Goal: Task Accomplishment & Management: Manage account settings

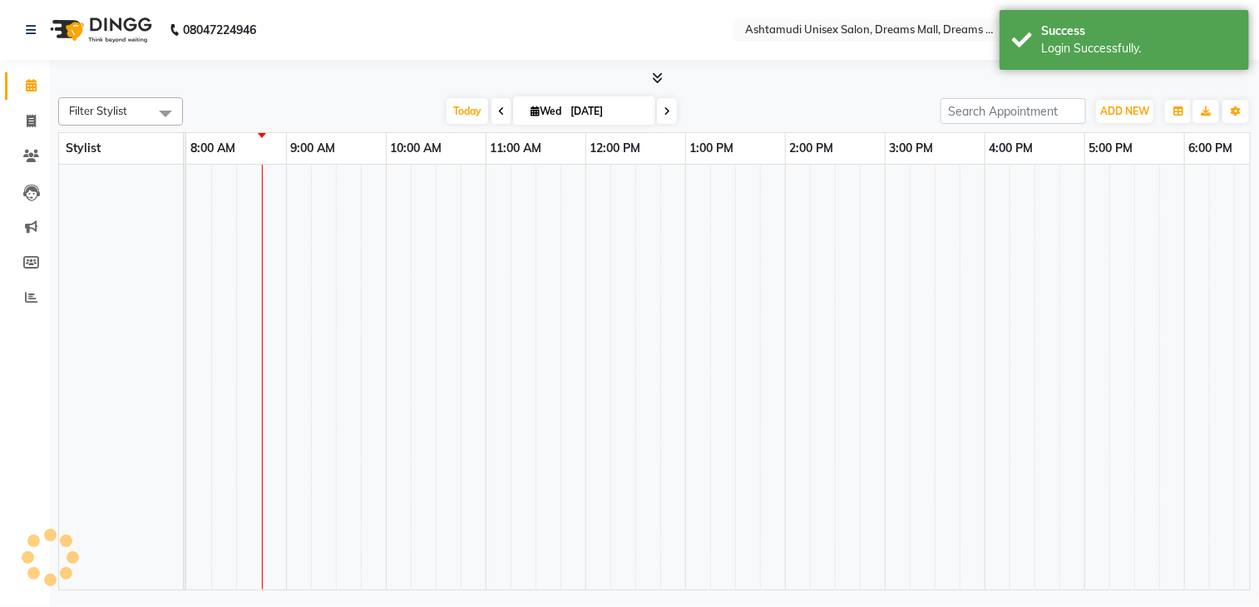
select select "en"
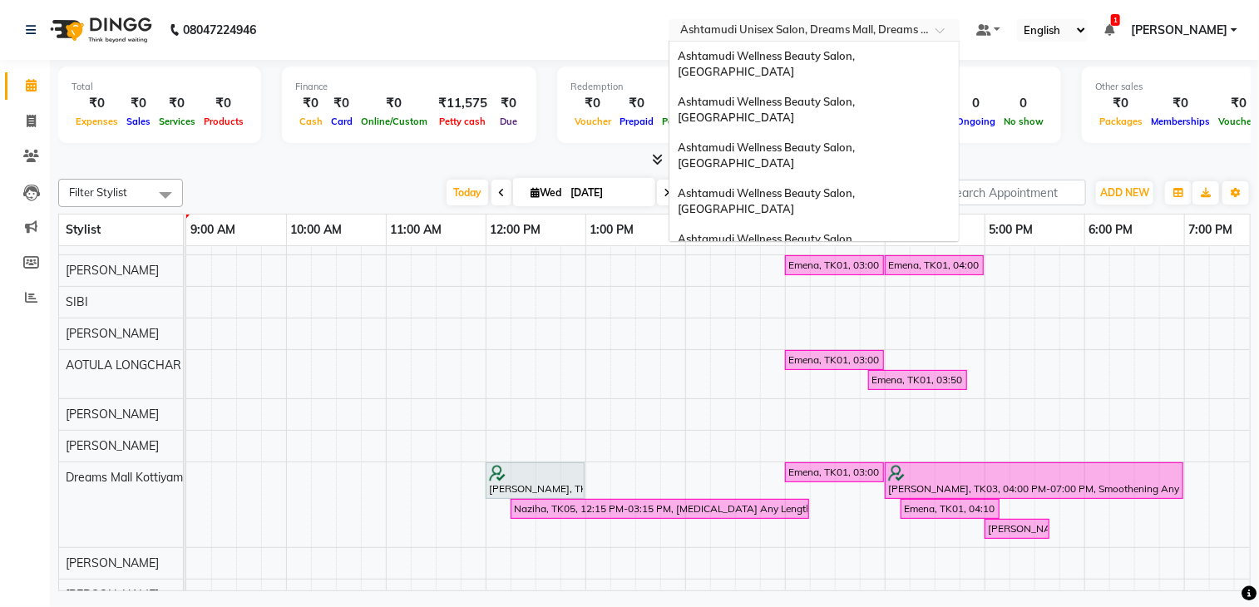
click at [710, 26] on input "text" at bounding box center [797, 31] width 241 height 17
click at [795, 64] on div "Ashtamudi Wellness Beauty Salon, [GEOGRAPHIC_DATA]" at bounding box center [813, 65] width 289 height 46
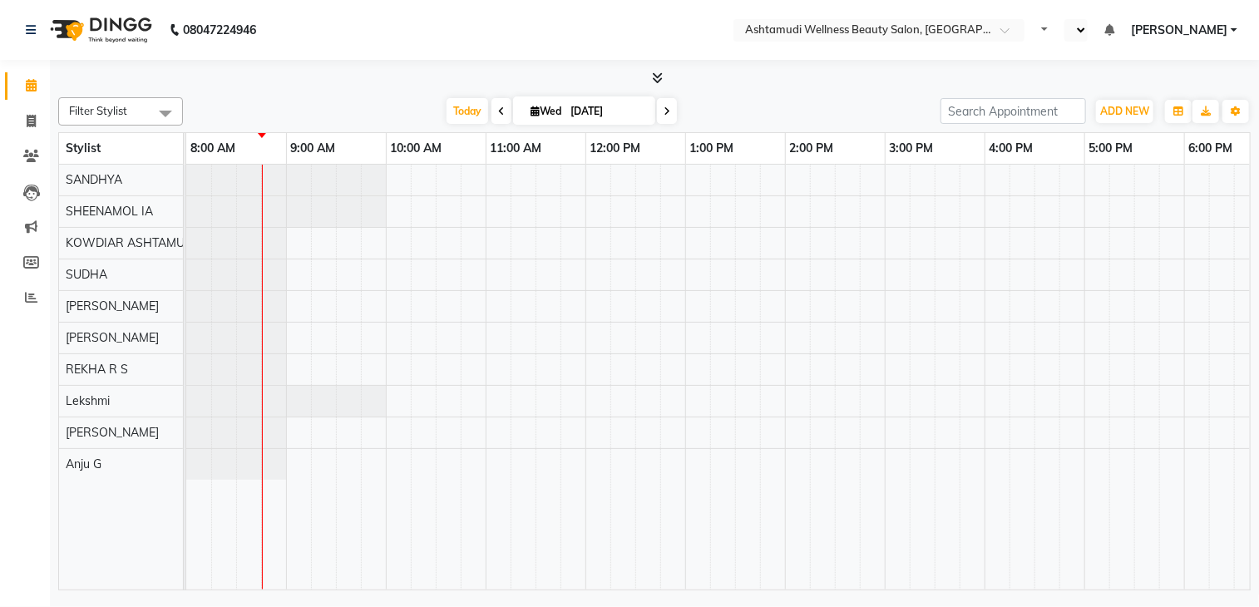
select select "en"
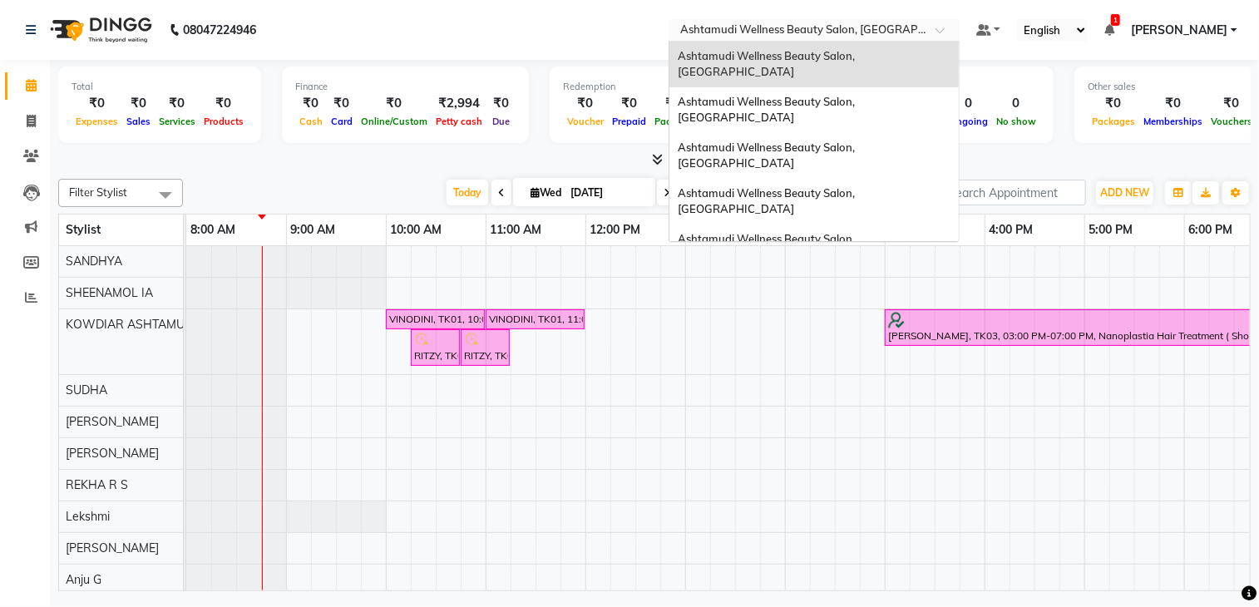
click at [834, 34] on input "text" at bounding box center [797, 31] width 241 height 17
click at [838, 133] on div "Ashtamudi Wellness Beauty Salon, [GEOGRAPHIC_DATA]" at bounding box center [813, 156] width 289 height 46
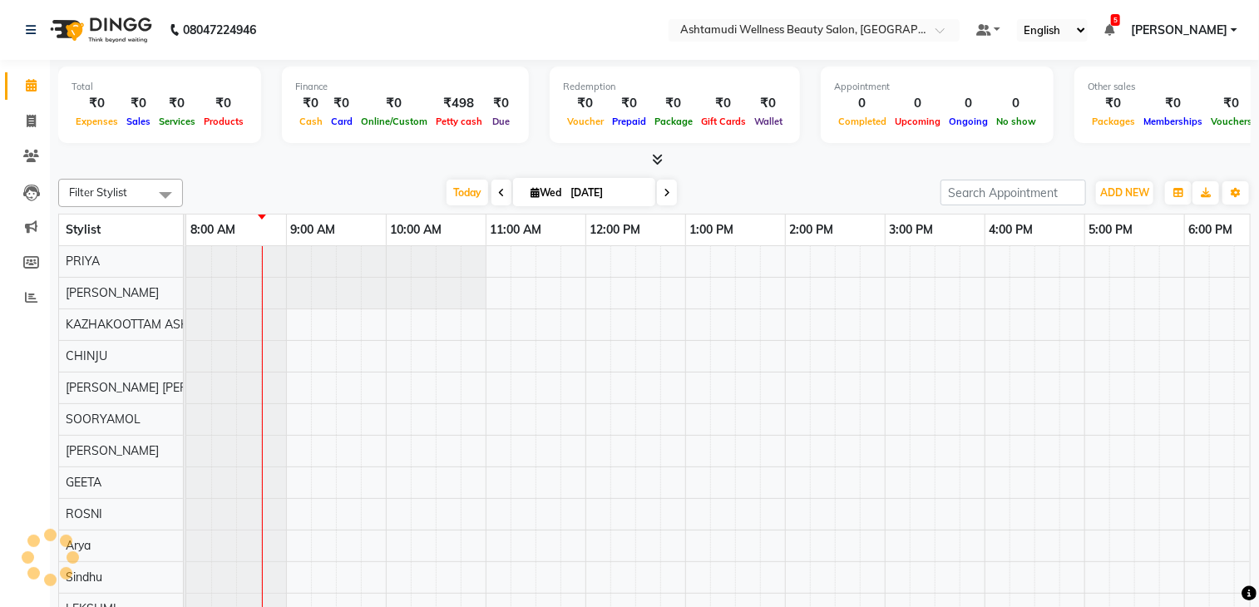
select select "en"
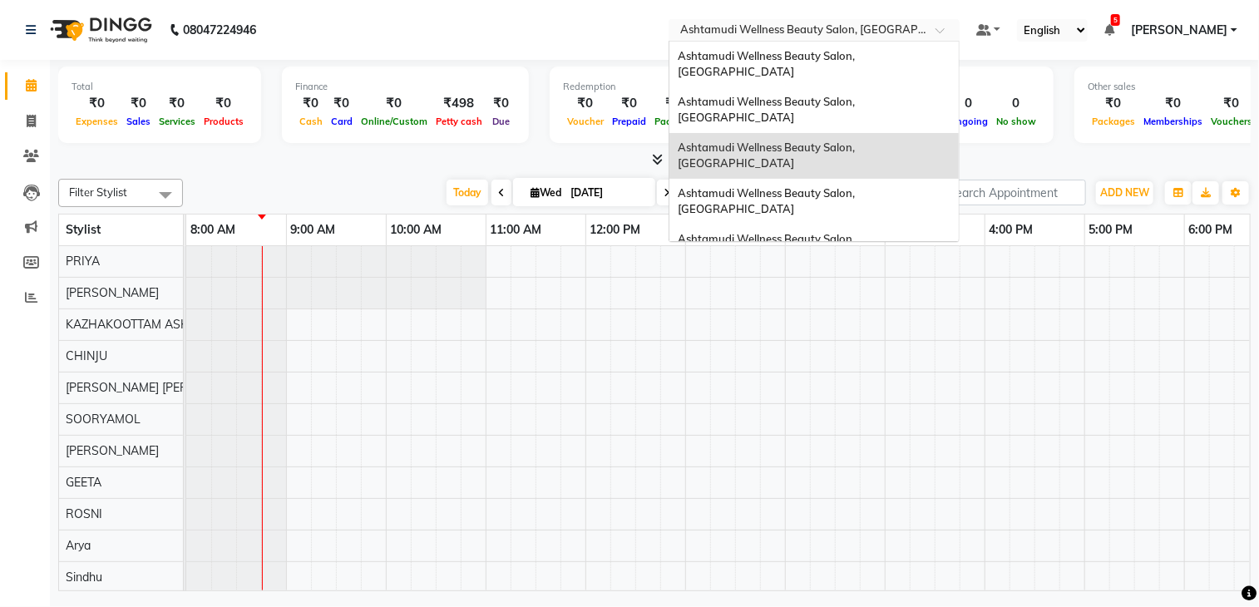
click at [871, 24] on input "text" at bounding box center [797, 31] width 241 height 17
click at [857, 95] on span "Ashtamudi Wellness Beauty Salon, [GEOGRAPHIC_DATA]" at bounding box center [768, 110] width 180 height 30
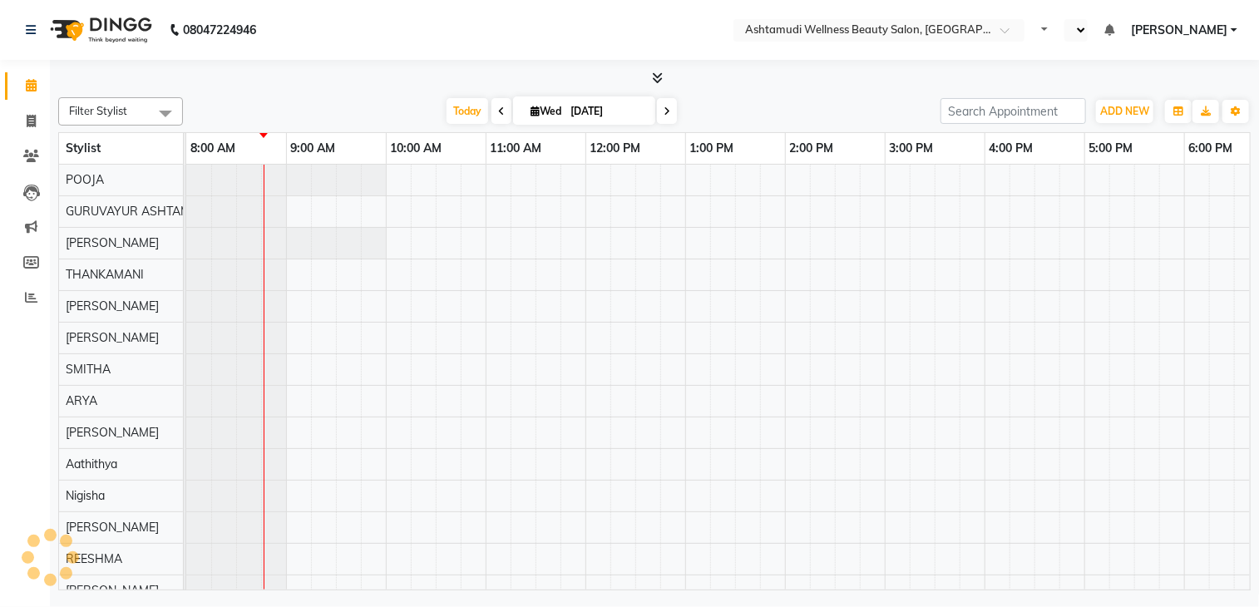
select select "en"
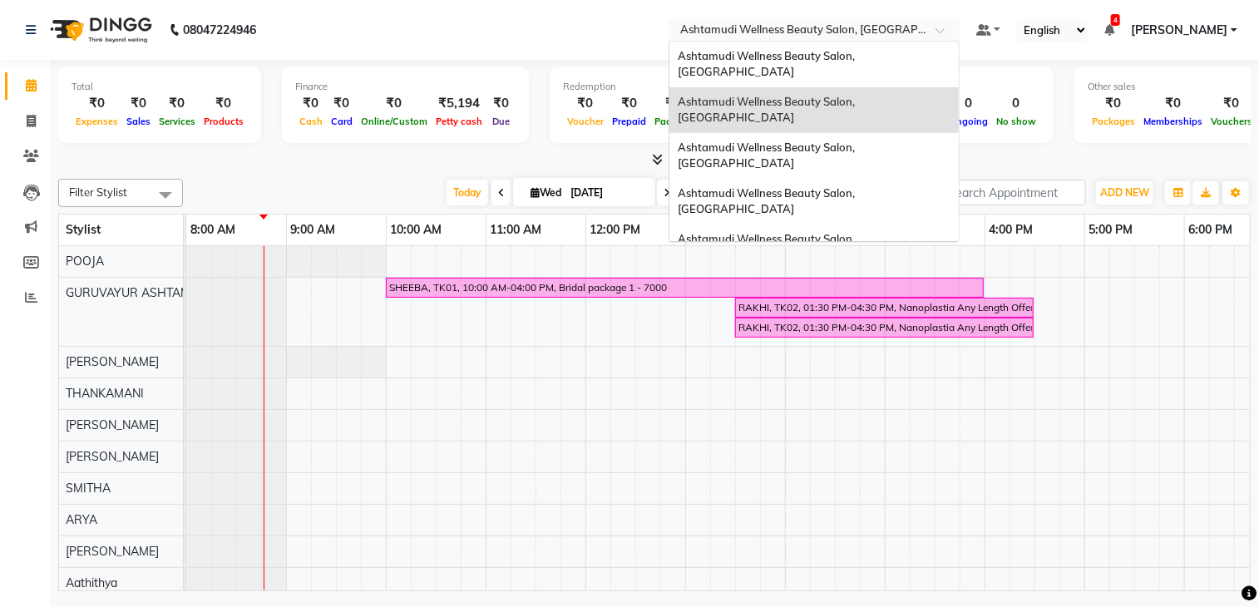
click at [890, 32] on input "text" at bounding box center [797, 31] width 241 height 17
click at [855, 186] on span "Ashtamudi Wellness Beauty Salon, [GEOGRAPHIC_DATA]" at bounding box center [768, 201] width 180 height 30
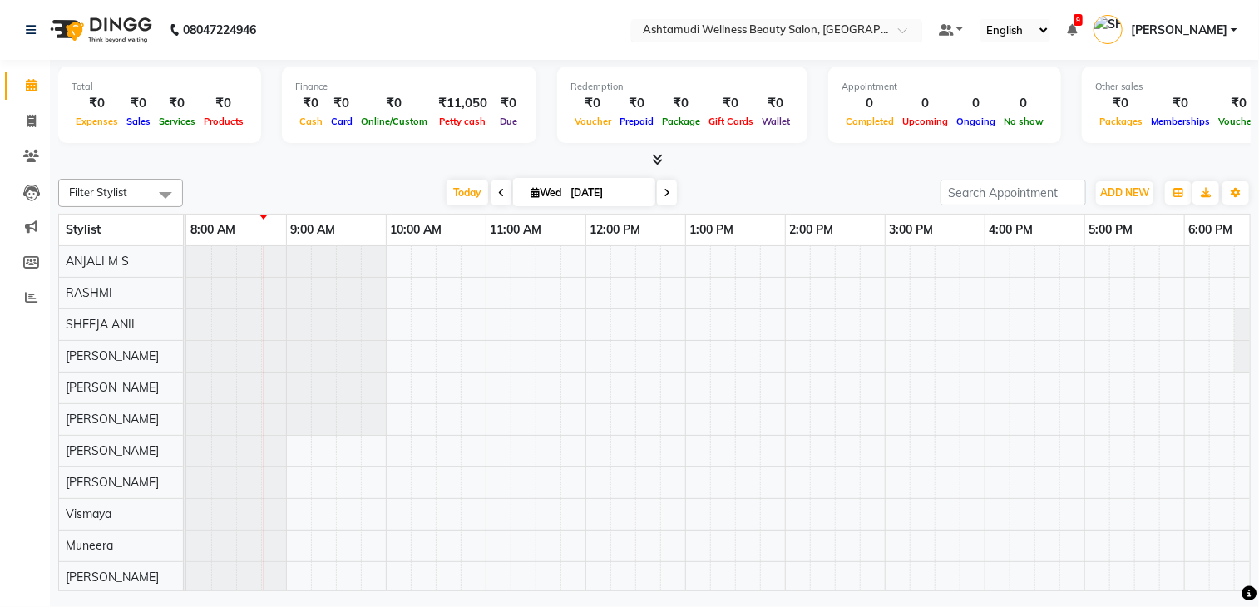
click at [838, 31] on input "text" at bounding box center [759, 31] width 241 height 17
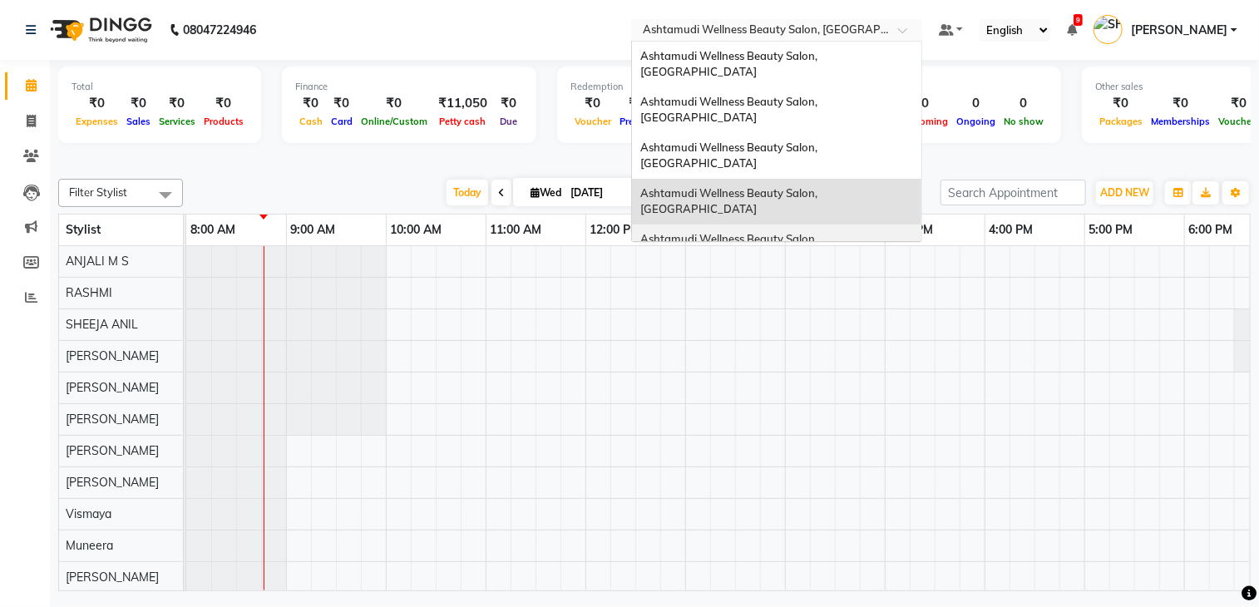
click at [820, 232] on span "Ashtamudi Wellness Beauty Salon, [GEOGRAPHIC_DATA]" at bounding box center [730, 247] width 180 height 30
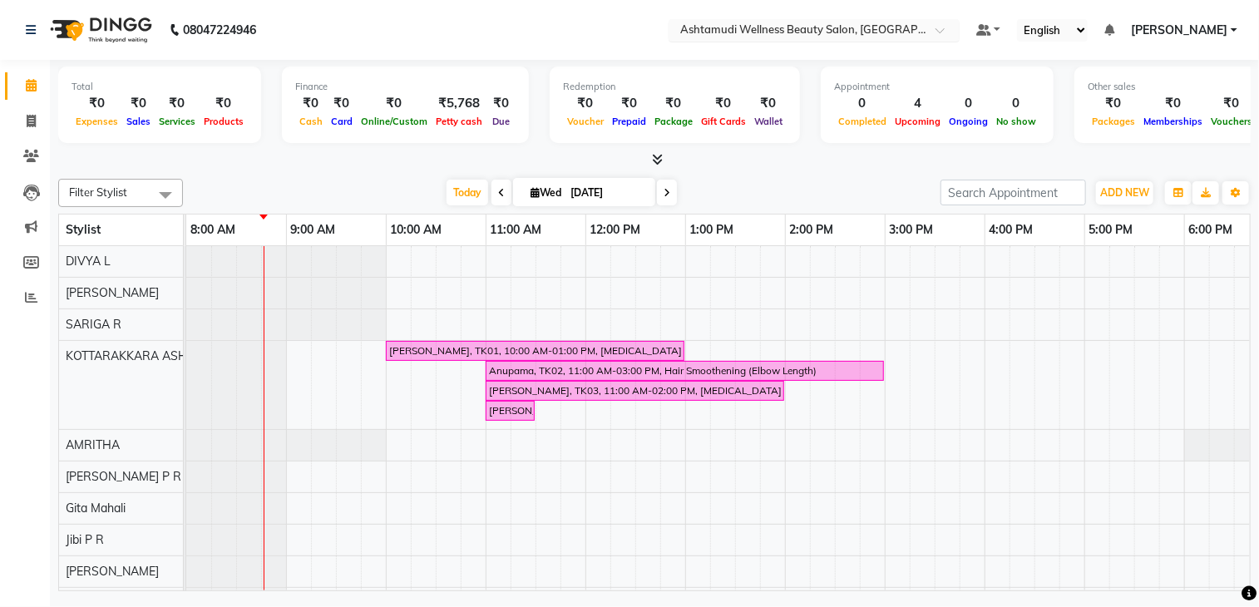
click at [858, 26] on input "text" at bounding box center [797, 31] width 241 height 17
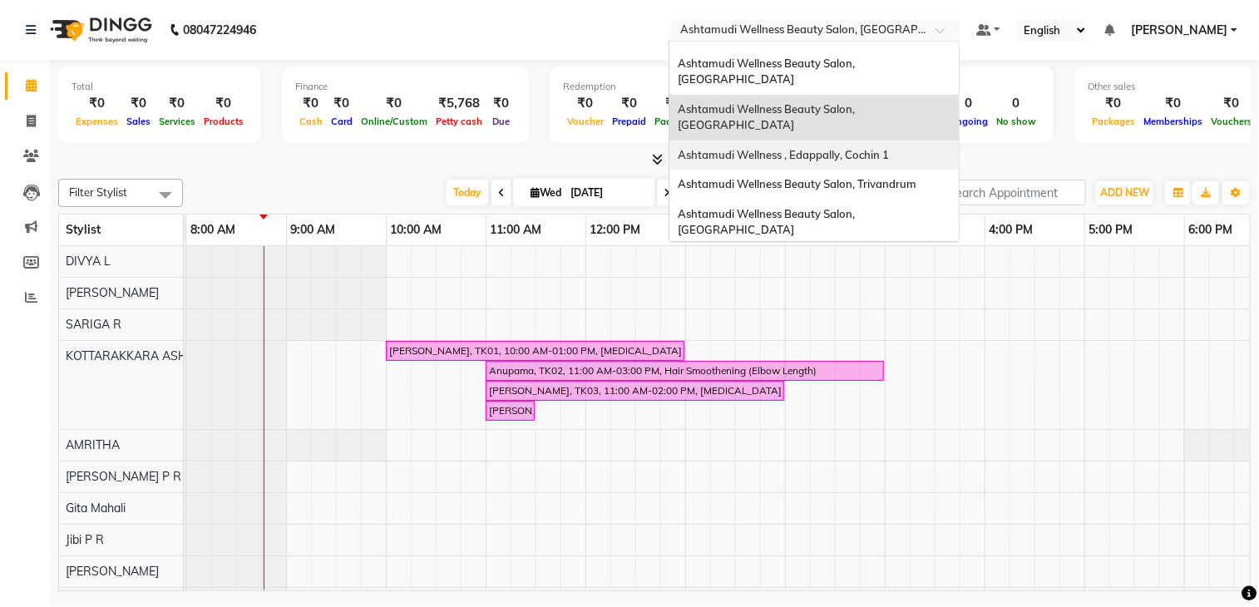
scroll to position [166, 0]
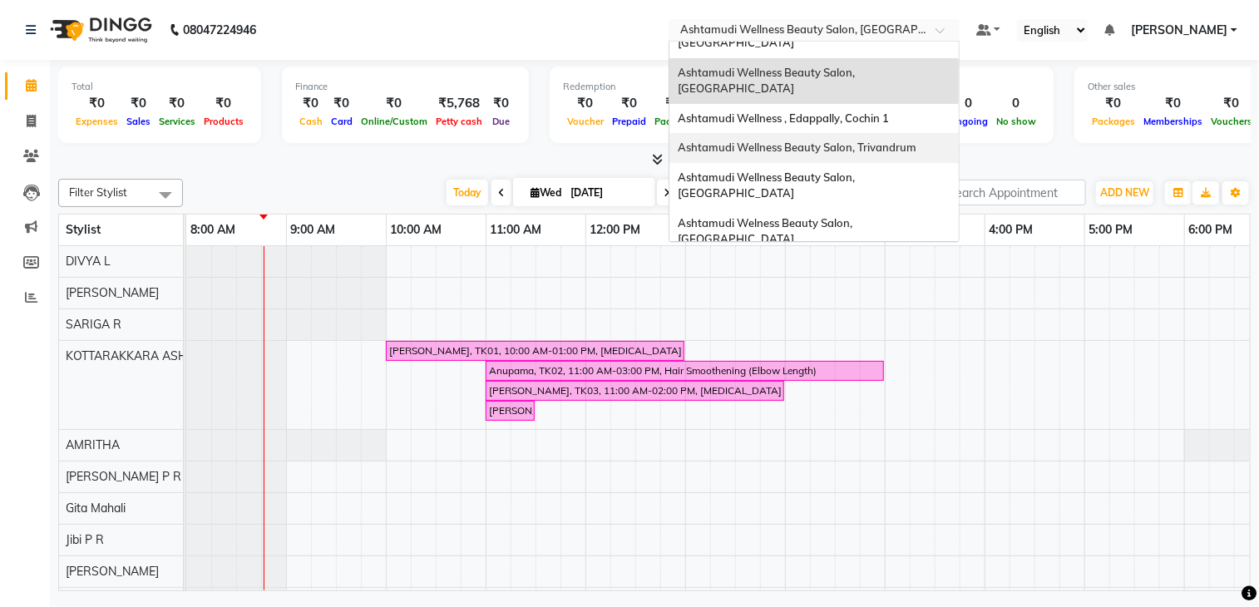
click at [845, 133] on div "Ashtamudi Wellness Beauty Salon, Trivandrum" at bounding box center [813, 148] width 289 height 30
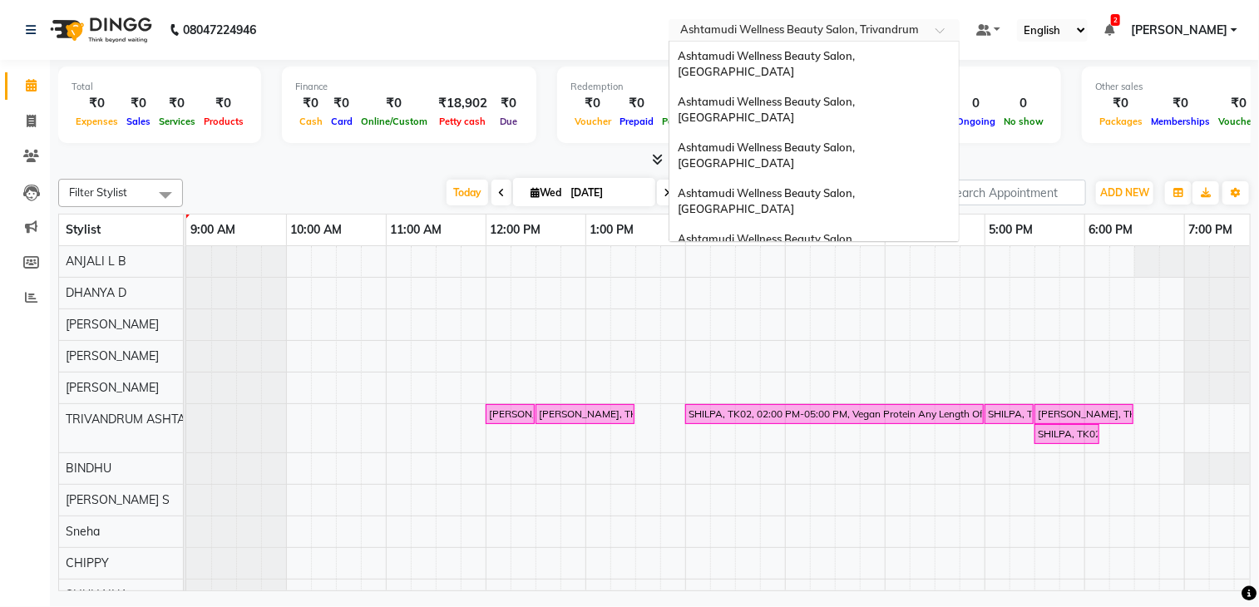
click at [884, 32] on input "text" at bounding box center [797, 31] width 241 height 17
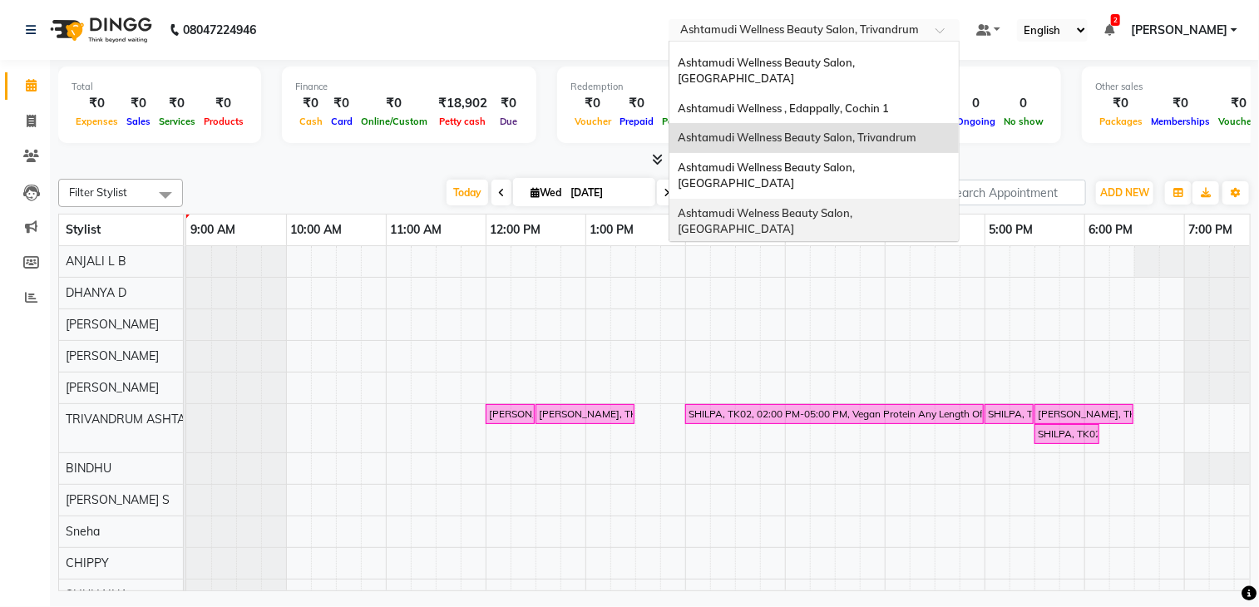
click at [855, 206] on span "Ashtamudi Welness Beauty Salon, [GEOGRAPHIC_DATA]" at bounding box center [766, 221] width 177 height 30
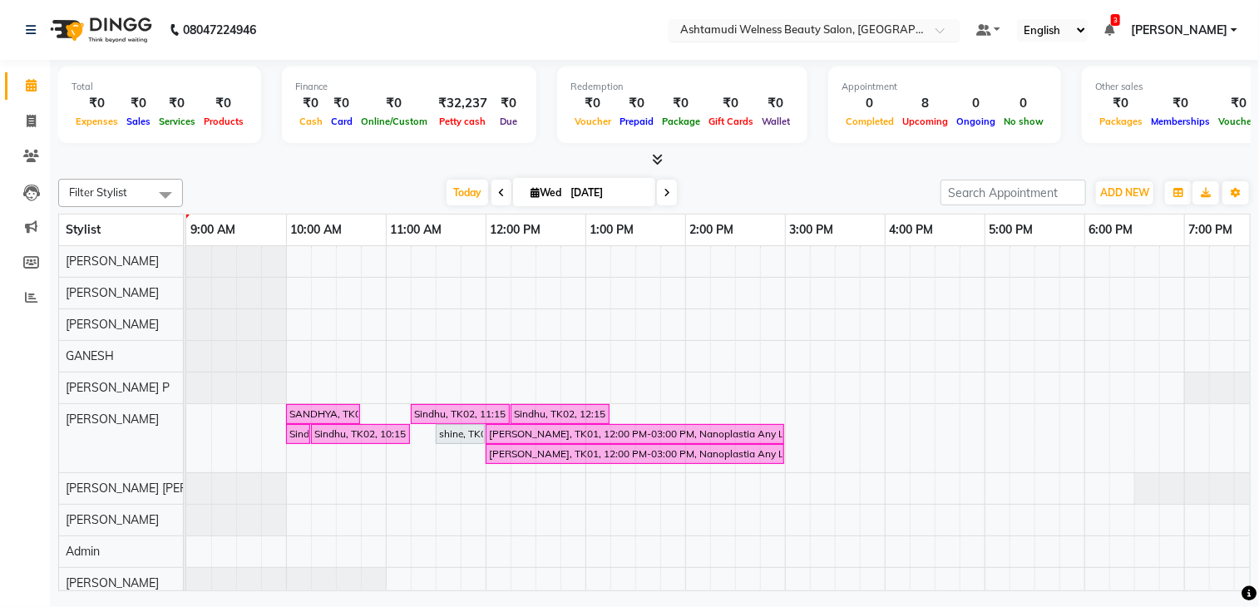
click at [842, 27] on input "text" at bounding box center [797, 31] width 241 height 17
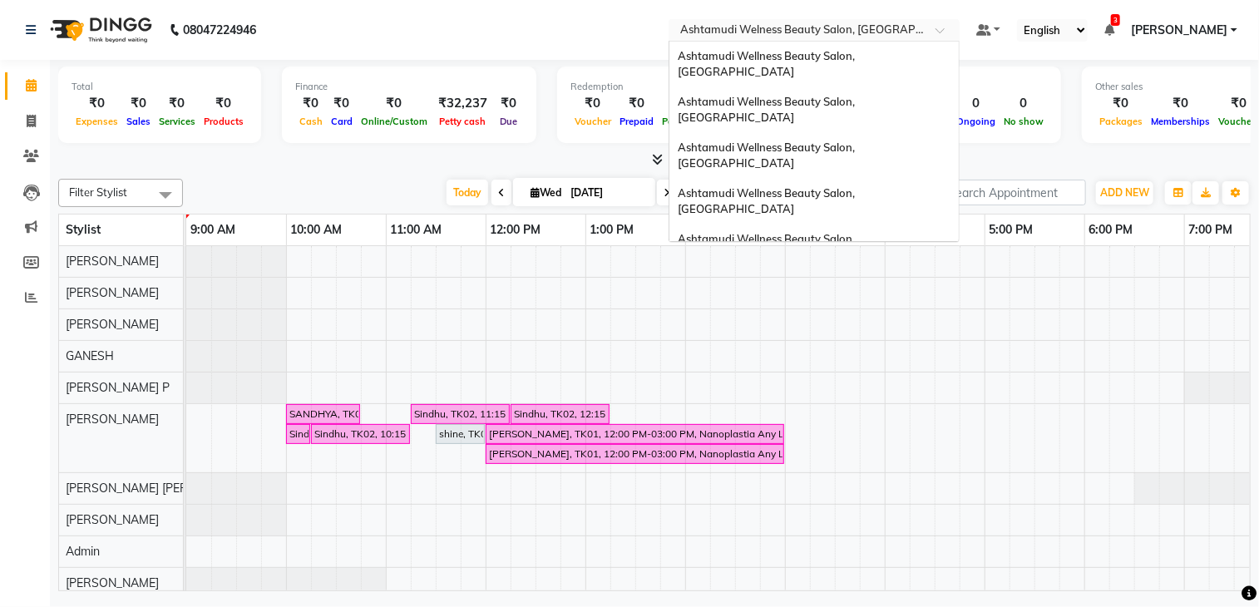
scroll to position [236, 0]
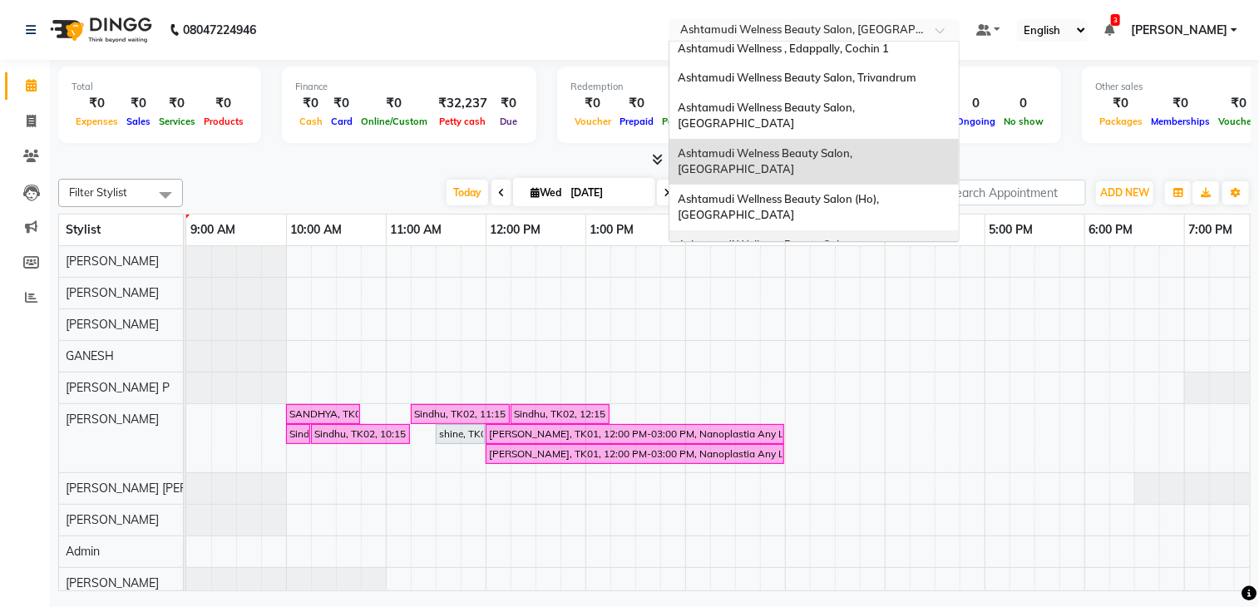
click at [857, 238] on span "Ashtamudi Wellness Beauty Salon, [GEOGRAPHIC_DATA]" at bounding box center [768, 253] width 180 height 30
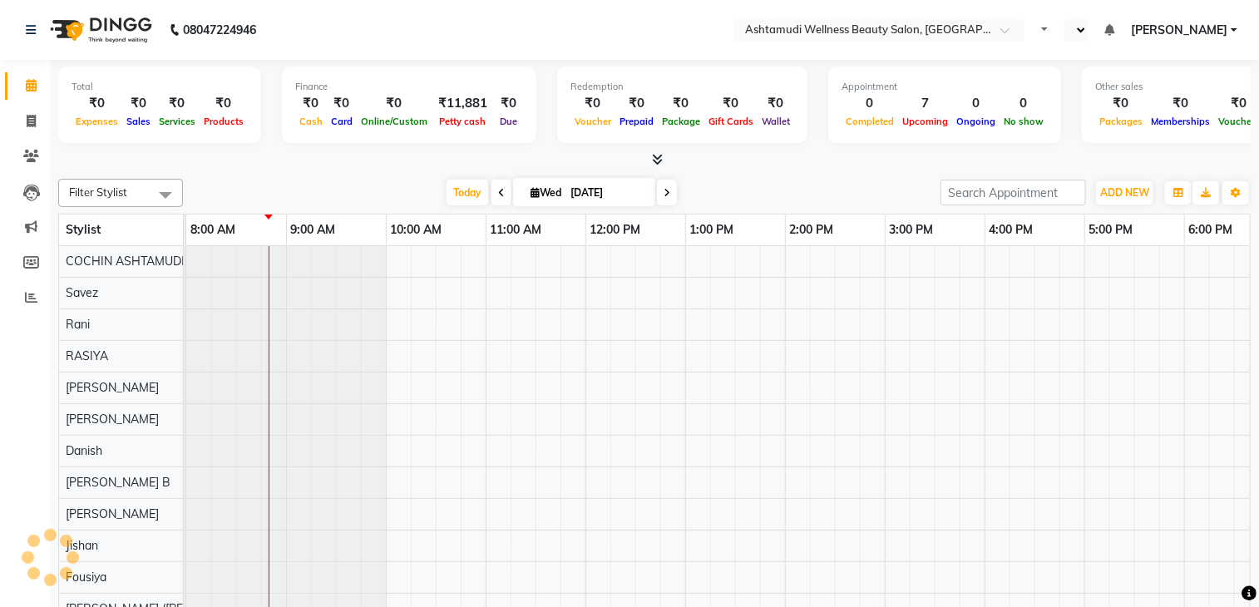
select select "en"
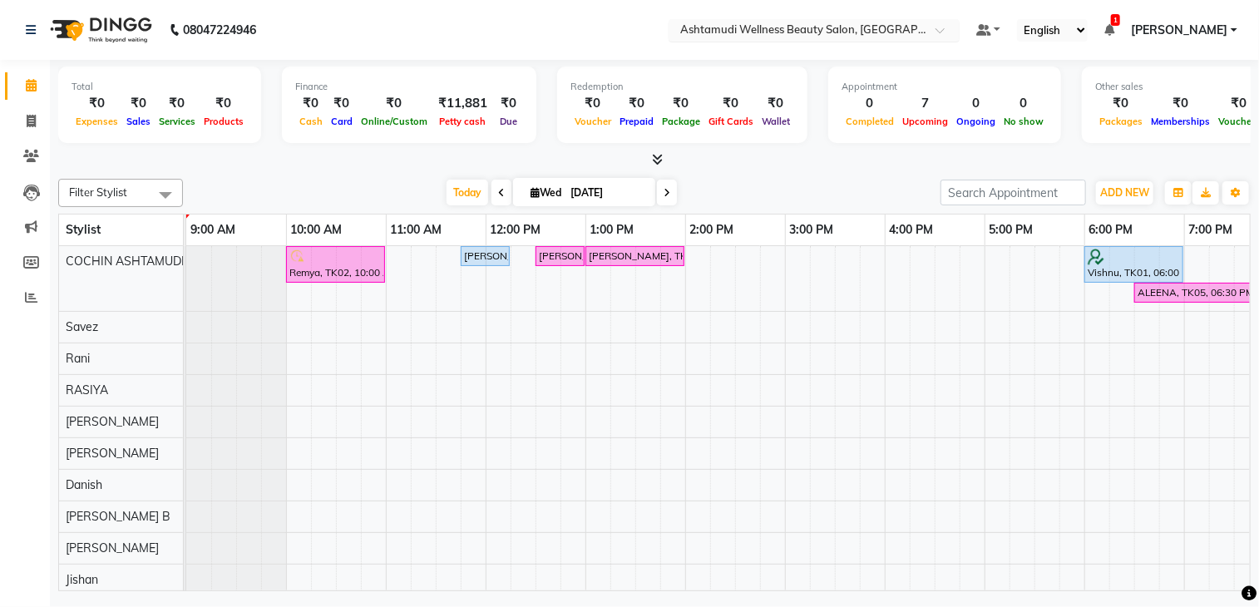
click at [880, 34] on input "text" at bounding box center [797, 31] width 241 height 17
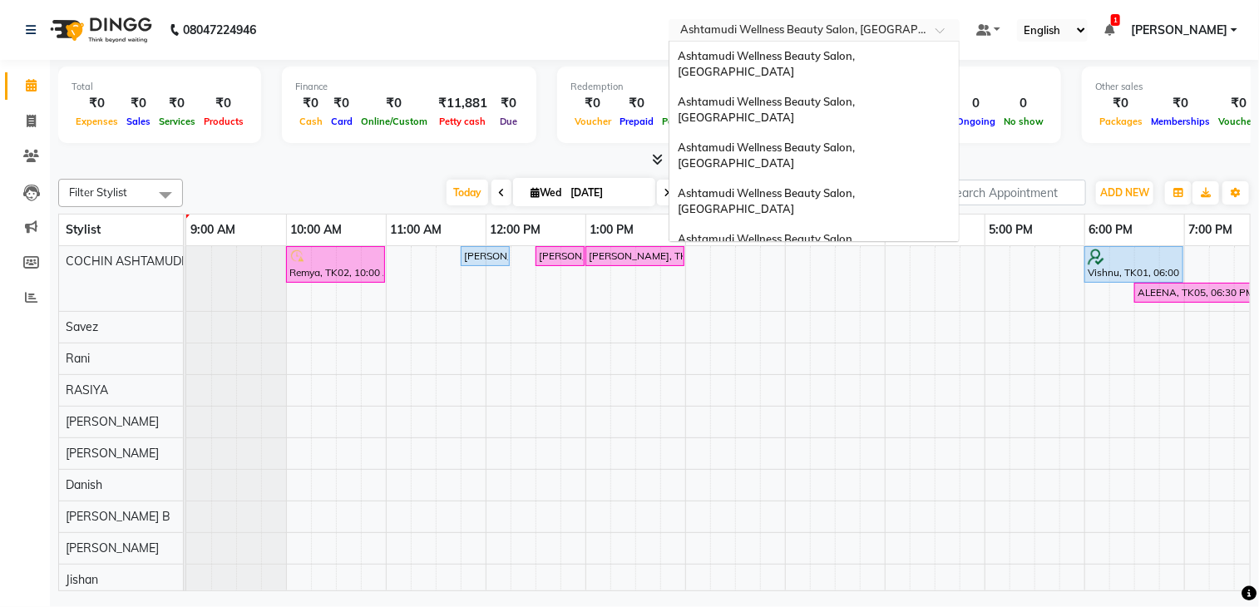
scroll to position [259, 0]
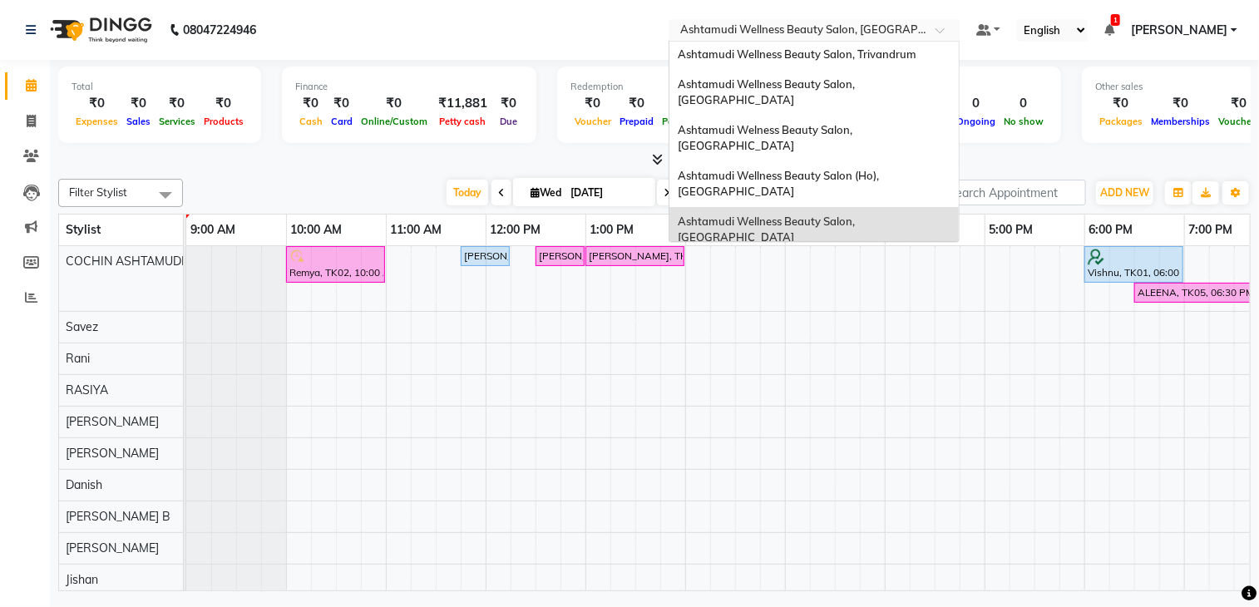
click at [857, 260] on span "Ashtamudi Wellness Beauty Salon, [GEOGRAPHIC_DATA]" at bounding box center [768, 275] width 180 height 30
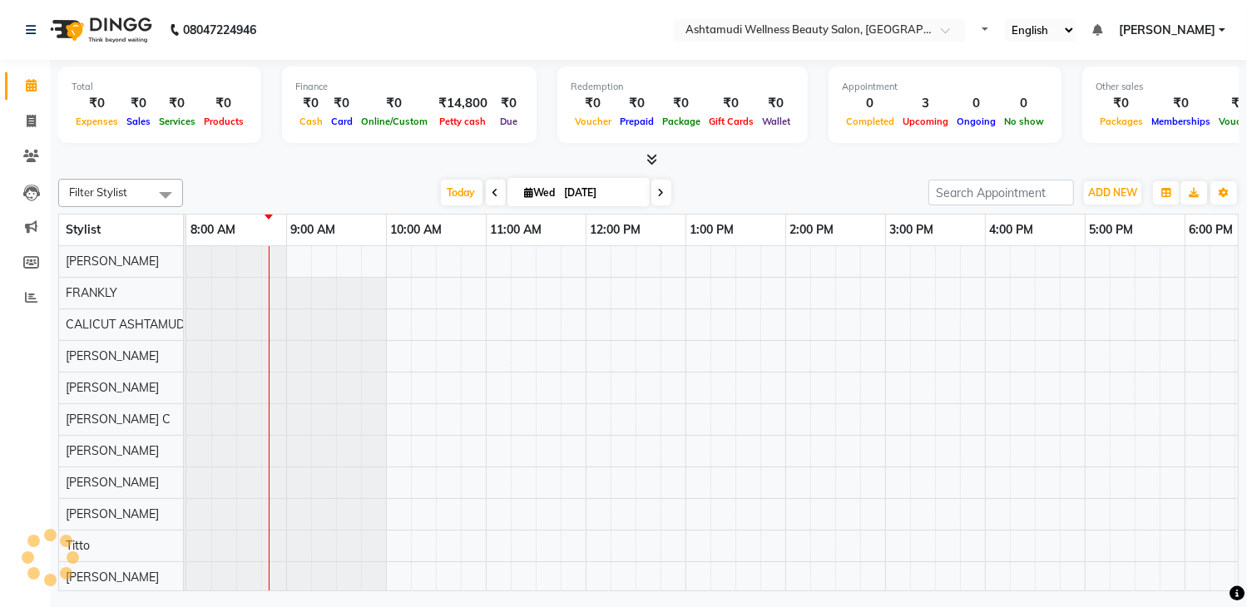
select select "en"
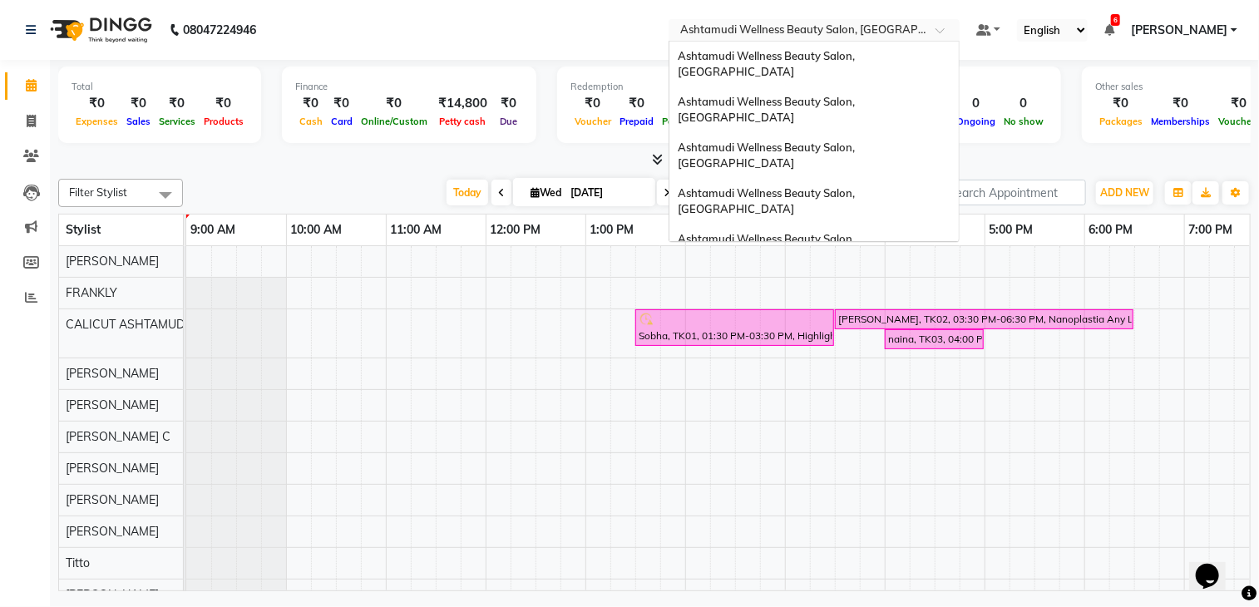
click at [857, 39] on div "Select Location × Ashtamudi Wellness Beauty Salon, Calicut" at bounding box center [814, 30] width 291 height 22
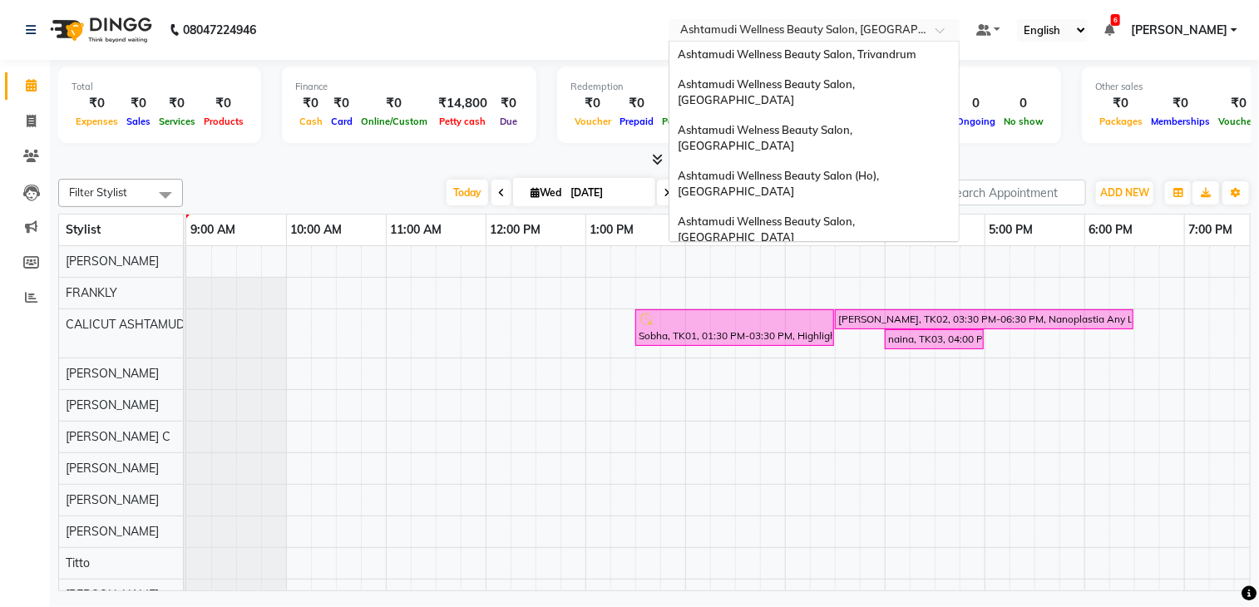
click at [857, 335] on span "Ashtamudi Wellness Beauty Salon, [GEOGRAPHIC_DATA]" at bounding box center [768, 350] width 180 height 30
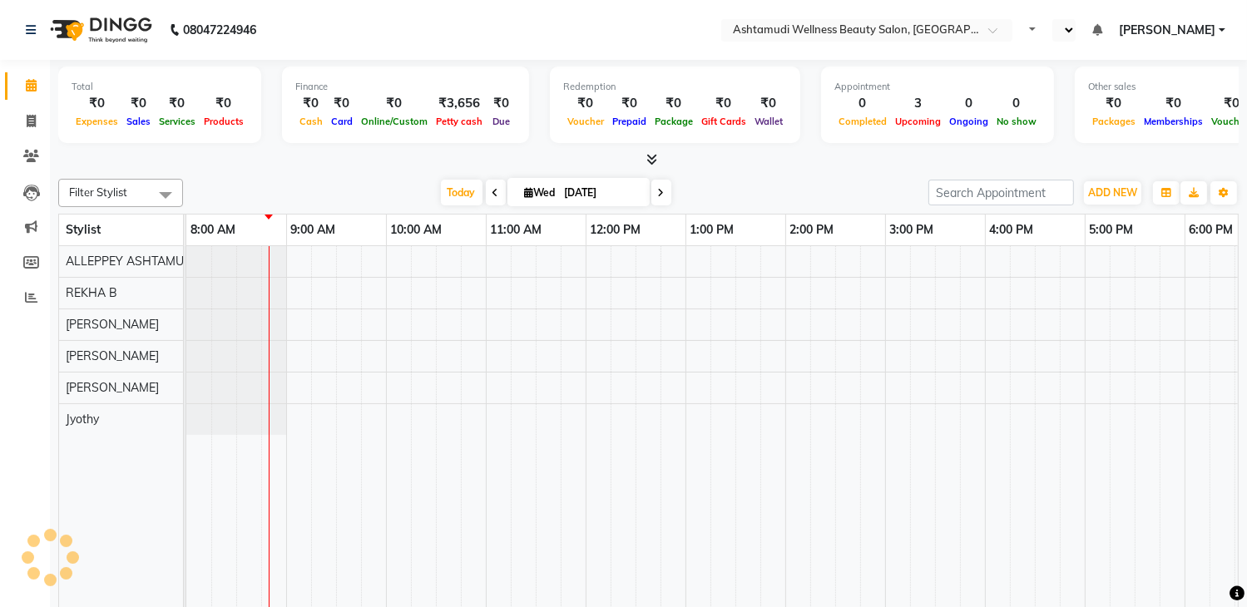
select select "en"
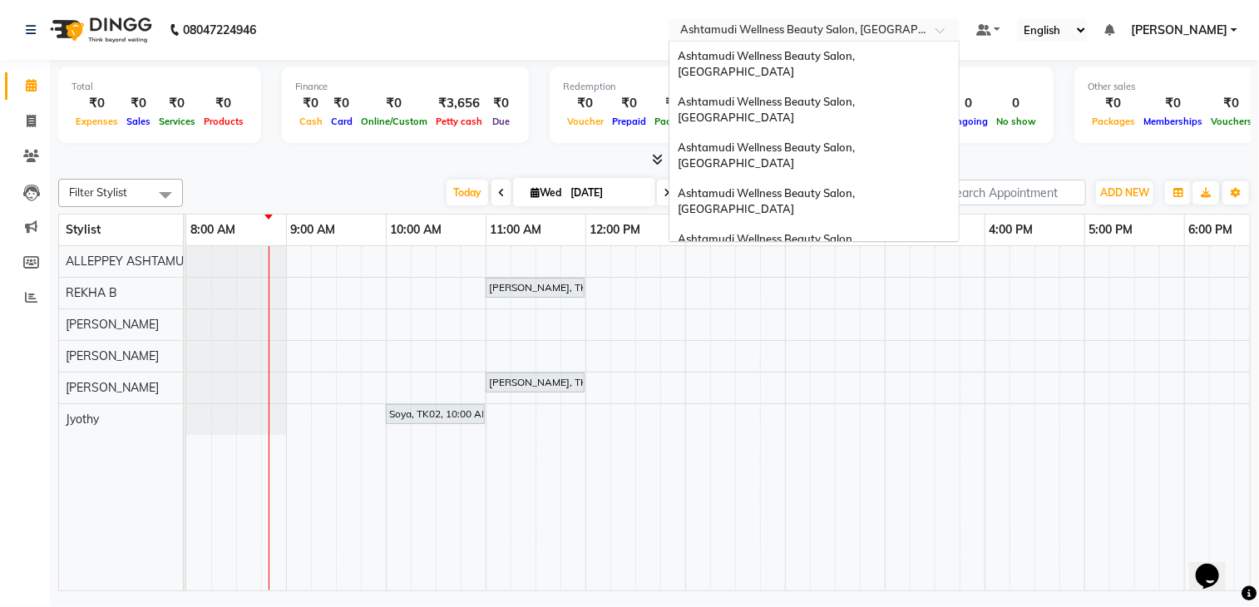
click at [879, 29] on input "text" at bounding box center [797, 31] width 241 height 17
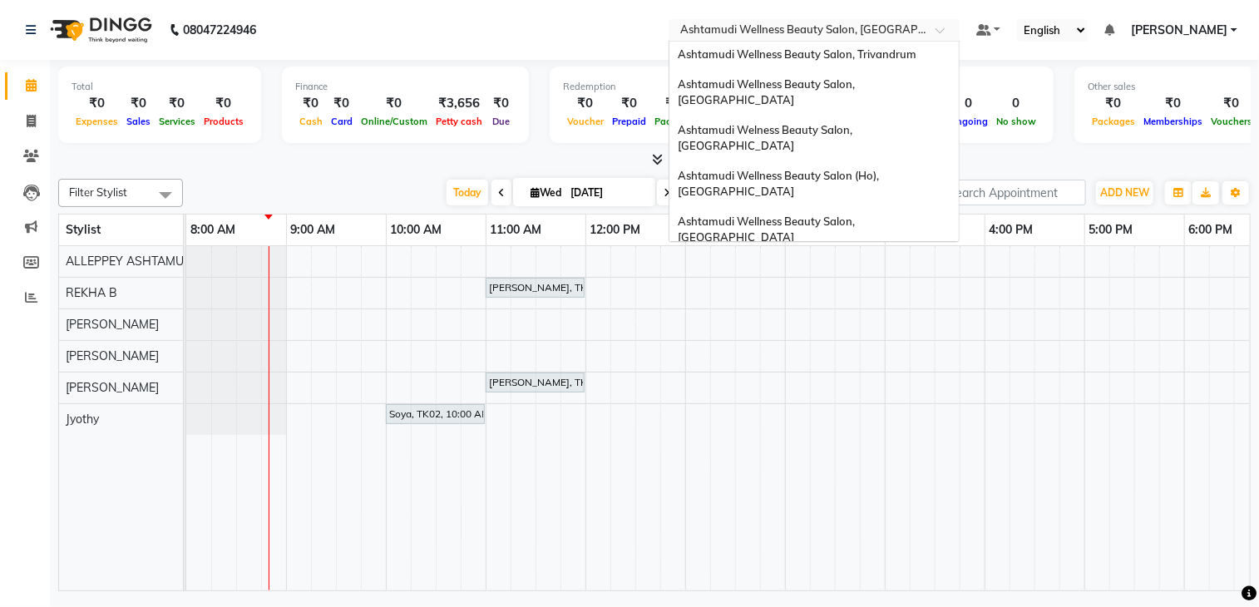
click at [883, 373] on div "Ashtamudi Unisex Salon, Dreams Mall, Dreams Mall Kottiyam" at bounding box center [813, 396] width 289 height 46
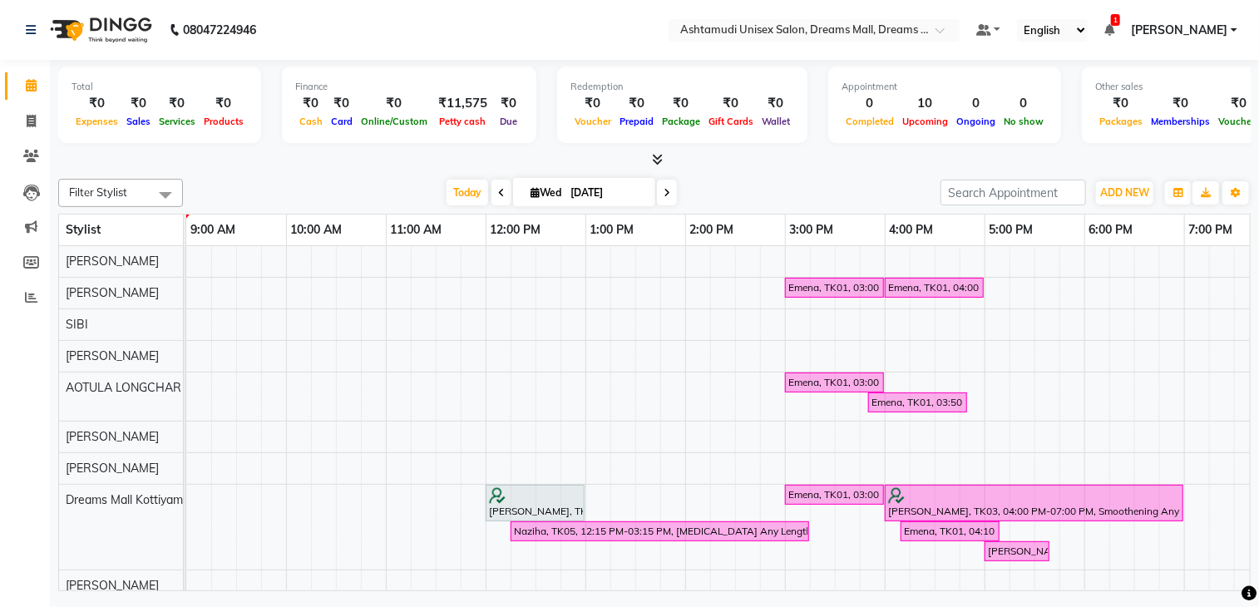
click at [110, 24] on img at bounding box center [99, 30] width 114 height 47
click at [33, 296] on icon at bounding box center [31, 297] width 12 height 12
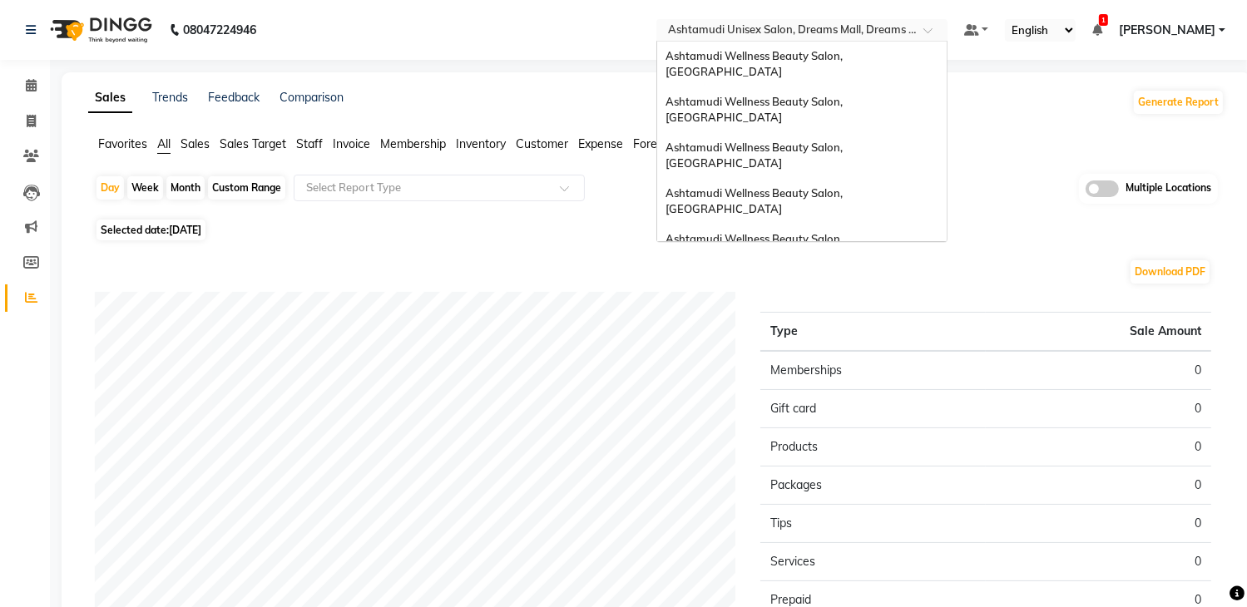
click at [729, 24] on input "text" at bounding box center [784, 31] width 241 height 17
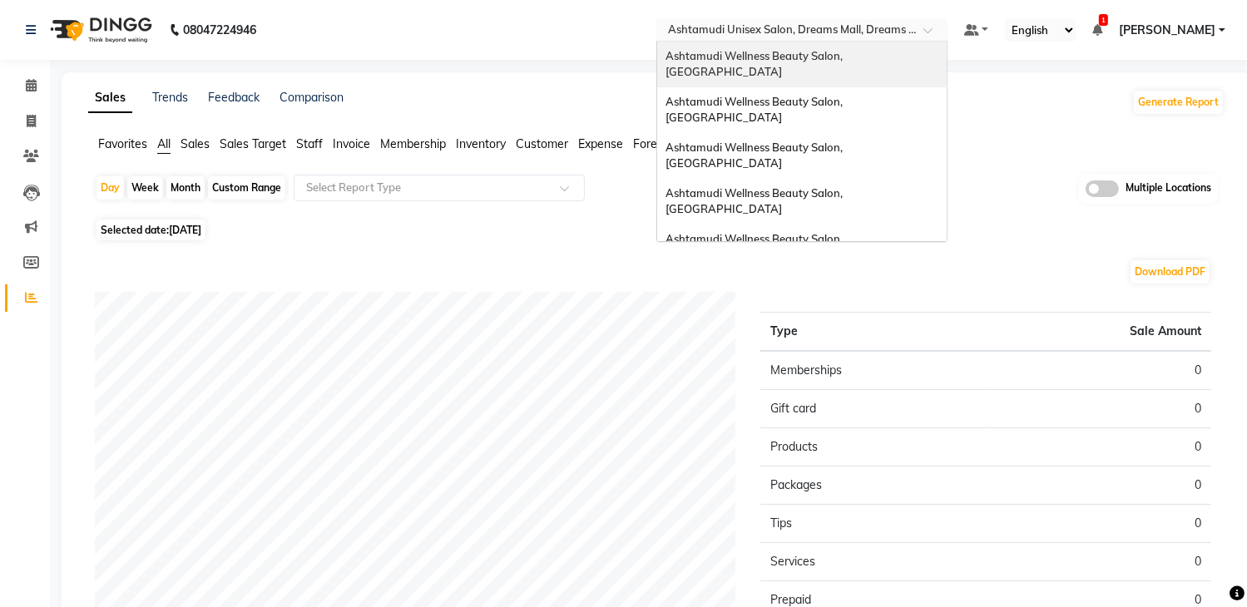
click at [826, 60] on span "Ashtamudi Wellness Beauty Salon, [GEOGRAPHIC_DATA]" at bounding box center [755, 64] width 180 height 30
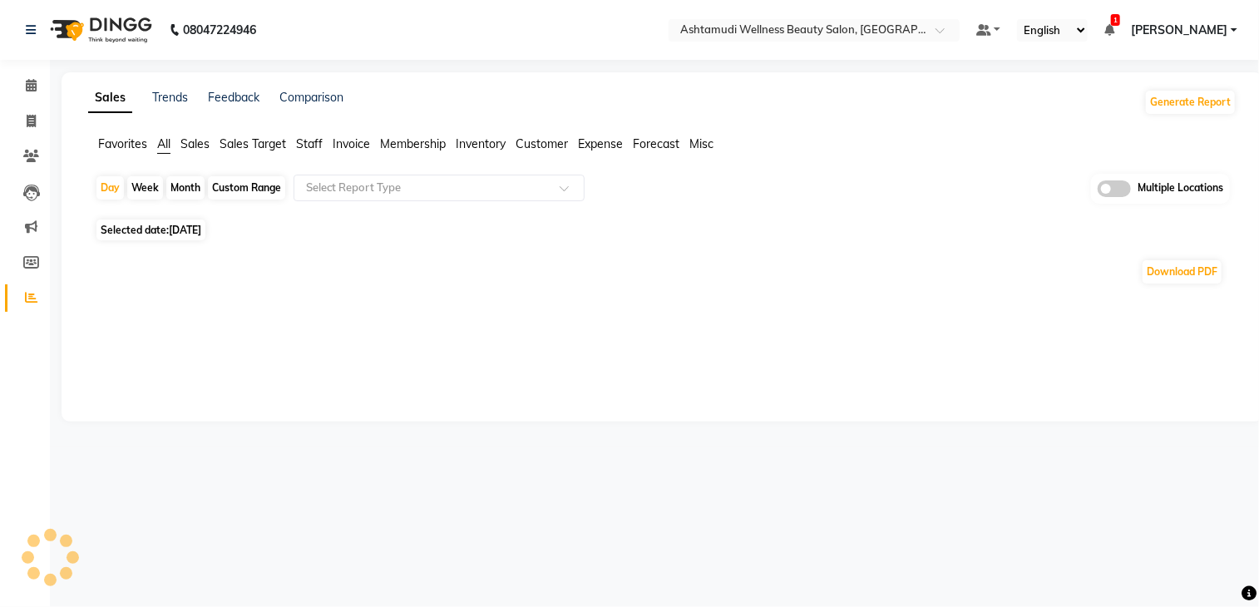
select select "en"
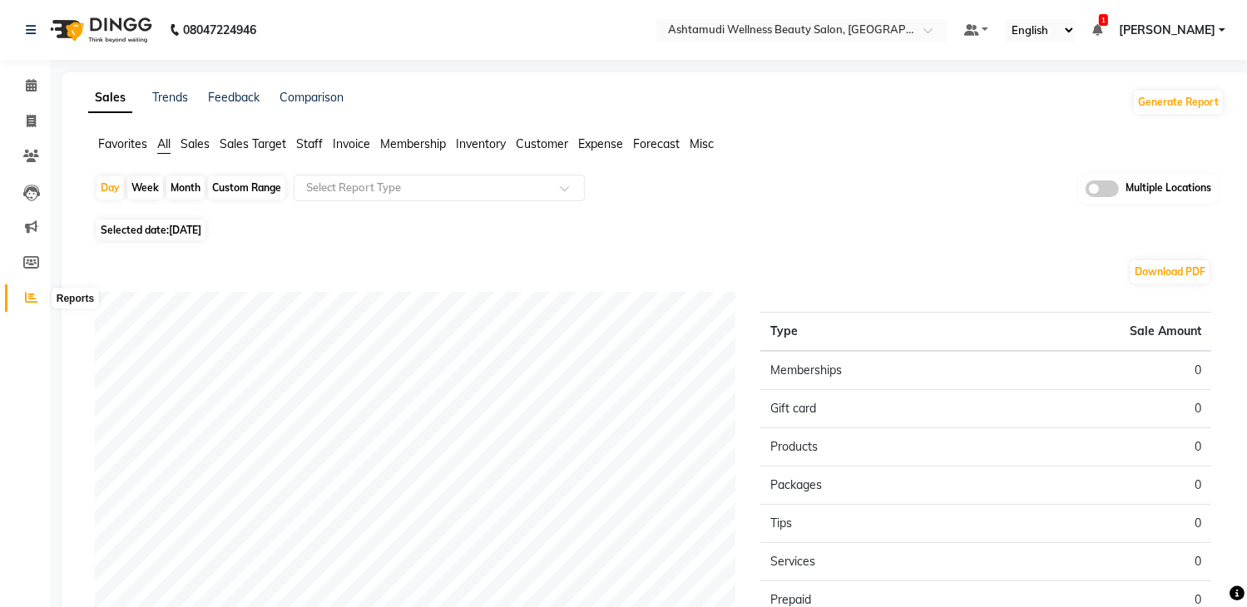
click at [28, 303] on icon at bounding box center [31, 297] width 12 height 12
click at [116, 31] on img at bounding box center [99, 30] width 114 height 47
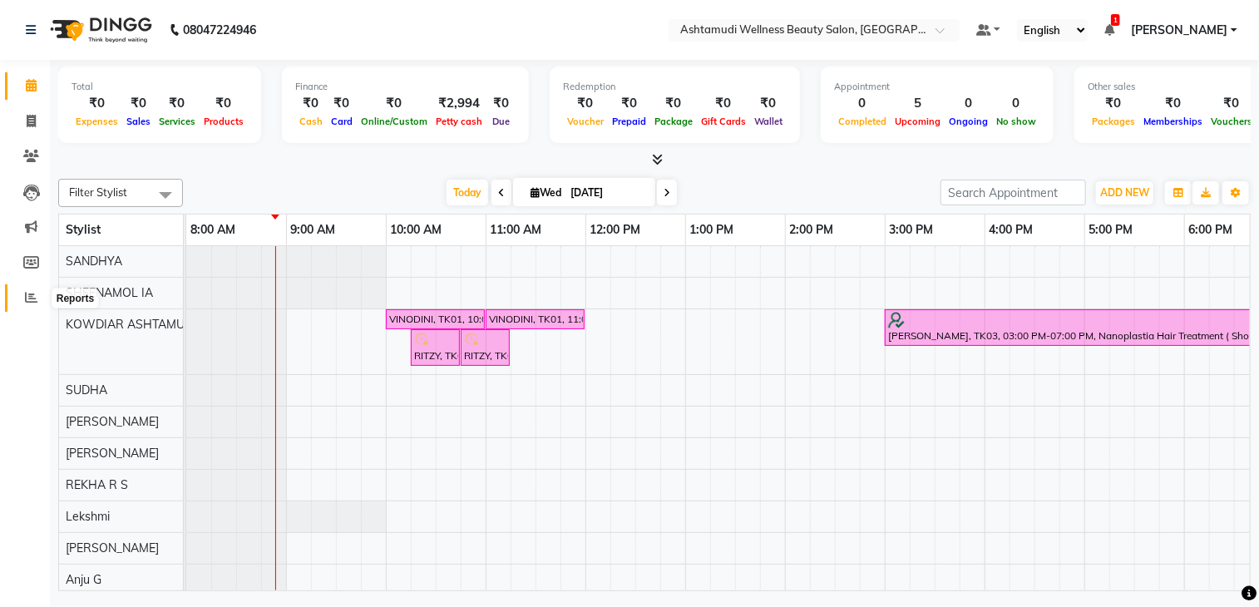
click at [25, 303] on icon at bounding box center [31, 297] width 12 height 12
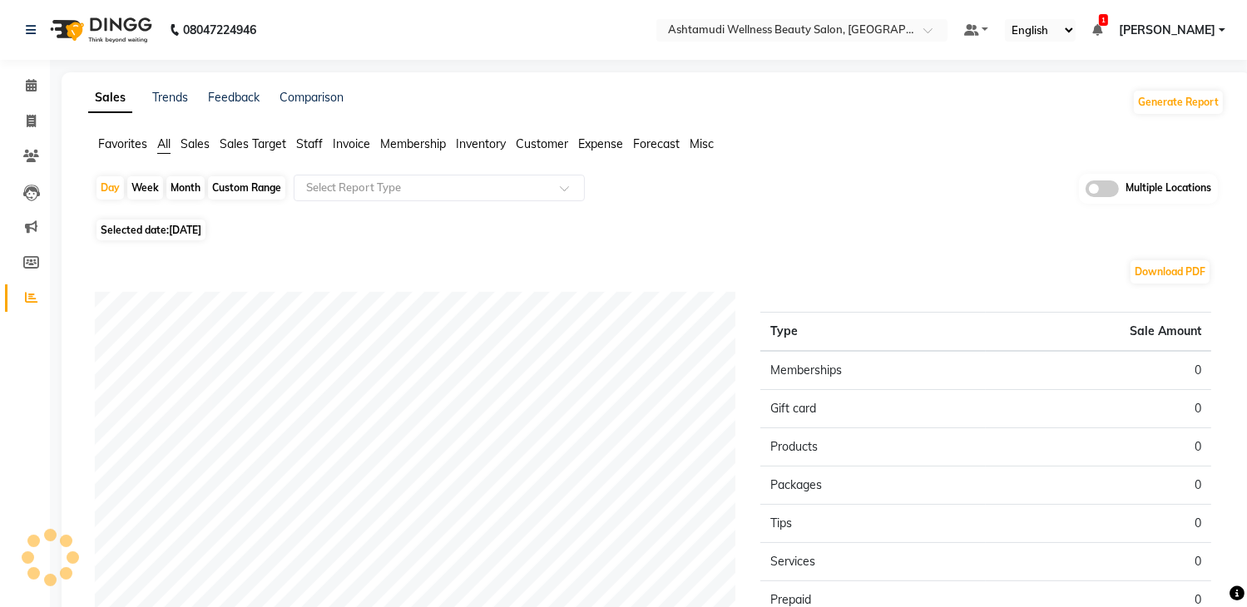
click at [201, 232] on span "[DATE]" at bounding box center [185, 230] width 32 height 12
select select "9"
select select "2025"
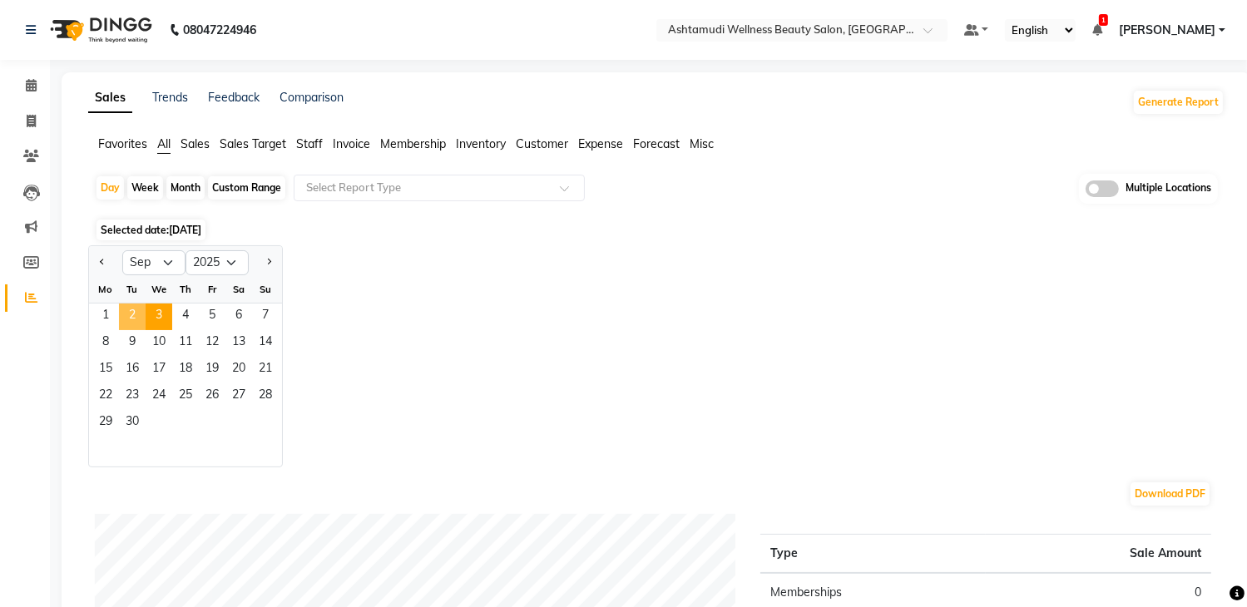
click at [137, 318] on span "2" at bounding box center [132, 317] width 27 height 27
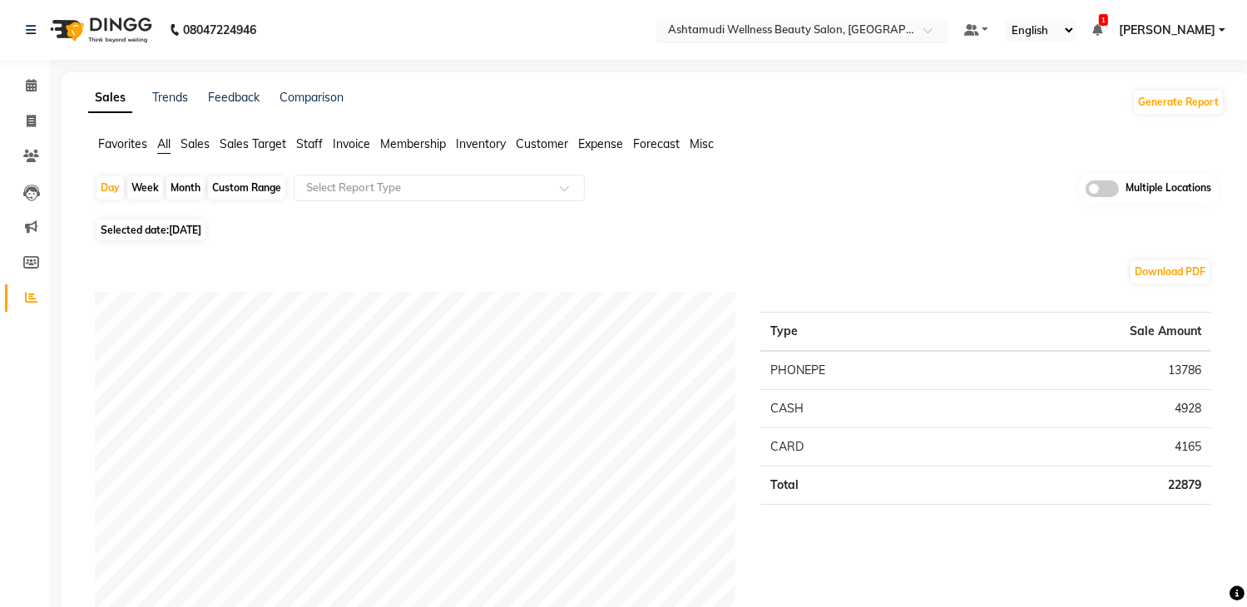
click at [842, 33] on input "text" at bounding box center [784, 31] width 241 height 17
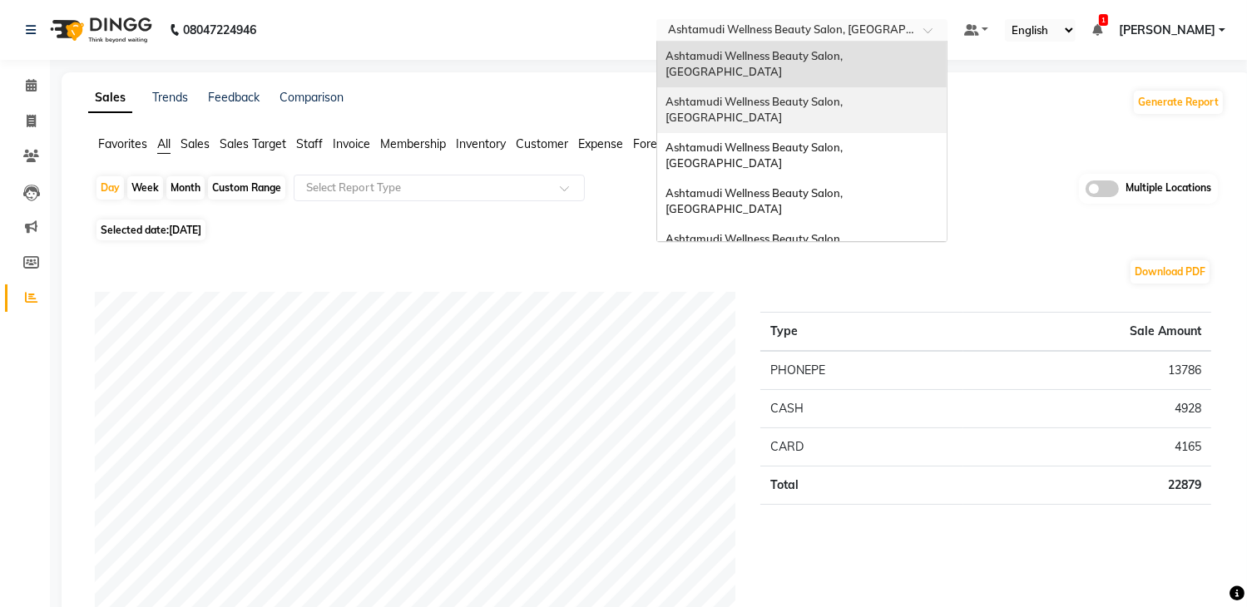
click at [832, 87] on div "Ashtamudi Wellness Beauty Salon, [GEOGRAPHIC_DATA]" at bounding box center [801, 110] width 289 height 46
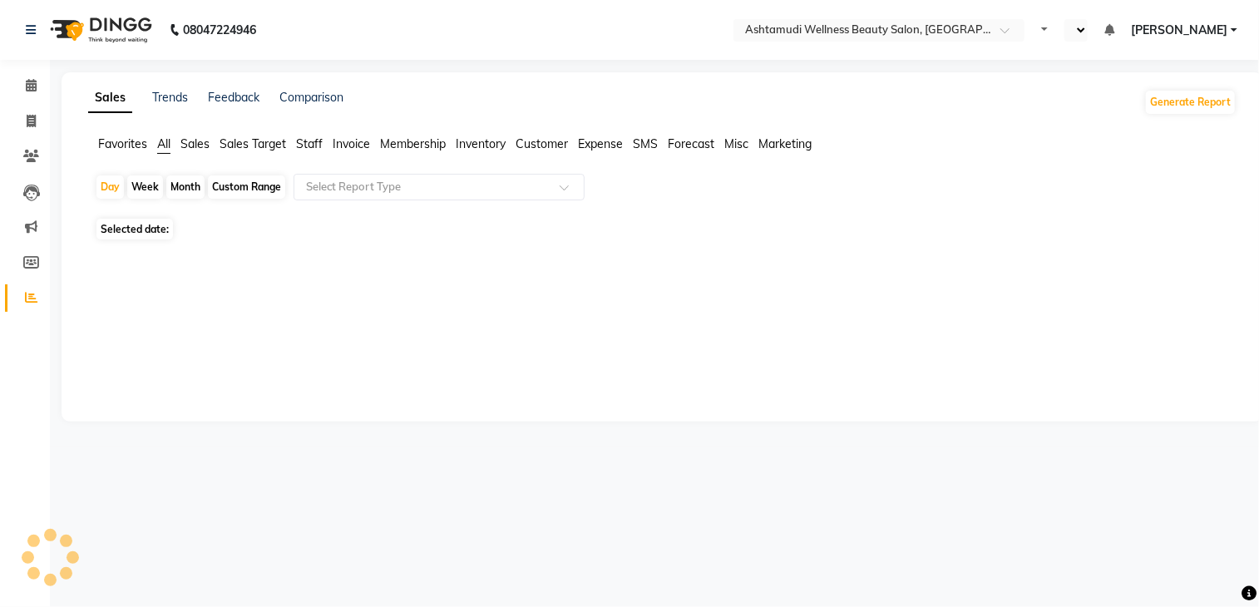
select select "en"
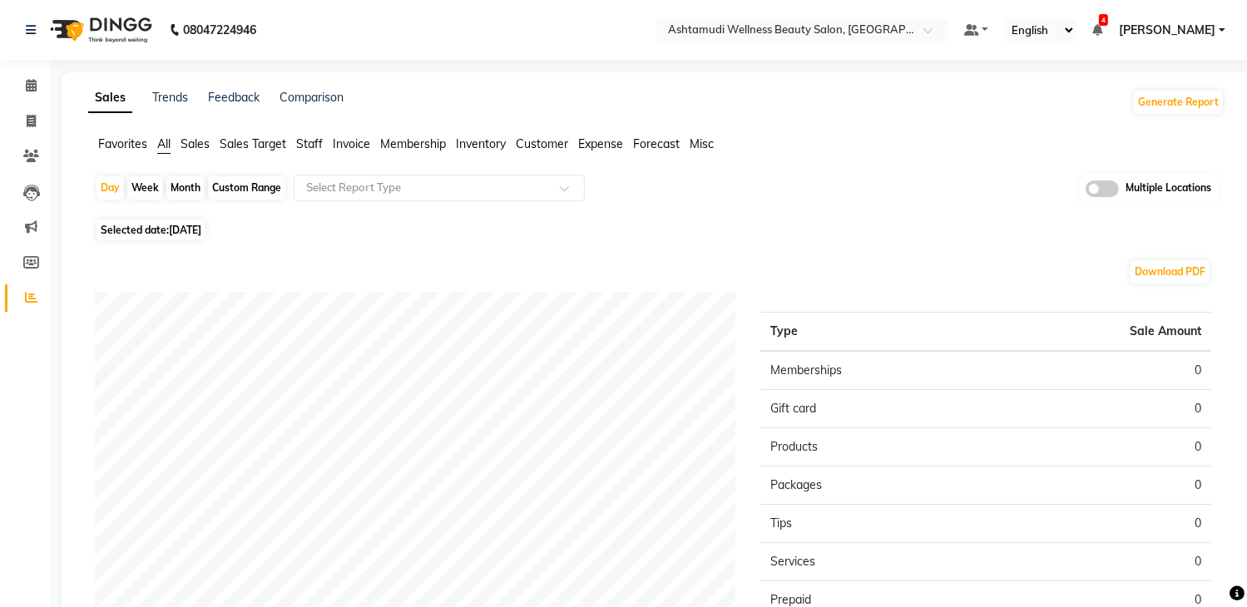
click at [200, 230] on span "[DATE]" at bounding box center [185, 230] width 32 height 12
select select "9"
select select "2025"
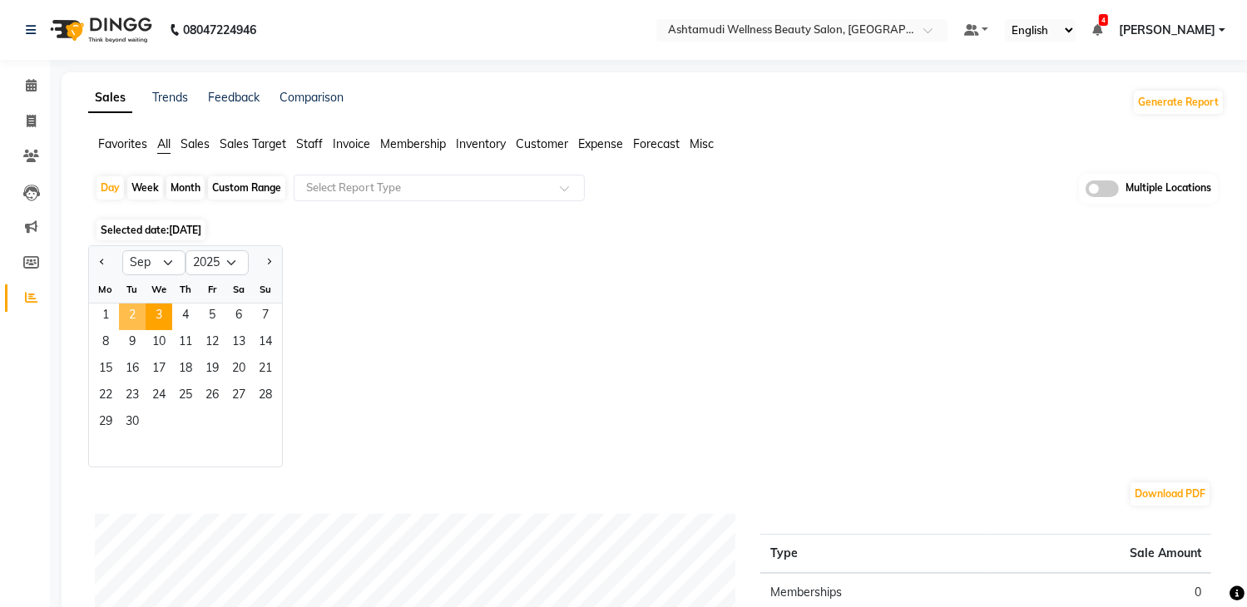
click at [136, 315] on span "2" at bounding box center [132, 317] width 27 height 27
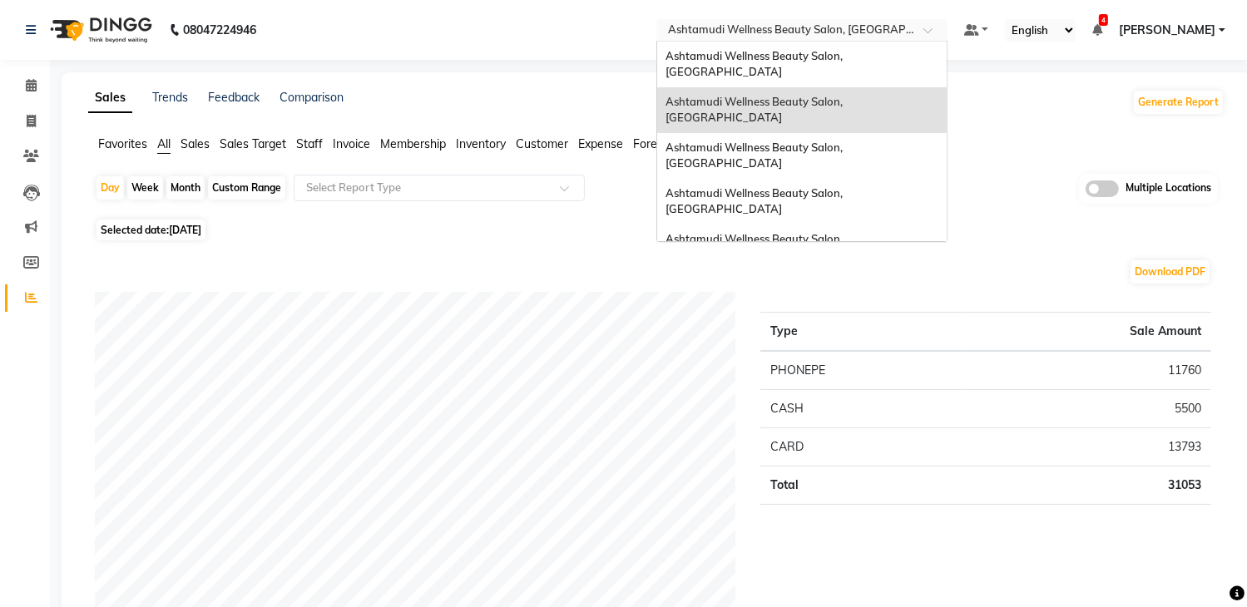
click at [841, 36] on input "text" at bounding box center [784, 31] width 241 height 17
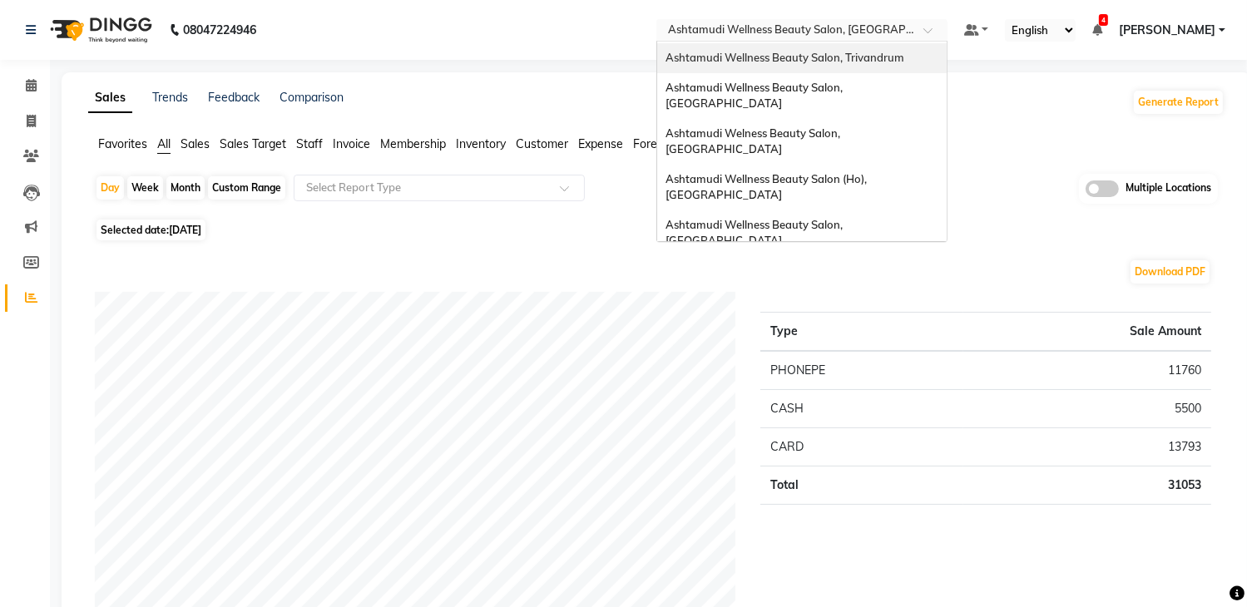
scroll to position [259, 0]
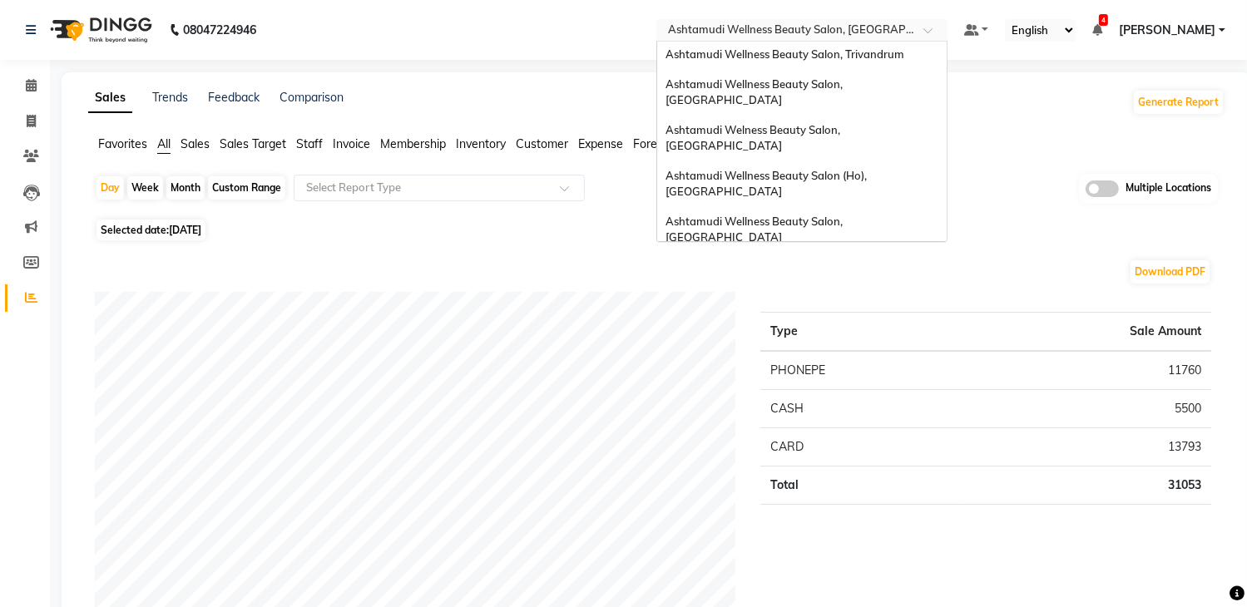
click at [867, 381] on span "Ashtamudi Unisex Salon, Dreams Mall, Dreams Mall Kottiyam" at bounding box center [797, 396] width 264 height 30
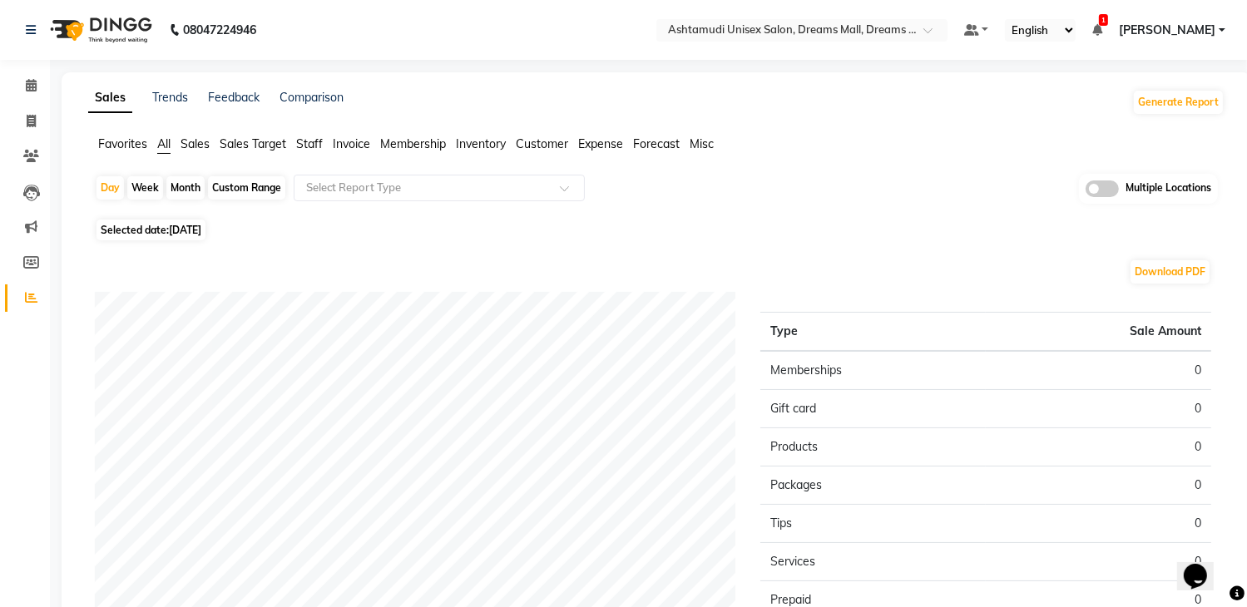
click at [201, 225] on span "[DATE]" at bounding box center [185, 230] width 32 height 12
select select "9"
select select "2025"
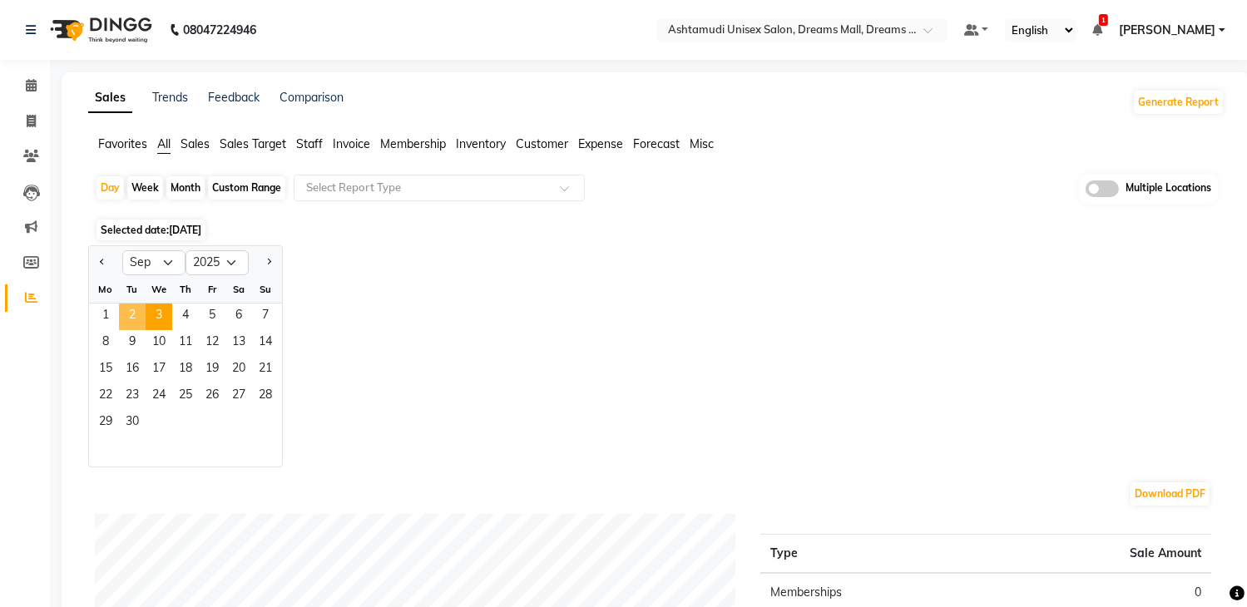
click at [137, 317] on span "2" at bounding box center [132, 317] width 27 height 27
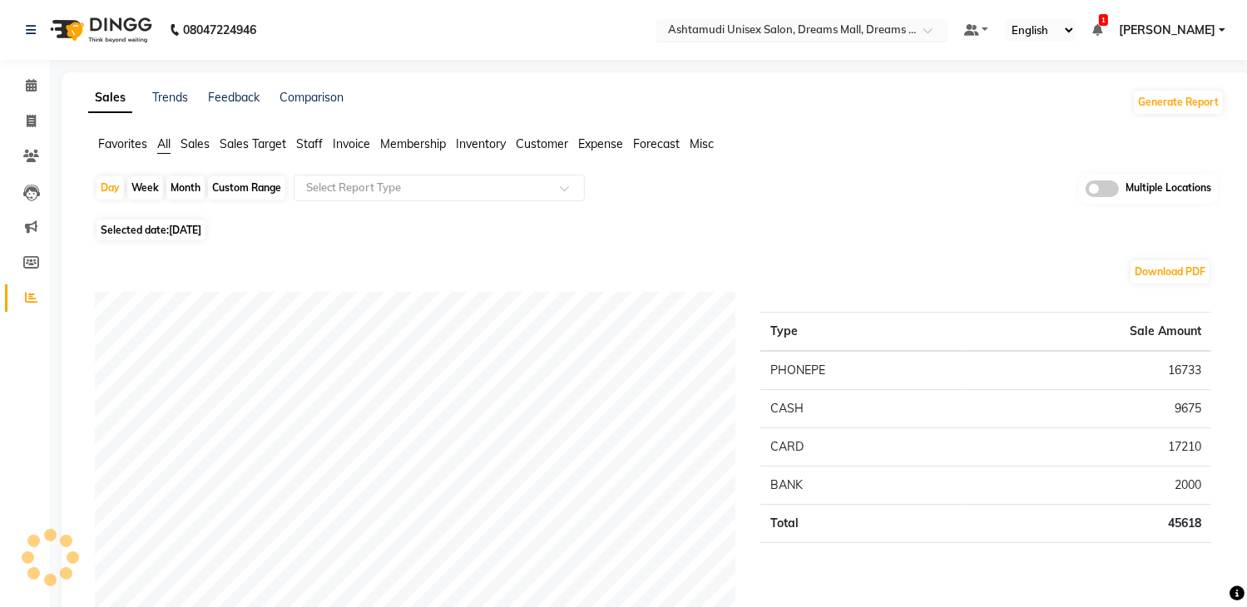
click at [861, 32] on input "text" at bounding box center [784, 31] width 241 height 17
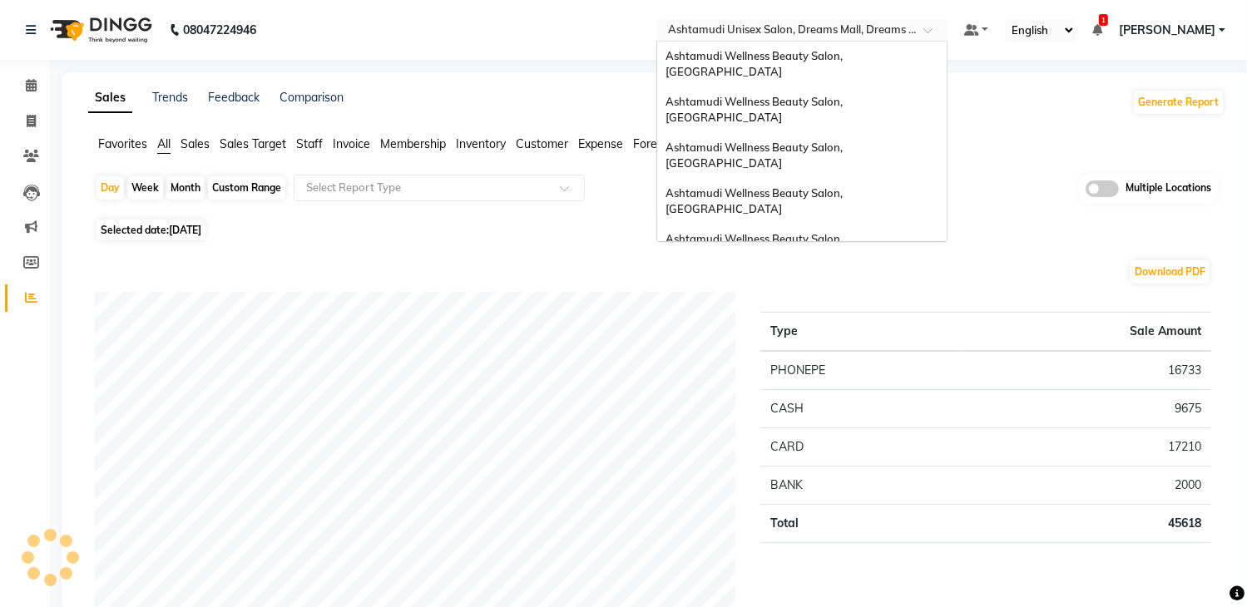
scroll to position [259, 0]
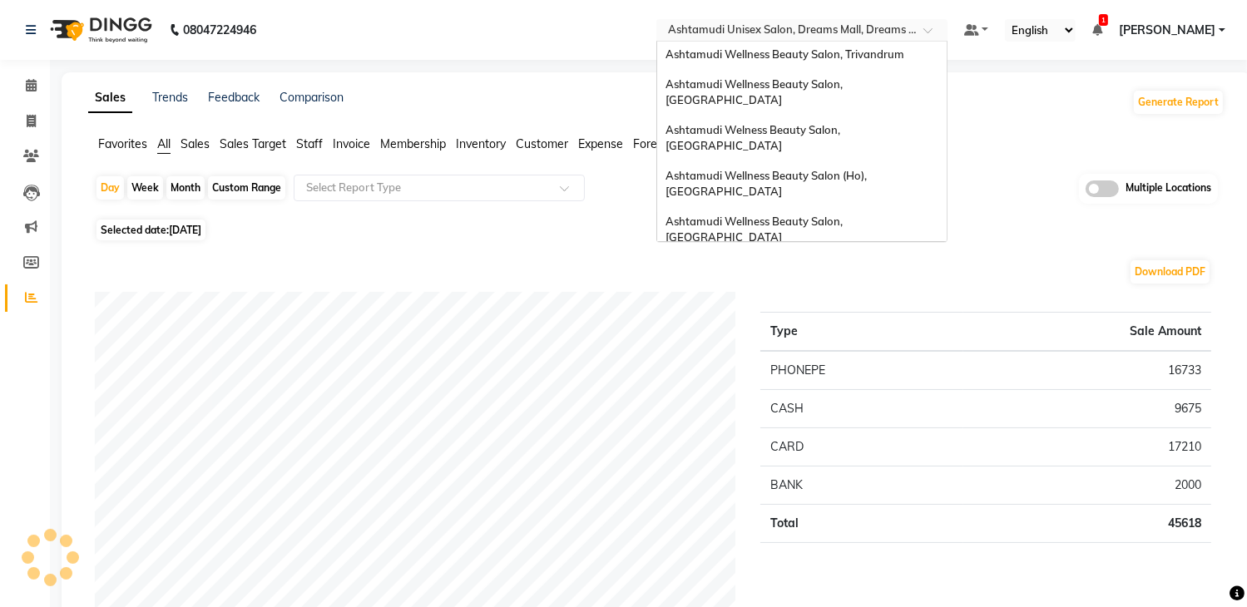
click at [845, 260] on span "Ashtamudi Wellness Beauty Salon, [GEOGRAPHIC_DATA]" at bounding box center [755, 275] width 180 height 30
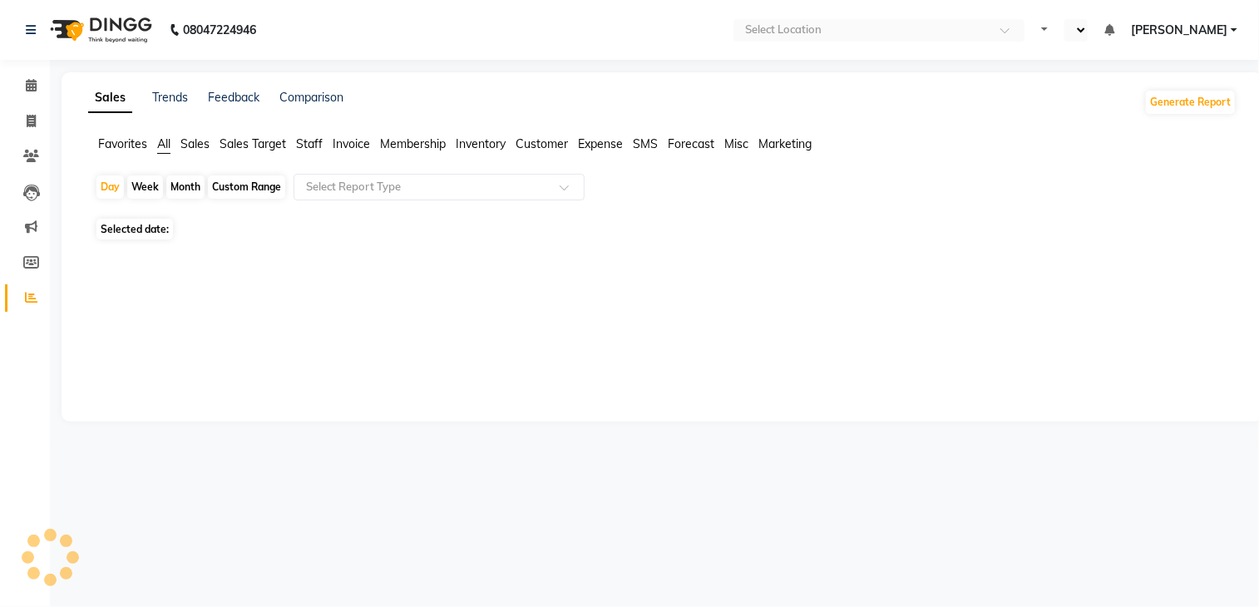
select select "en"
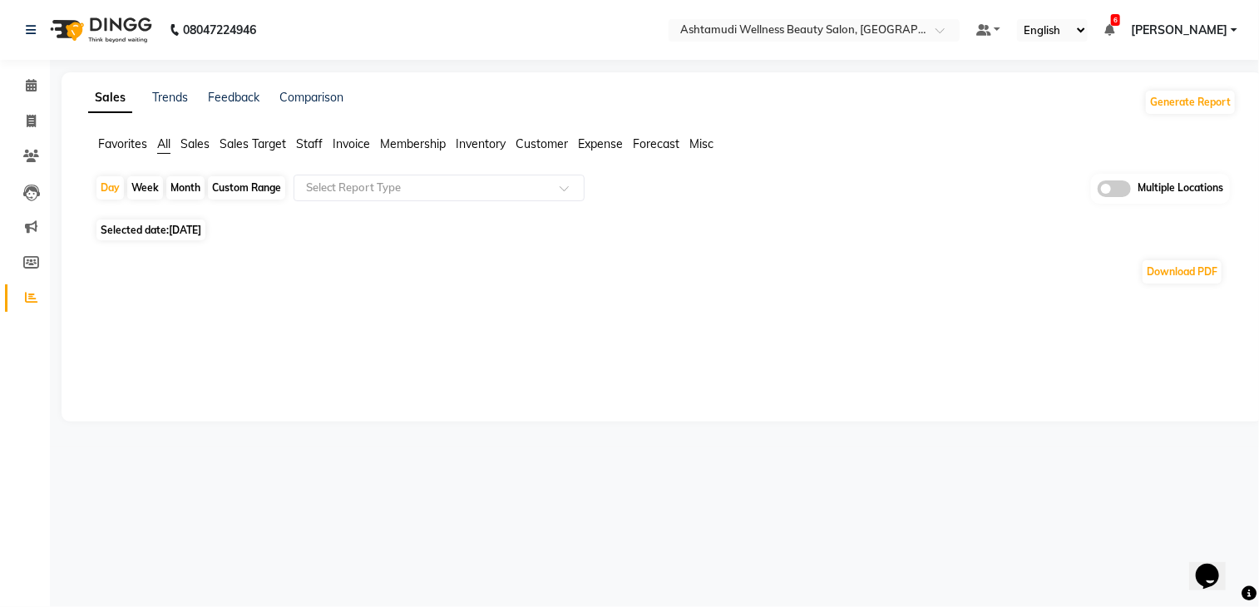
click at [194, 229] on span "[DATE]" at bounding box center [185, 230] width 32 height 12
select select "9"
select select "2025"
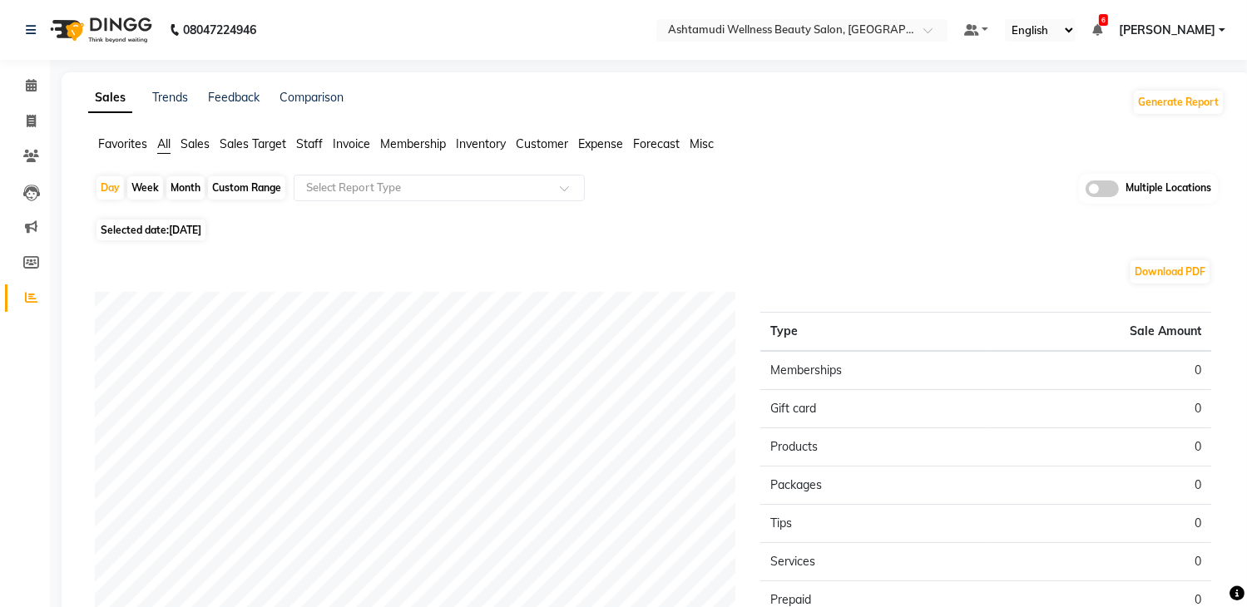
click at [200, 230] on span "[DATE]" at bounding box center [185, 230] width 32 height 12
select select "9"
select select "2025"
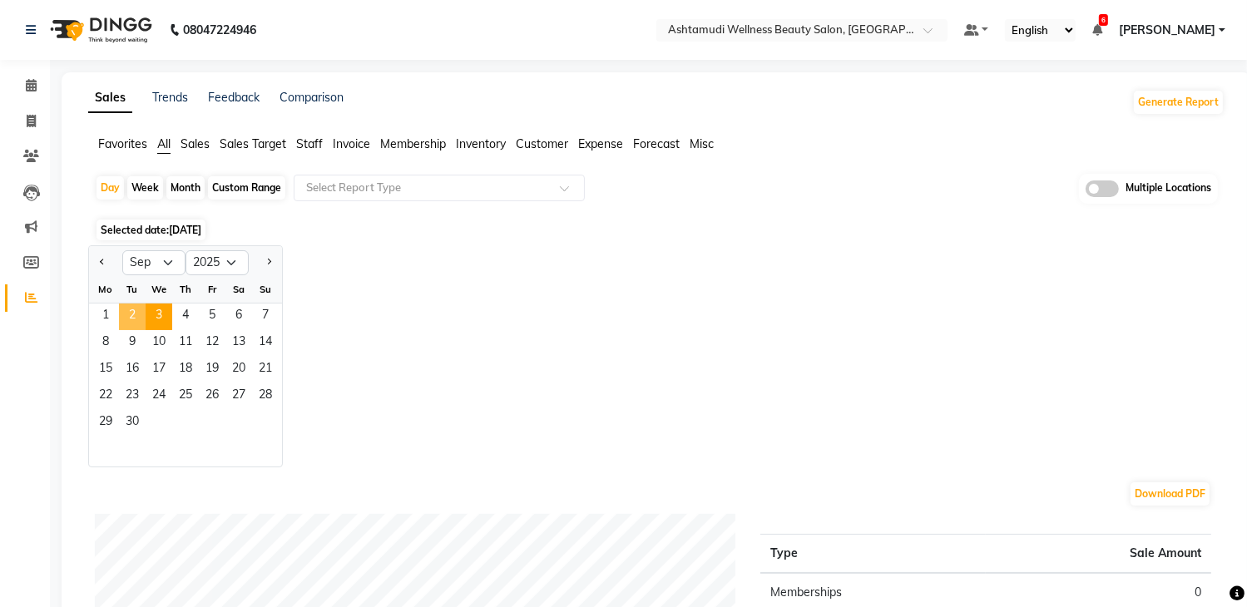
click at [136, 310] on span "2" at bounding box center [132, 317] width 27 height 27
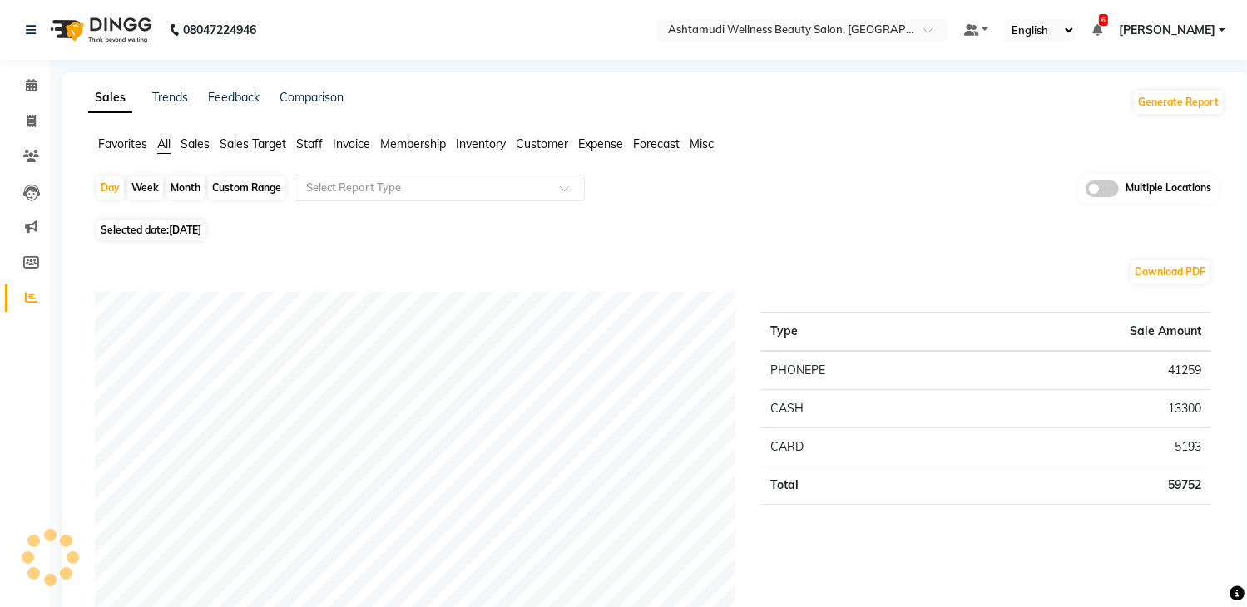
click at [184, 230] on span "[DATE]" at bounding box center [185, 230] width 32 height 12
select select "9"
select select "2025"
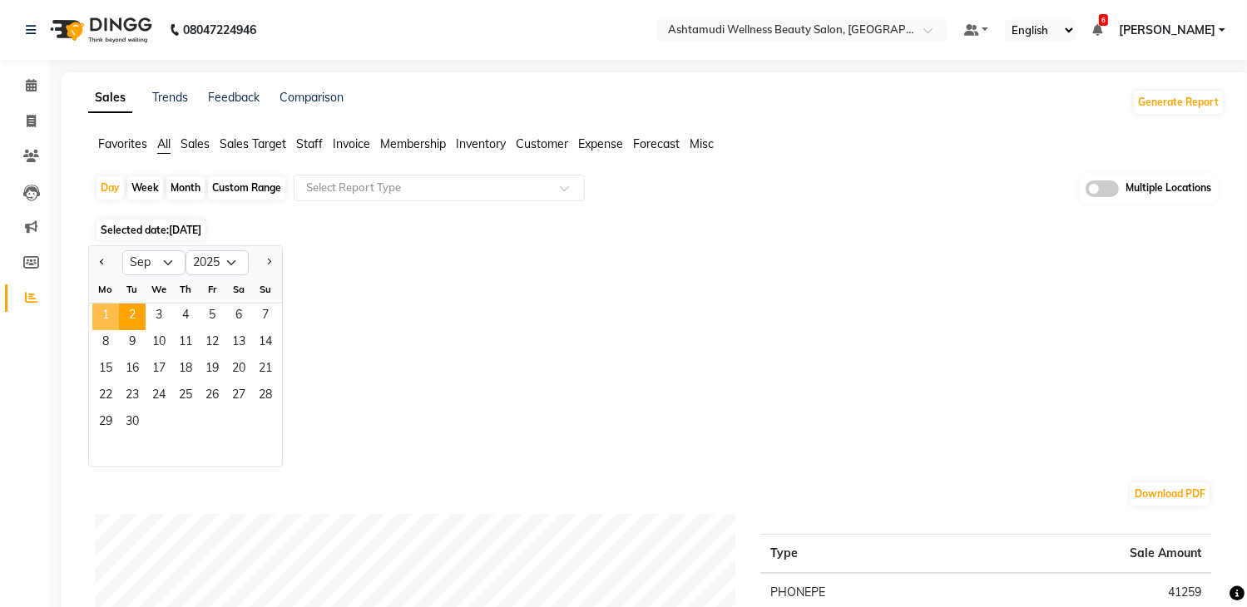
click at [110, 317] on span "1" at bounding box center [105, 317] width 27 height 27
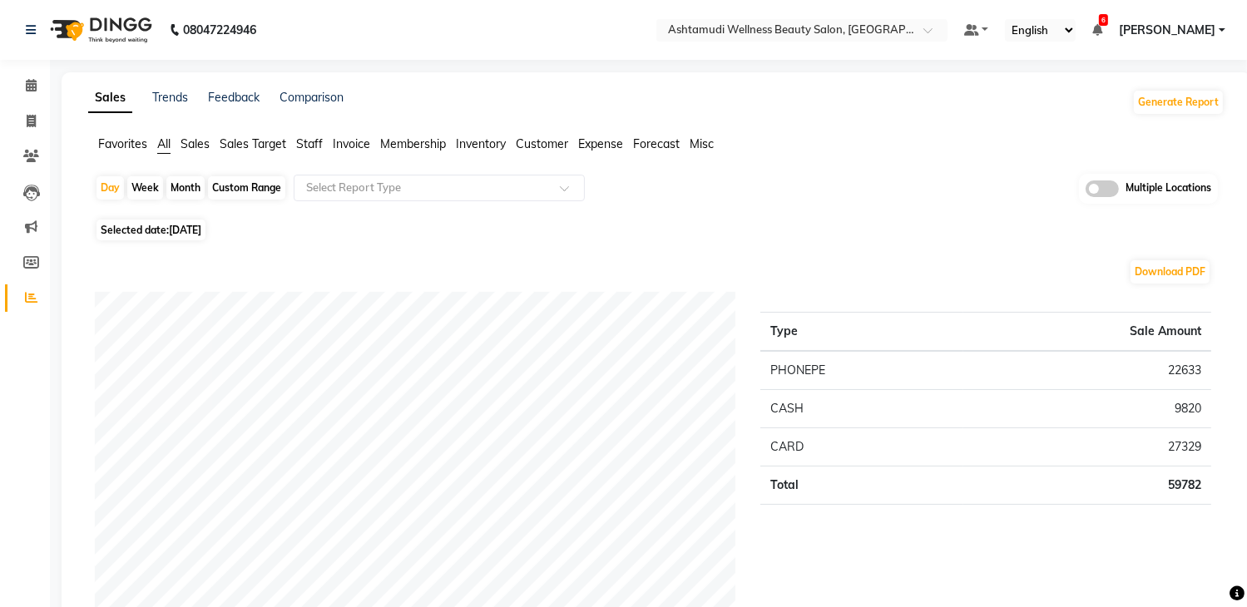
click at [198, 231] on span "01-09-2025" at bounding box center [185, 230] width 32 height 12
select select "9"
select select "2025"
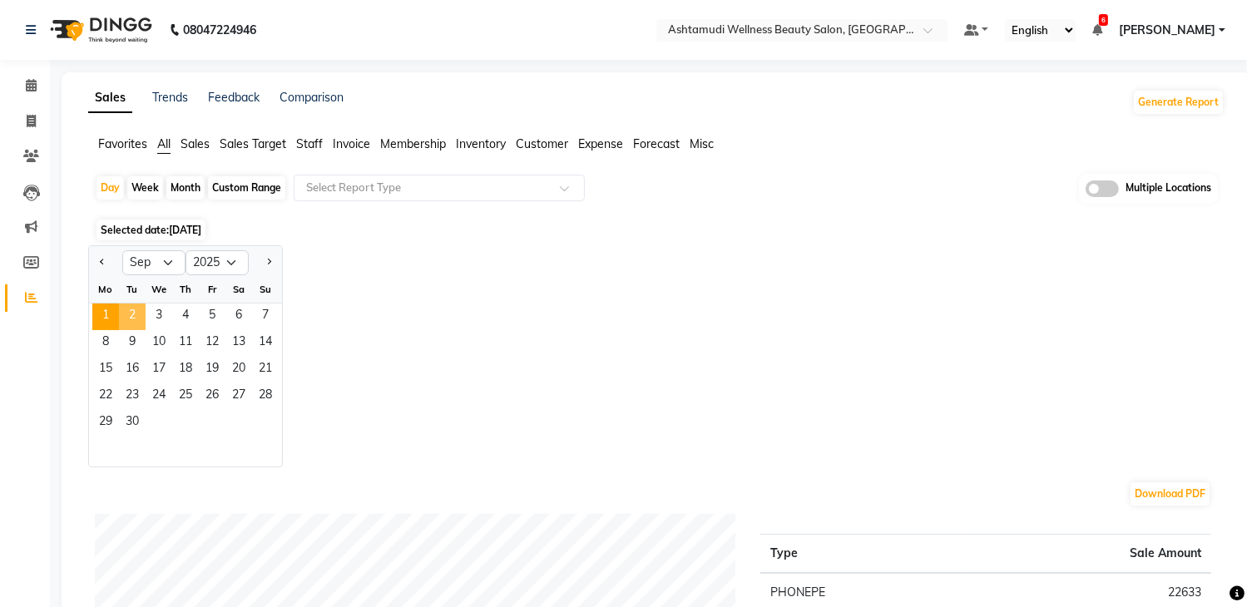
click at [134, 314] on span "2" at bounding box center [132, 317] width 27 height 27
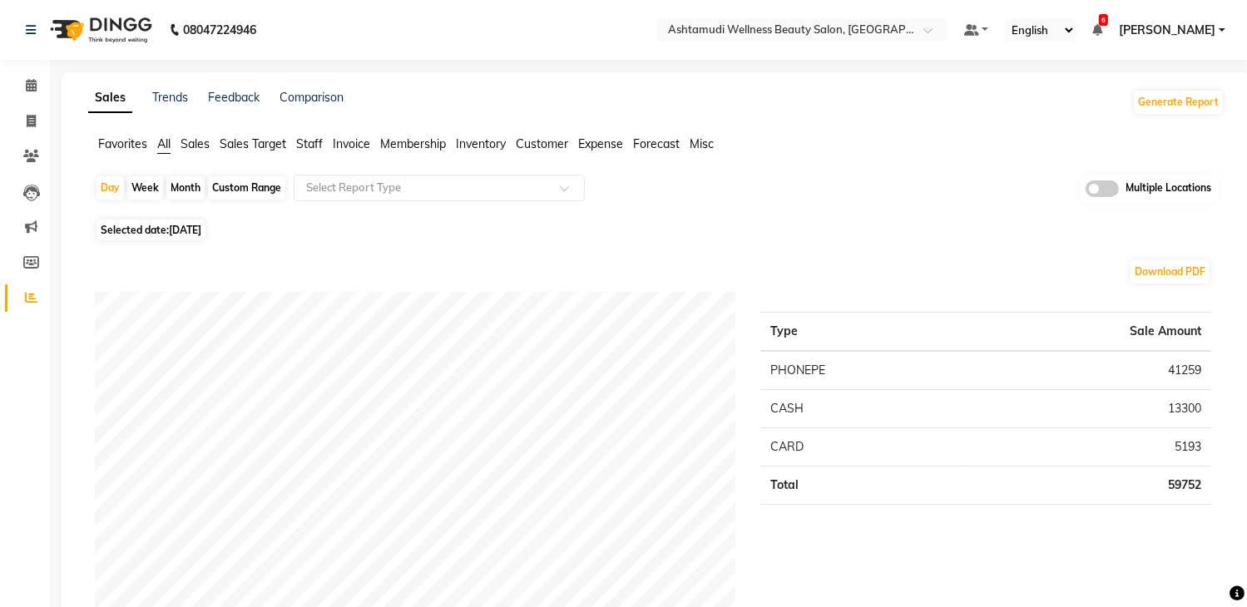
click at [180, 224] on span "[DATE]" at bounding box center [185, 230] width 32 height 12
select select "9"
select select "2025"
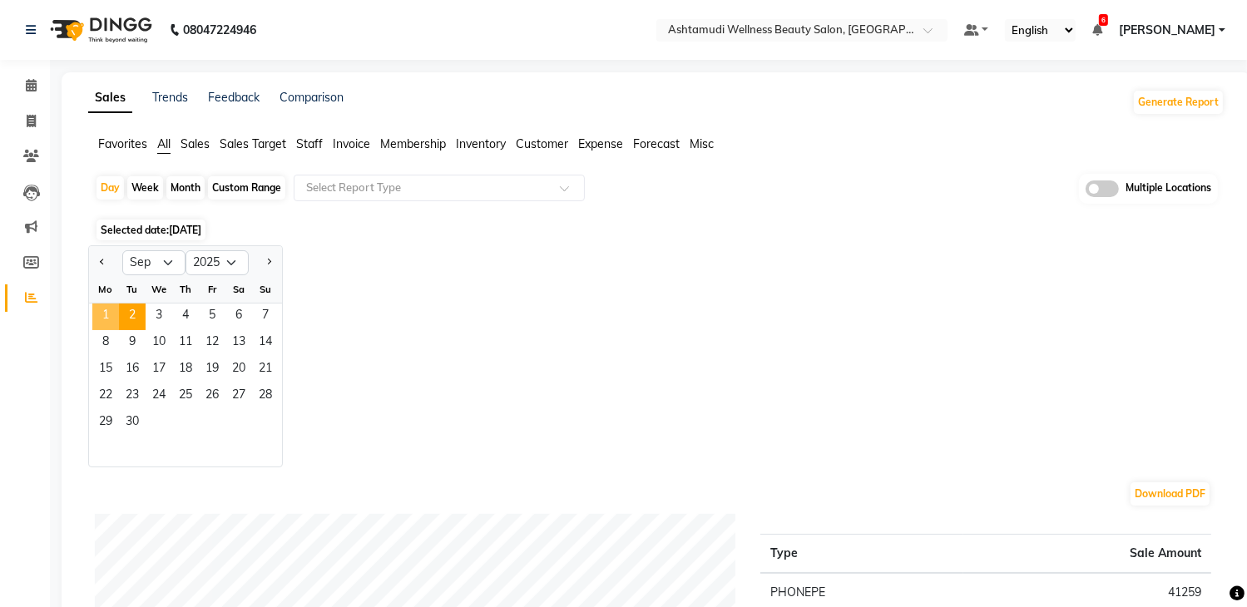
click at [103, 307] on span "1" at bounding box center [105, 317] width 27 height 27
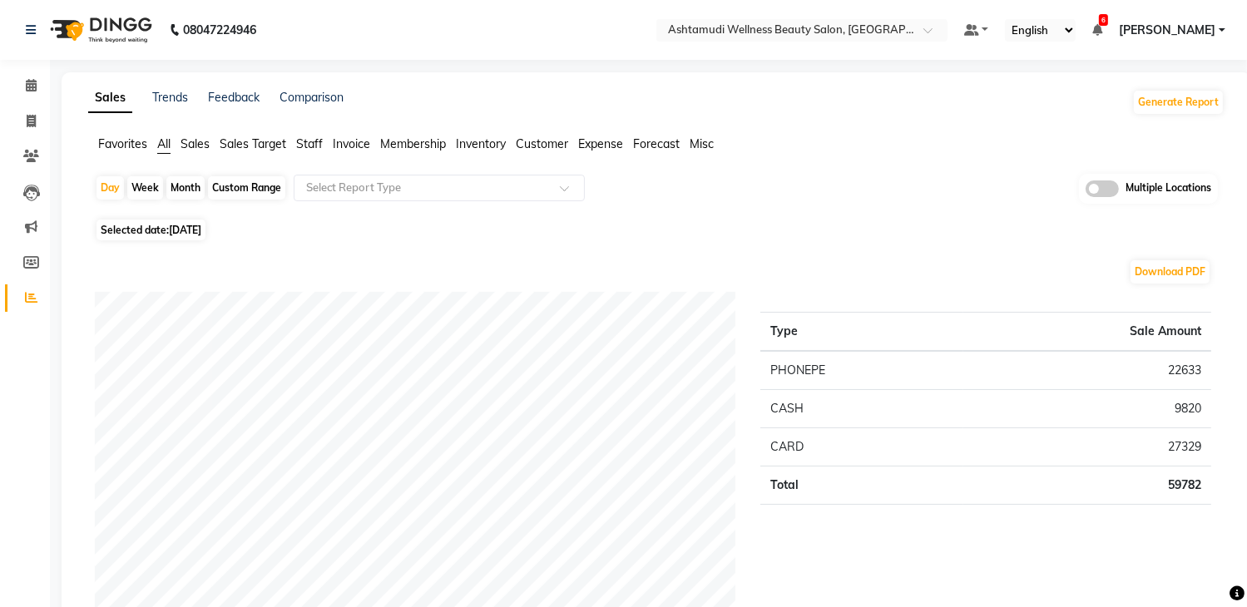
click at [186, 230] on span "01-09-2025" at bounding box center [185, 230] width 32 height 12
select select "9"
select select "2025"
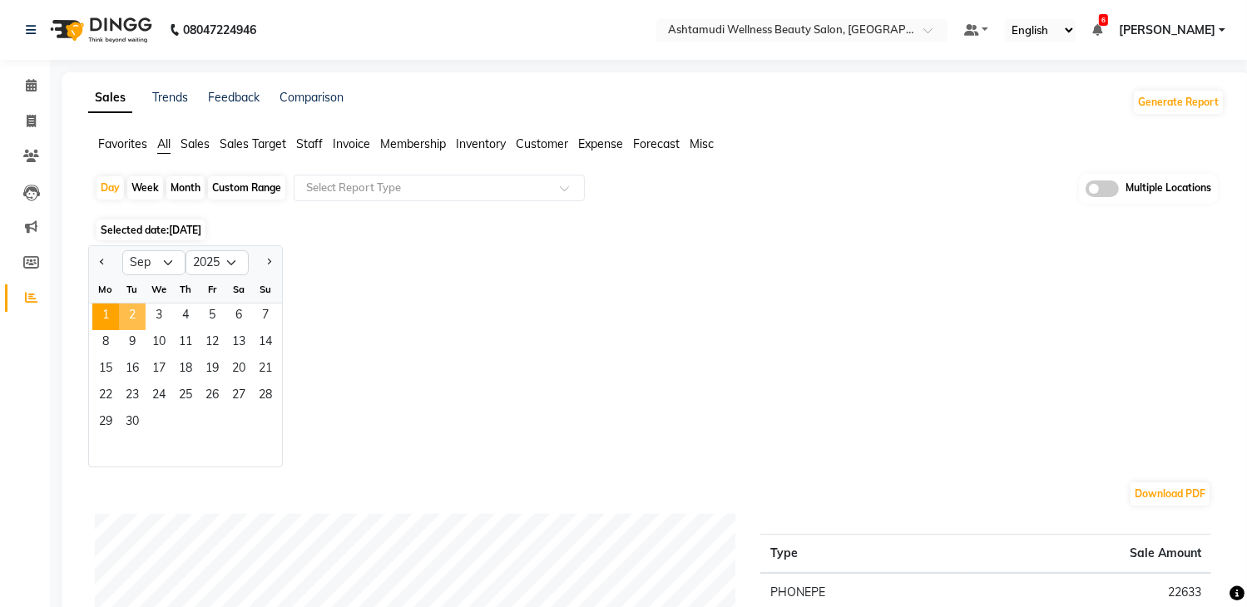
click at [140, 304] on span "2" at bounding box center [132, 317] width 27 height 27
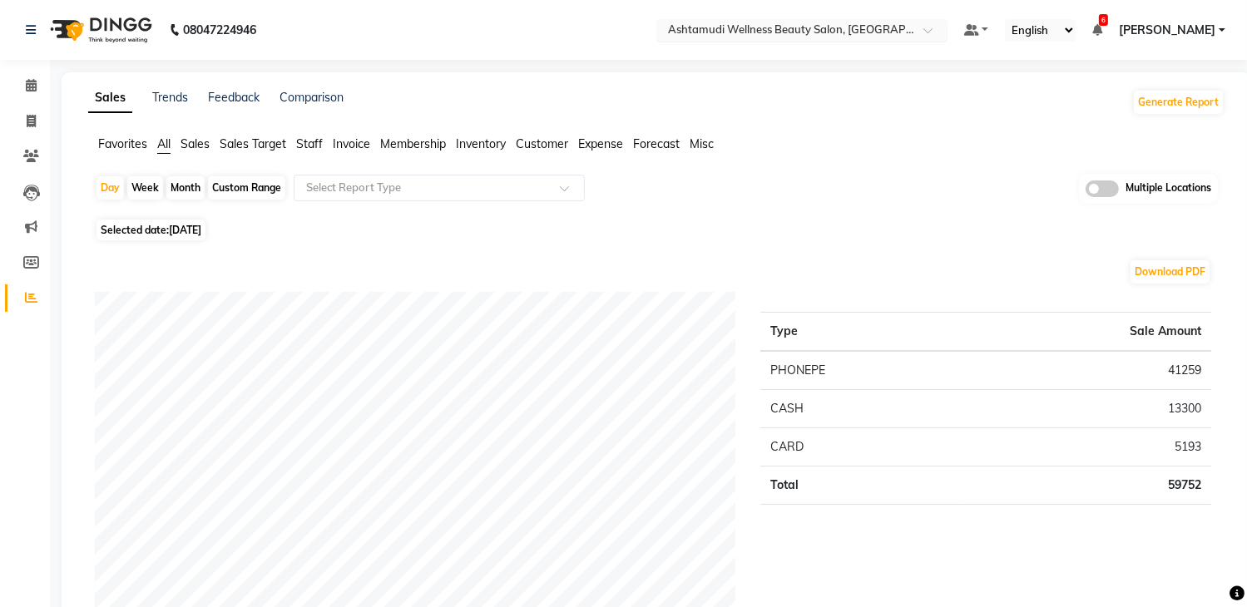
click at [856, 32] on input "text" at bounding box center [784, 31] width 241 height 17
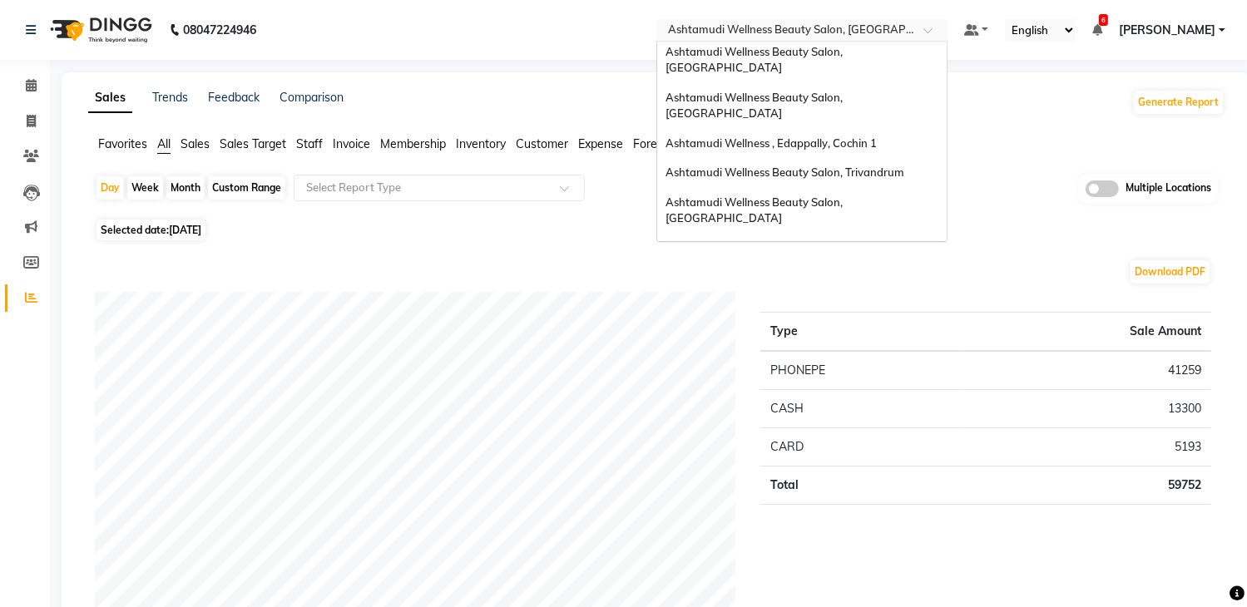
scroll to position [93, 0]
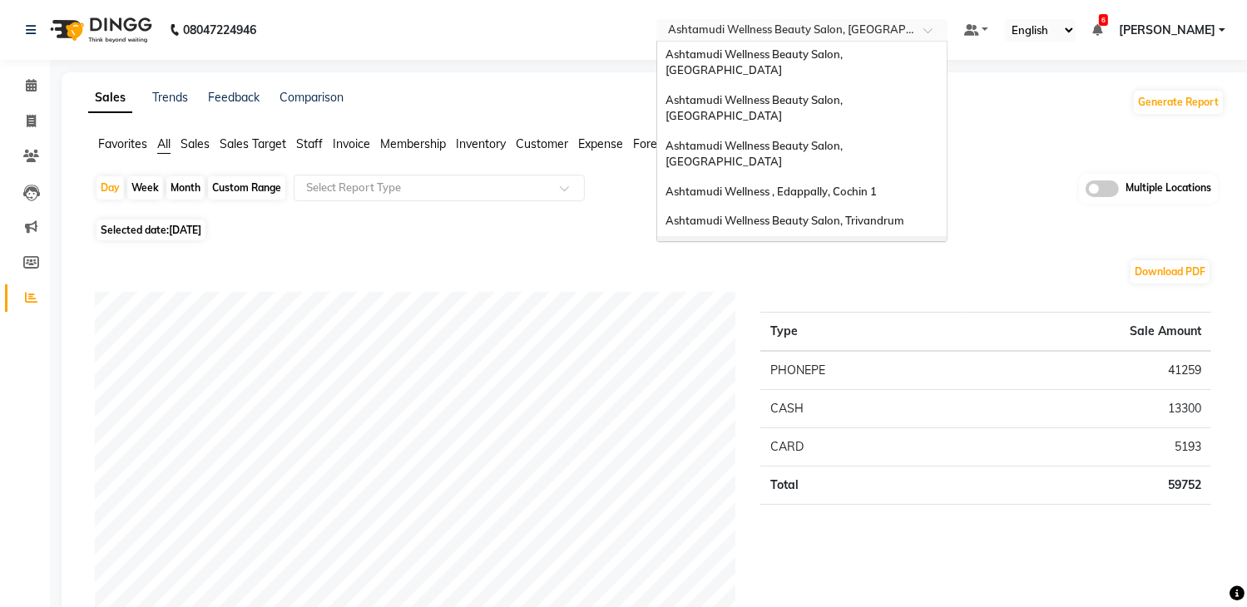
click at [845, 244] on span "Ashtamudi Wellness Beauty Salon, Thiruvalla" at bounding box center [755, 259] width 180 height 30
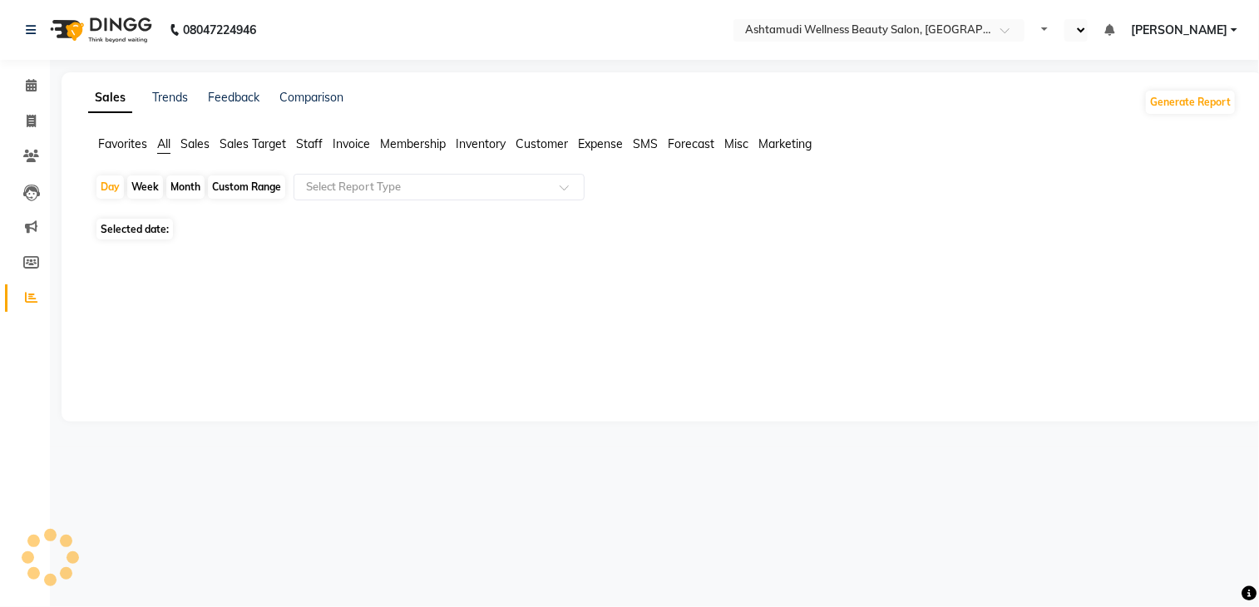
select select "en"
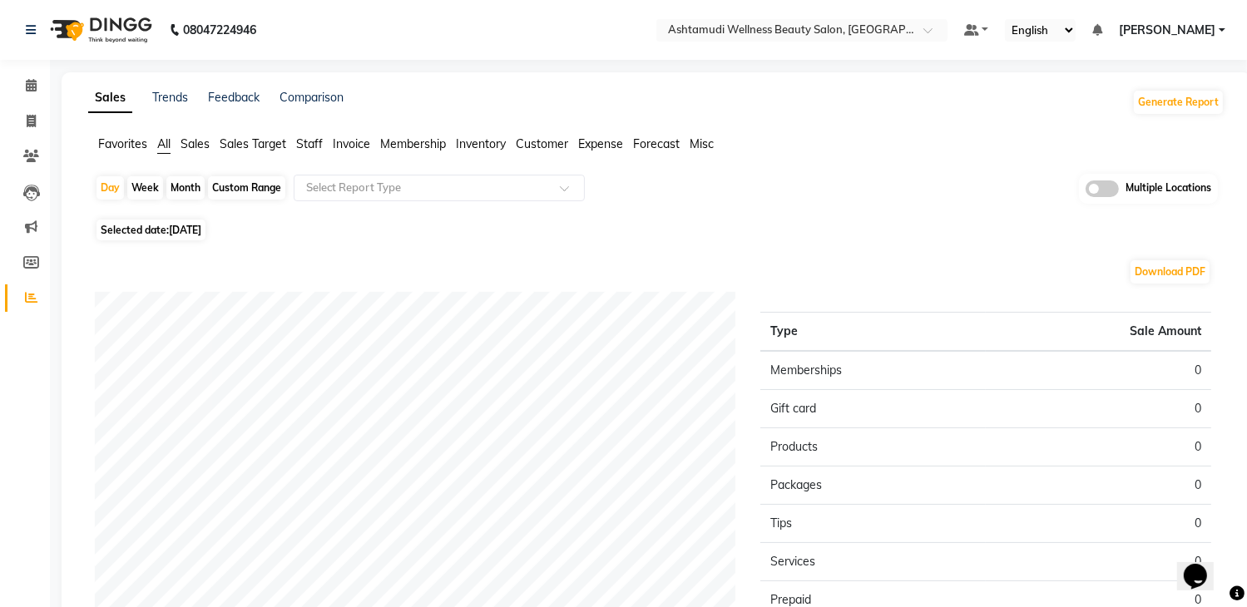
click at [193, 230] on span "[DATE]" at bounding box center [185, 230] width 32 height 12
select select "9"
select select "2025"
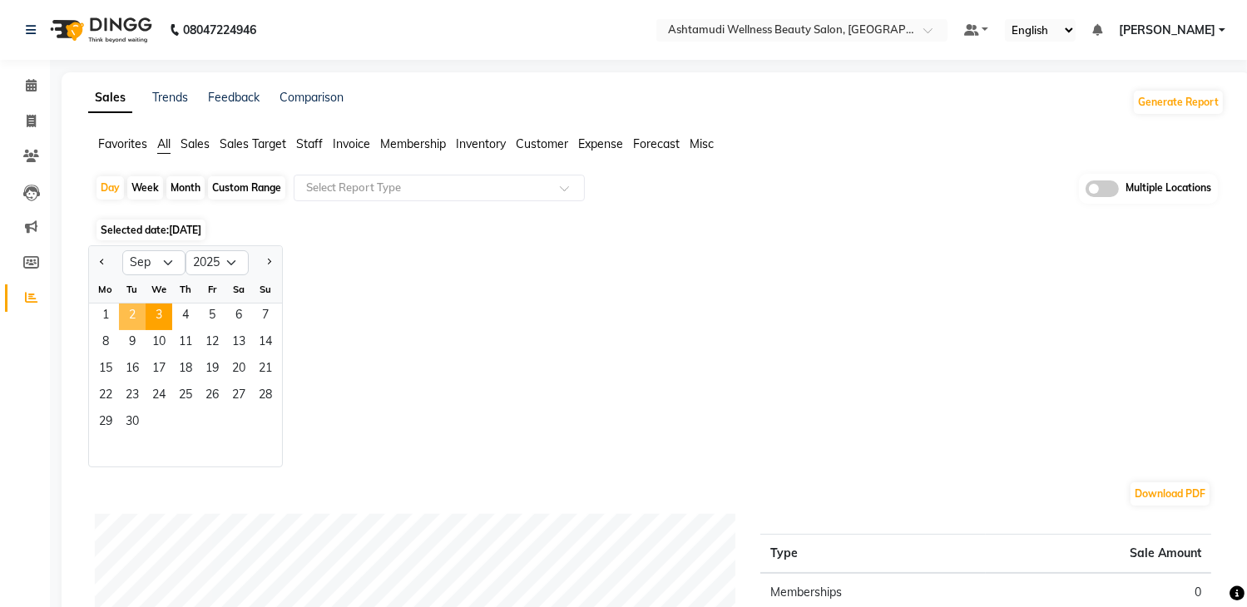
click at [140, 320] on span "2" at bounding box center [132, 317] width 27 height 27
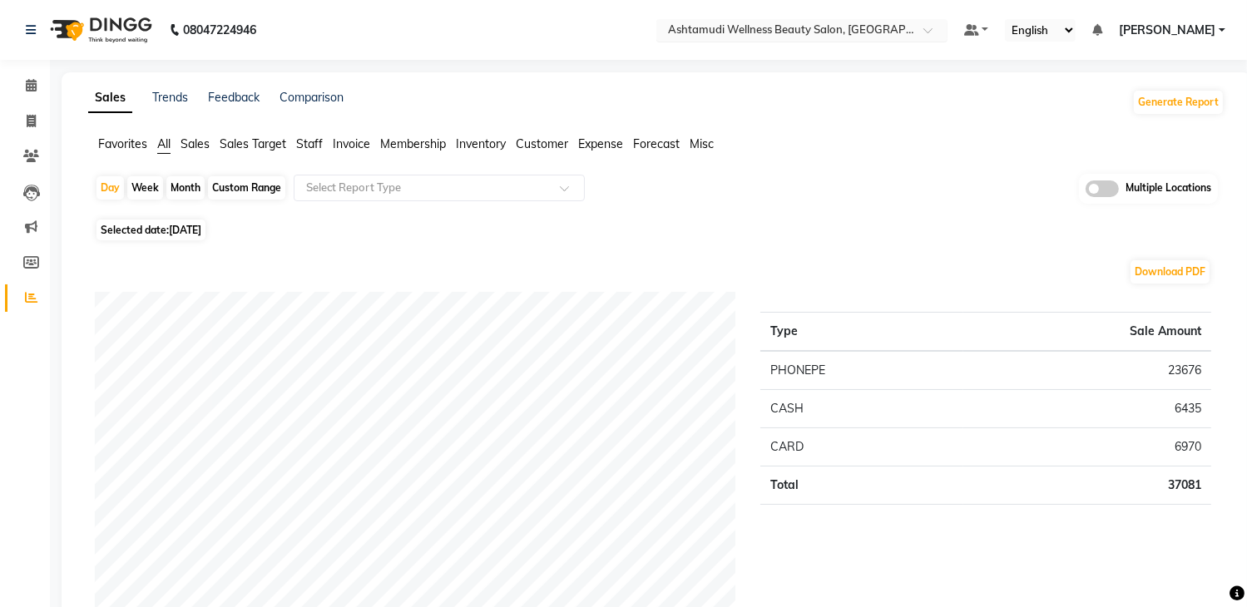
click at [807, 37] on input "text" at bounding box center [784, 31] width 241 height 17
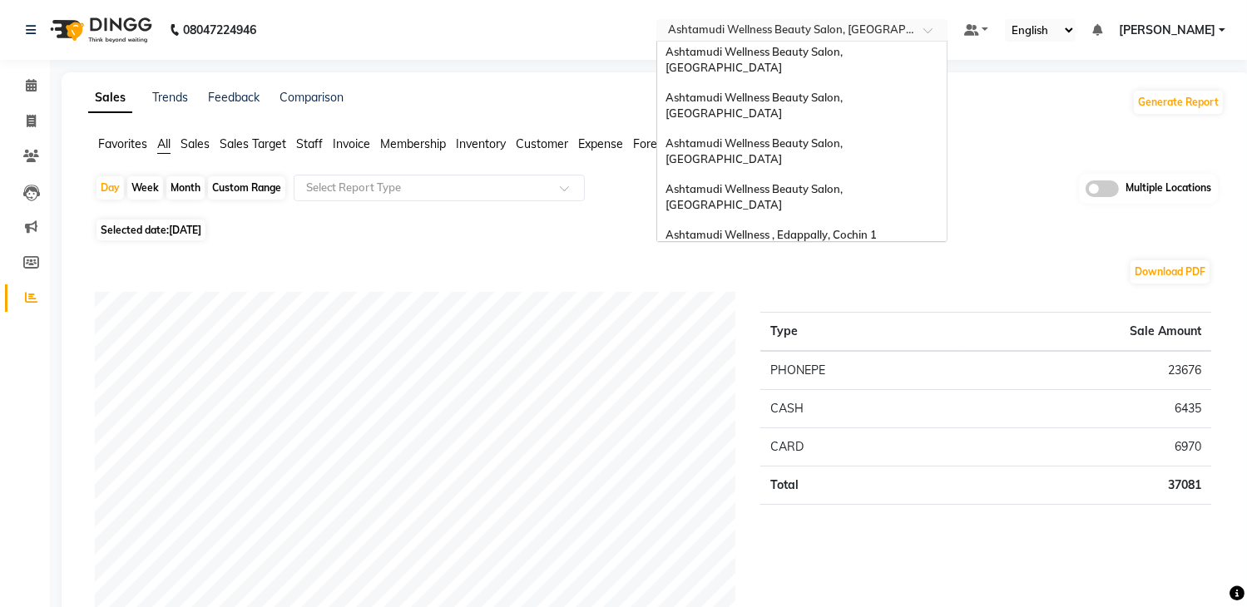
scroll to position [40, 0]
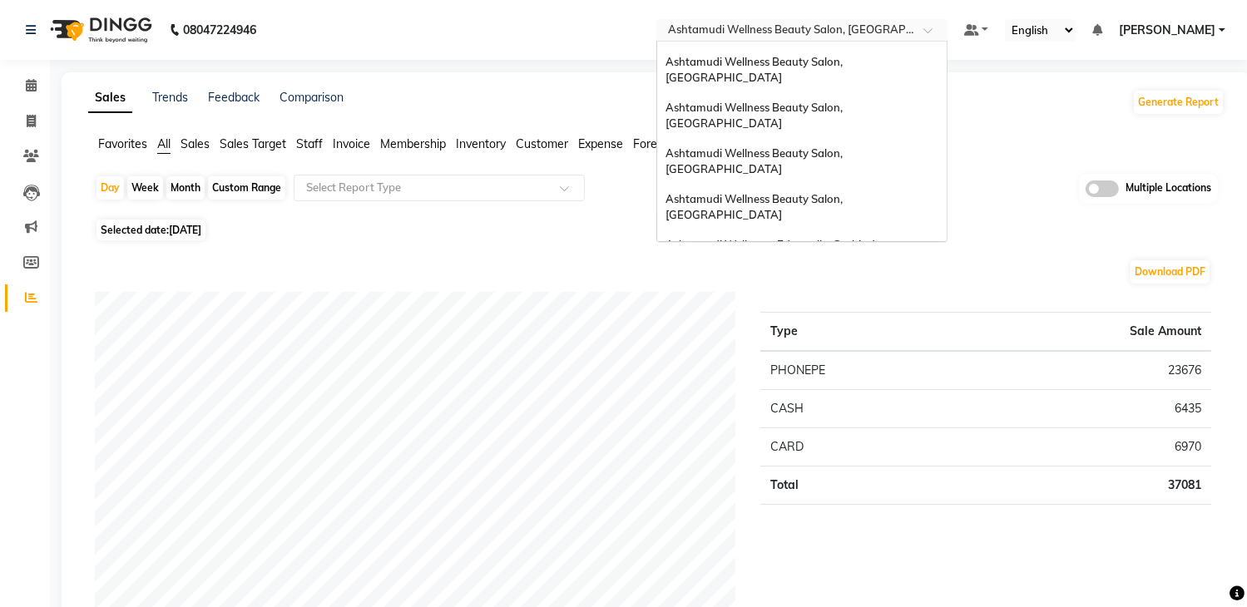
click at [860, 267] on span "Ashtamudi Wellness Beauty Salon, Trivandrum" at bounding box center [784, 273] width 239 height 13
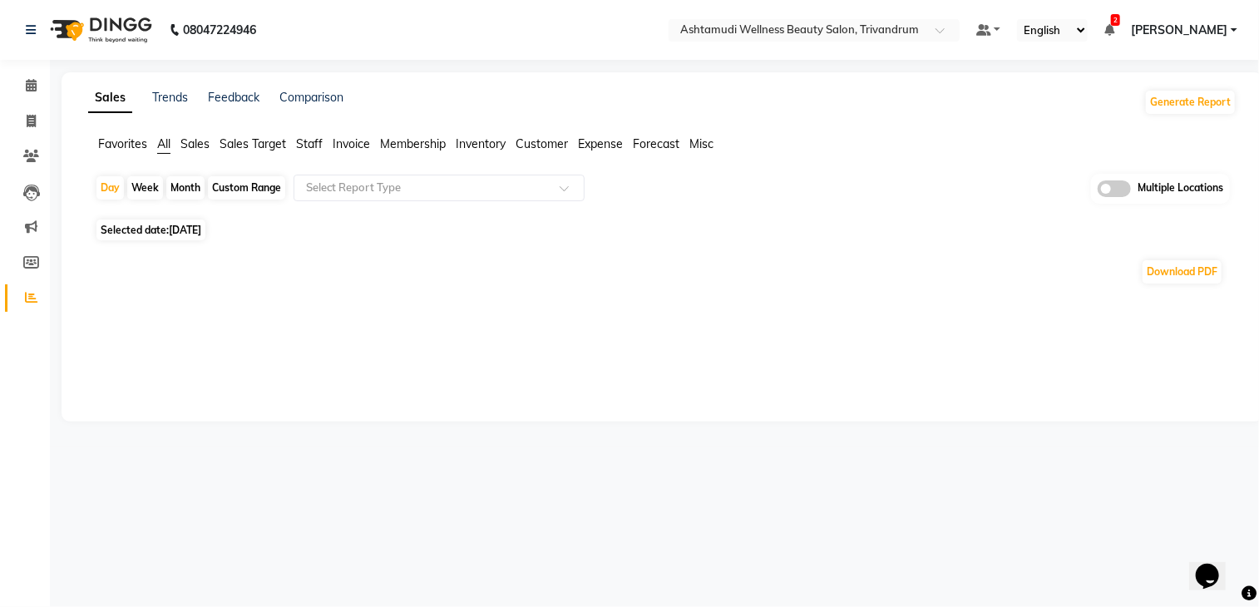
click at [201, 230] on span "[DATE]" at bounding box center [185, 230] width 32 height 12
select select "9"
select select "2025"
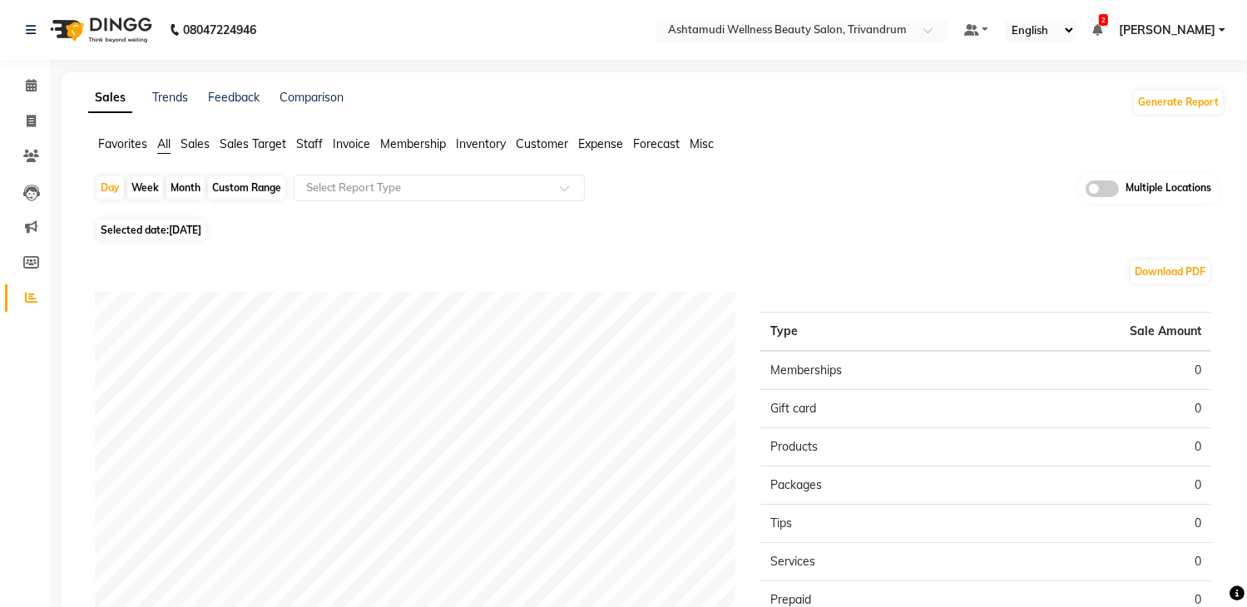
click at [195, 237] on span "Selected date: [DATE]" at bounding box center [150, 230] width 109 height 21
select select "9"
select select "2025"
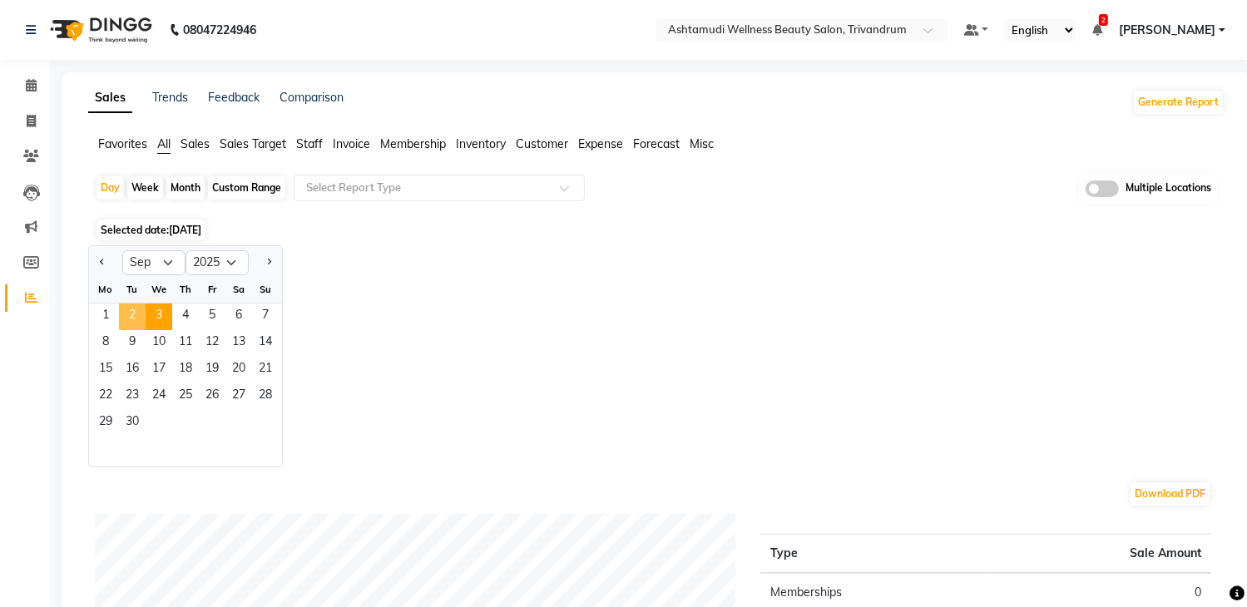
click at [136, 318] on span "2" at bounding box center [132, 317] width 27 height 27
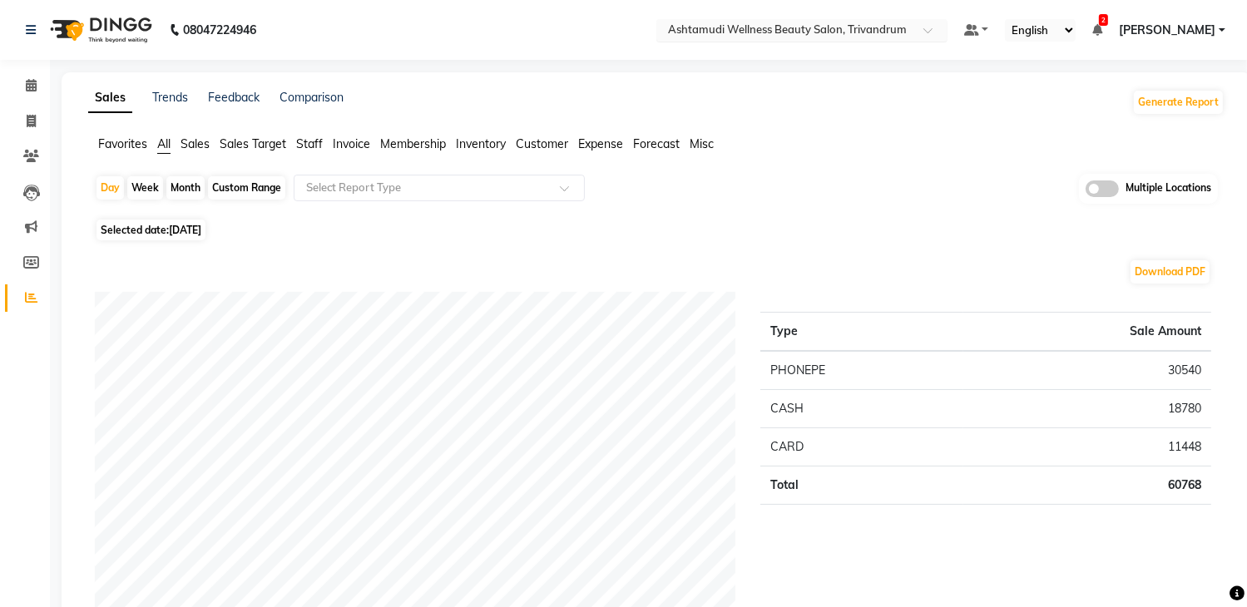
click at [875, 39] on div "Select Location × Ashtamudi Wellness Beauty Salon, Trivandrum" at bounding box center [801, 30] width 291 height 22
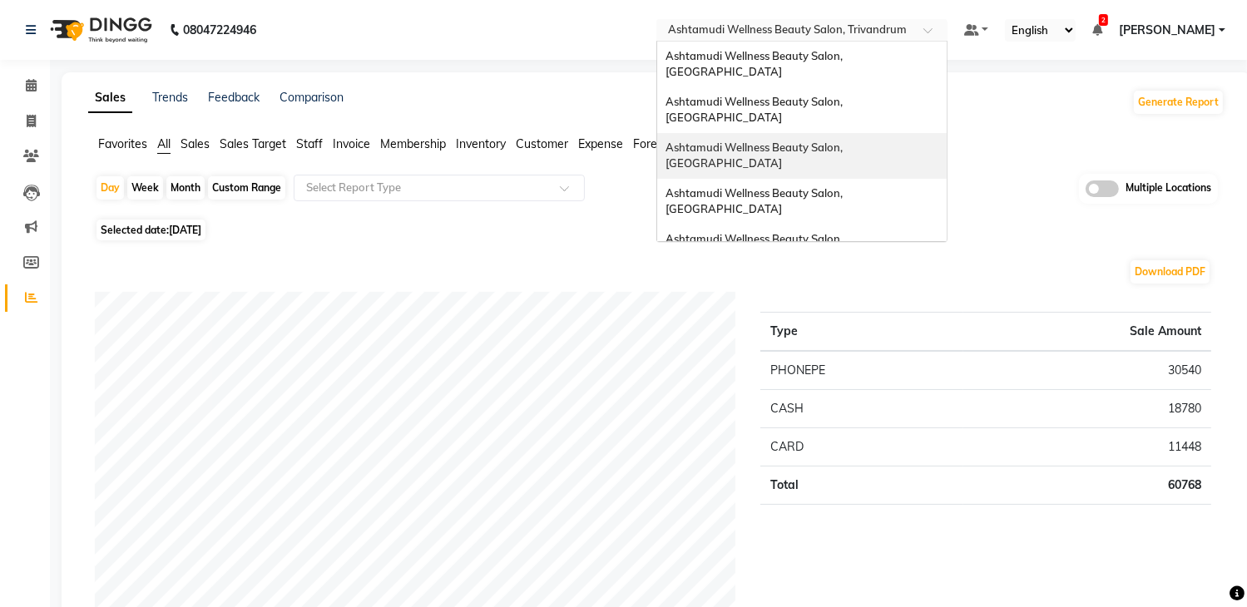
click at [845, 141] on span "Ashtamudi Wellness Beauty Salon, [GEOGRAPHIC_DATA]" at bounding box center [755, 156] width 180 height 30
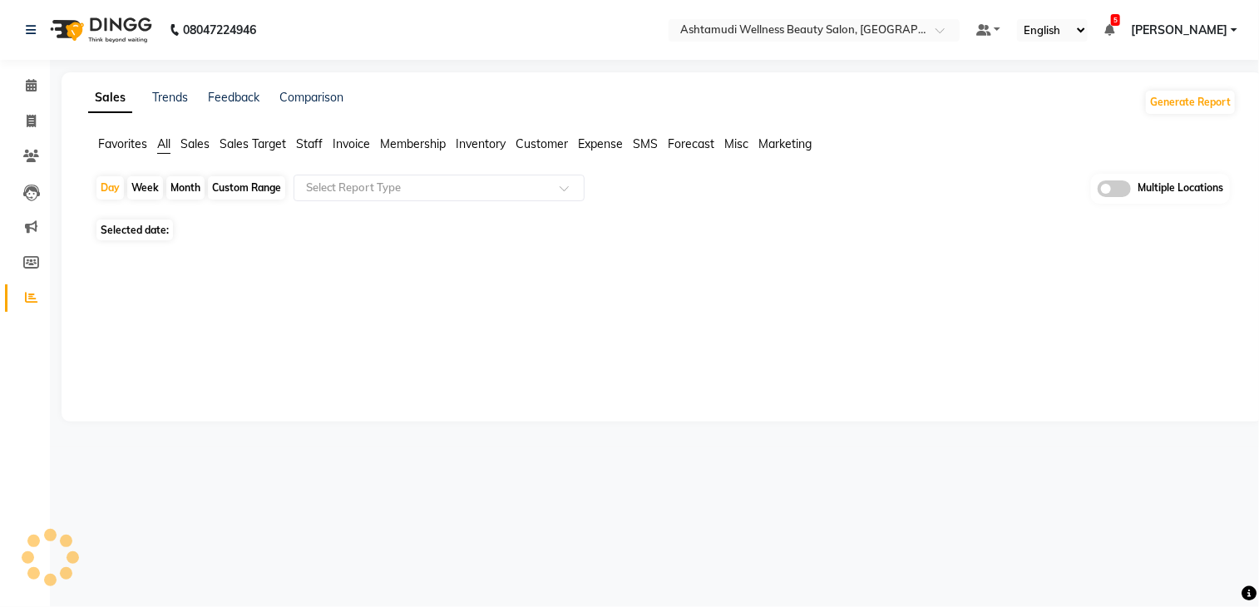
select select "en"
click at [201, 228] on span "[DATE]" at bounding box center [185, 230] width 32 height 12
select select "9"
select select "2025"
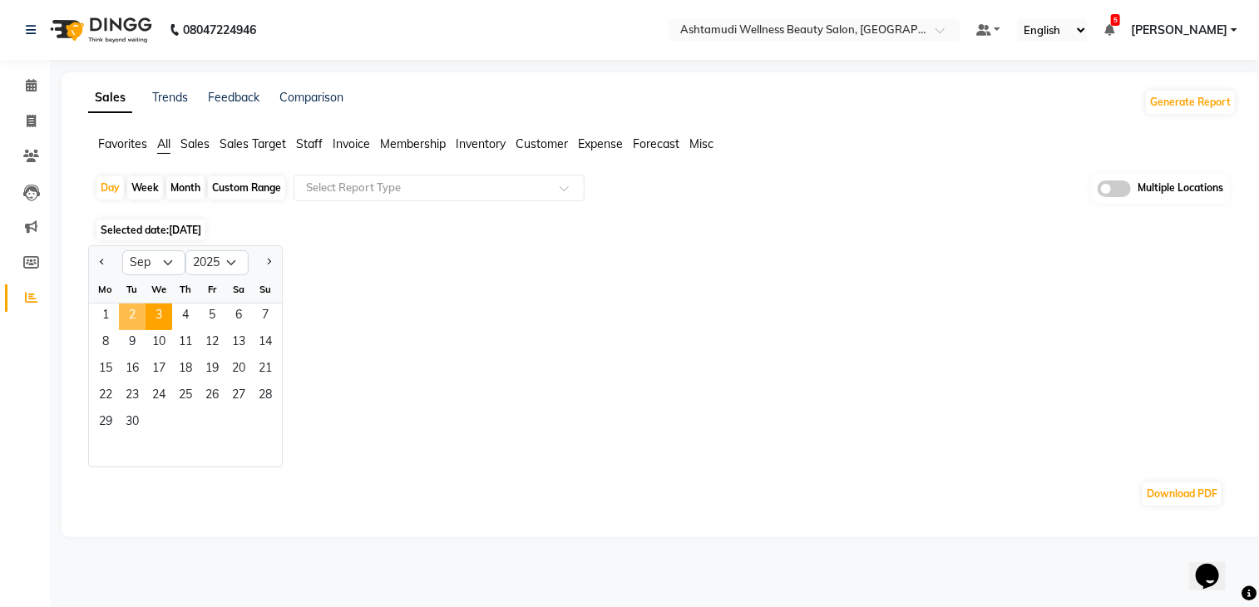
click at [141, 317] on span "2" at bounding box center [132, 317] width 27 height 27
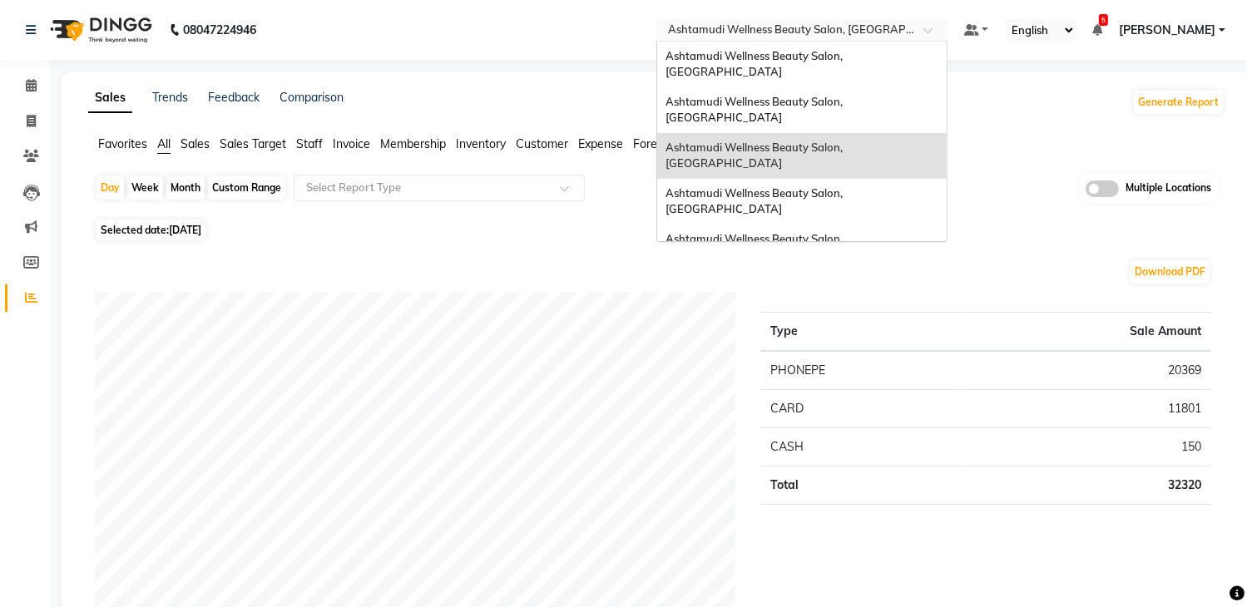
click at [802, 24] on input "text" at bounding box center [784, 31] width 241 height 17
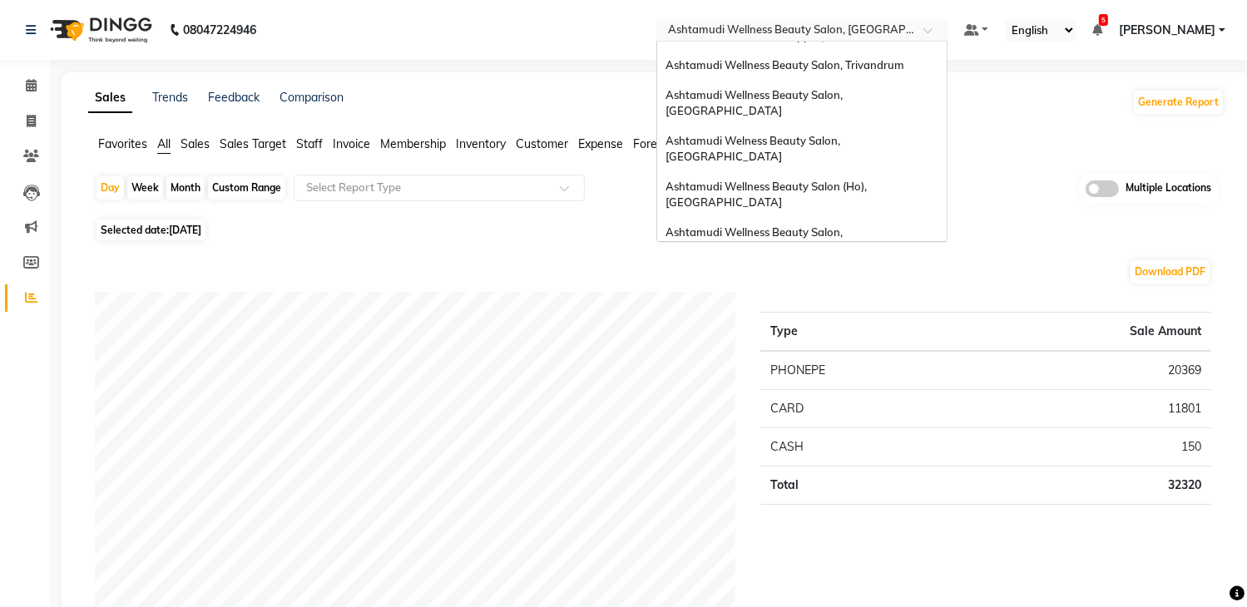
scroll to position [249, 0]
click at [816, 316] on span "Ashtamudi Beauty Lounge, [GEOGRAPHIC_DATA]" at bounding box center [794, 322] width 258 height 13
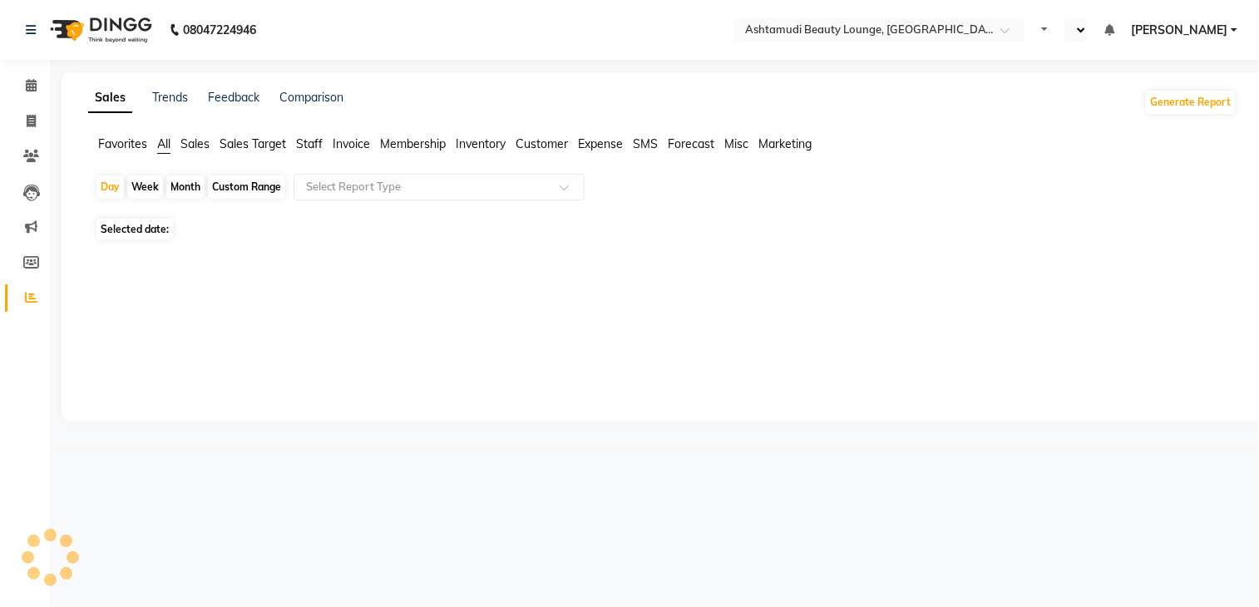
select select "en"
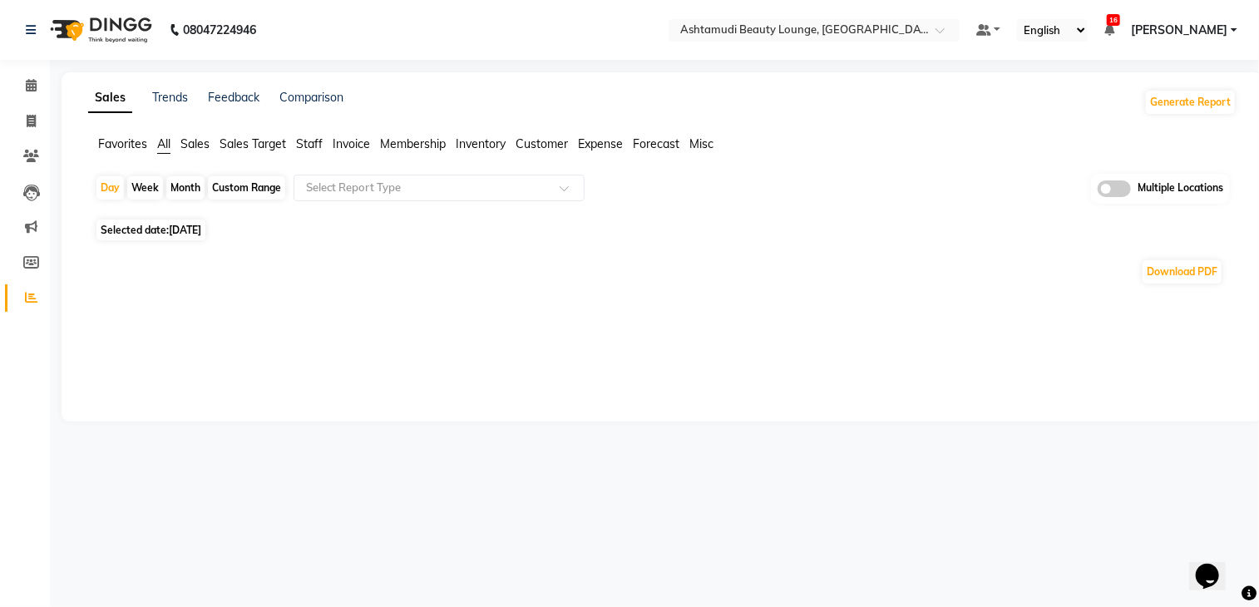
click at [205, 222] on span "Selected date: [DATE]" at bounding box center [150, 230] width 109 height 21
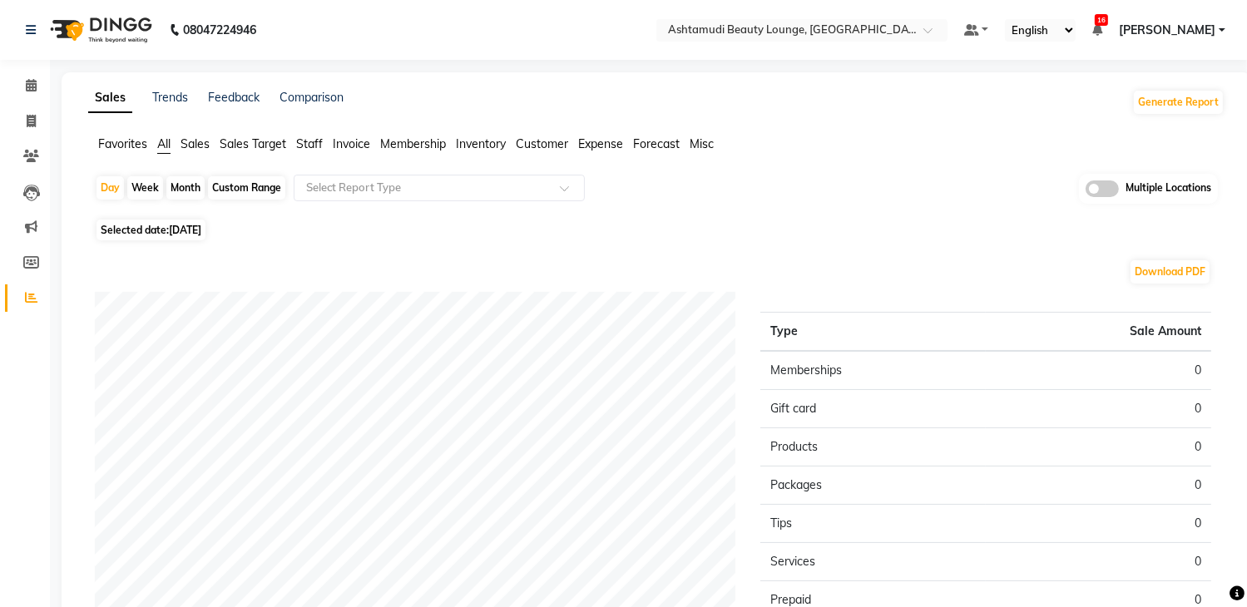
click at [201, 227] on span "[DATE]" at bounding box center [185, 230] width 32 height 12
select select "9"
select select "2025"
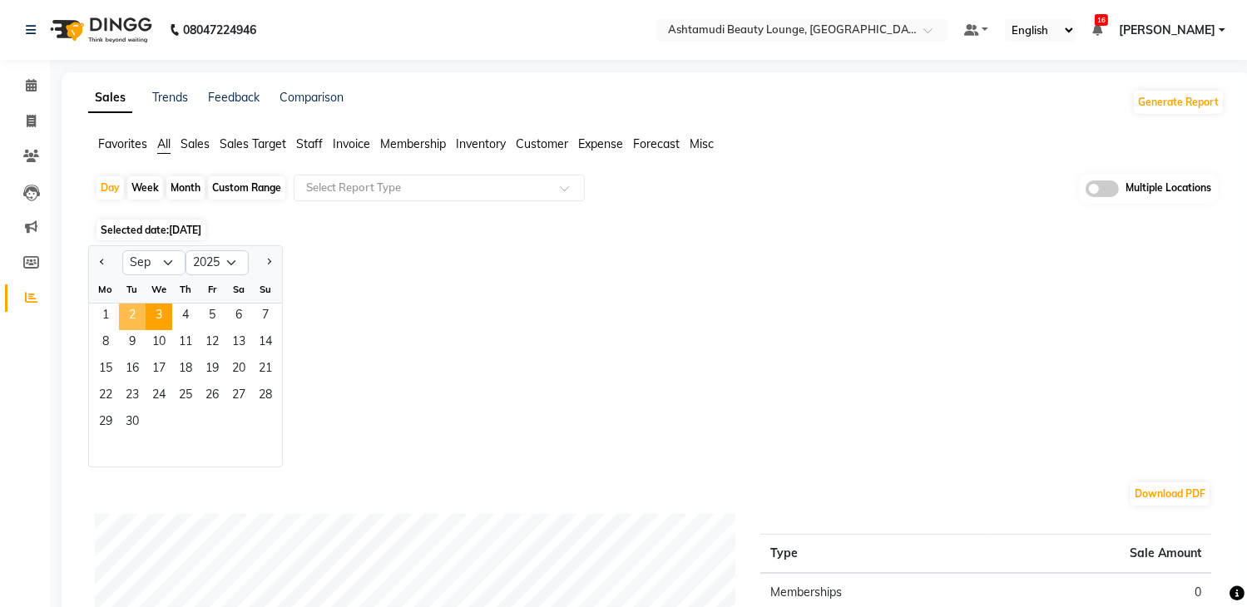
click at [131, 317] on span "2" at bounding box center [132, 317] width 27 height 27
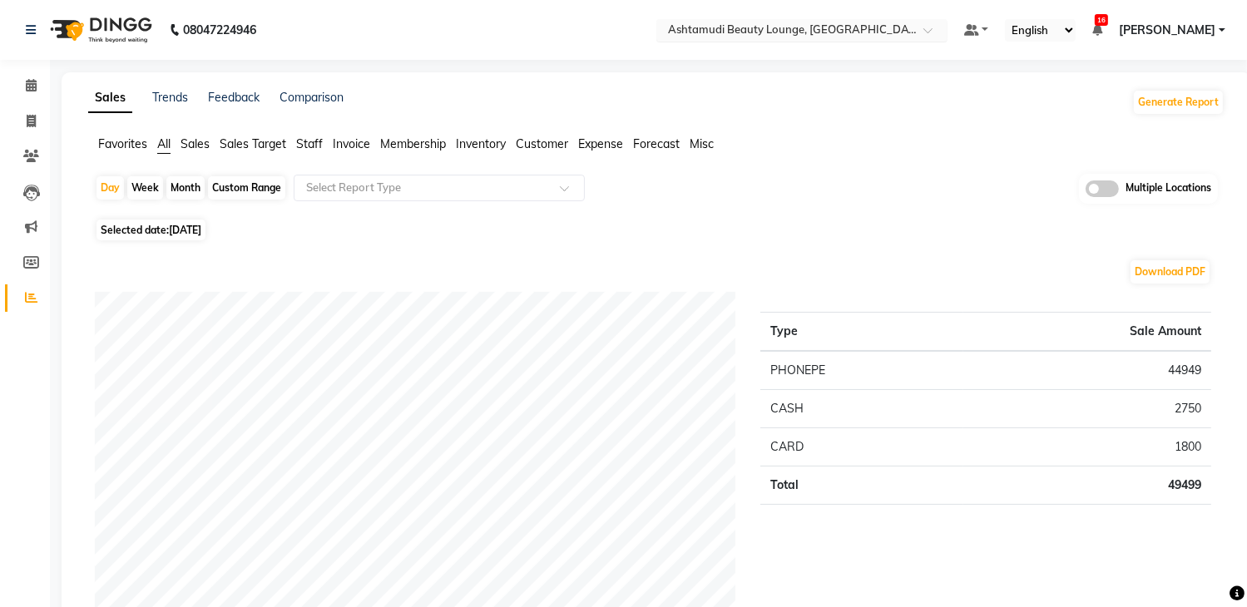
click at [816, 29] on input "text" at bounding box center [784, 31] width 241 height 17
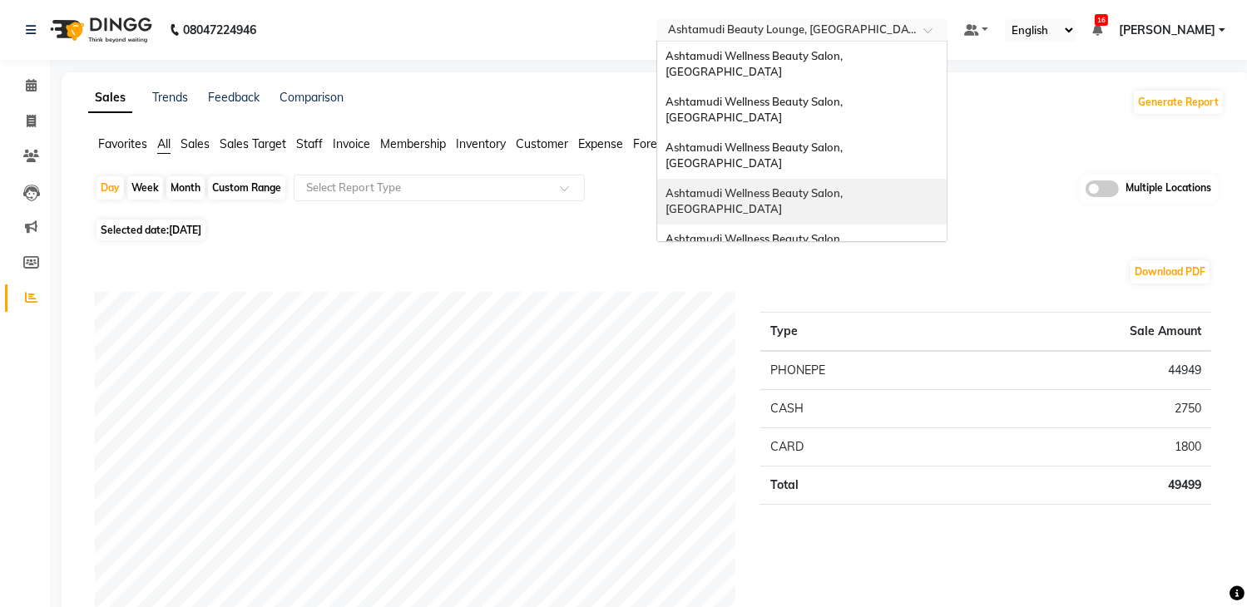
click at [852, 179] on div "Ashtamudi Wellness Beauty Salon, [GEOGRAPHIC_DATA]" at bounding box center [801, 202] width 289 height 46
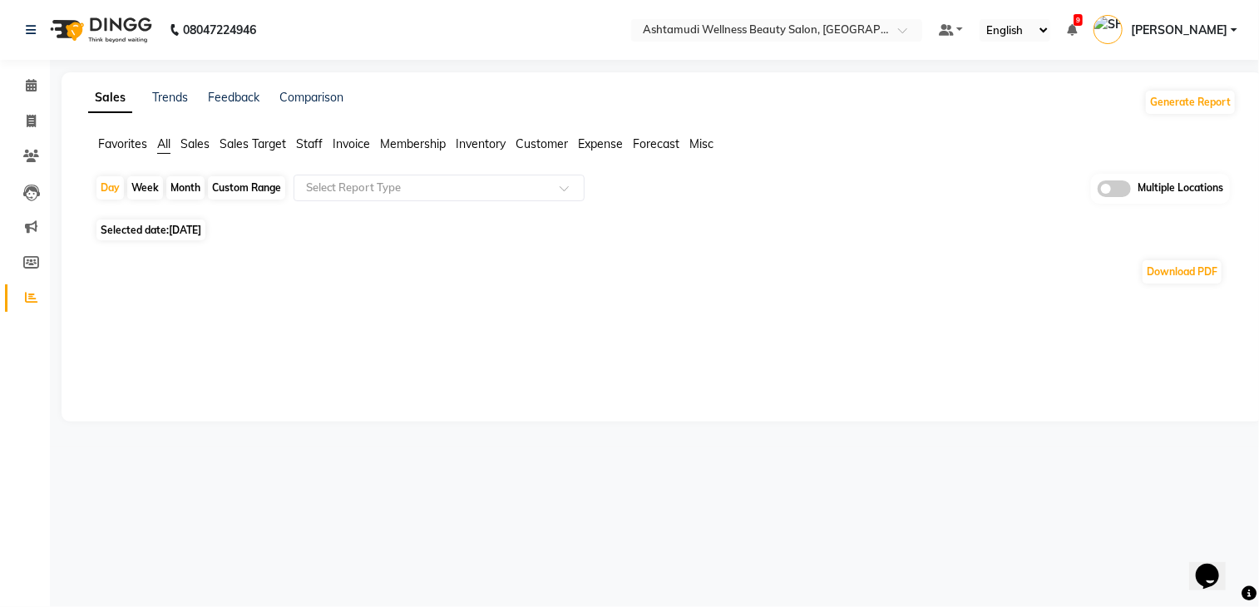
click at [195, 234] on span "[DATE]" at bounding box center [185, 230] width 32 height 12
select select "9"
select select "2025"
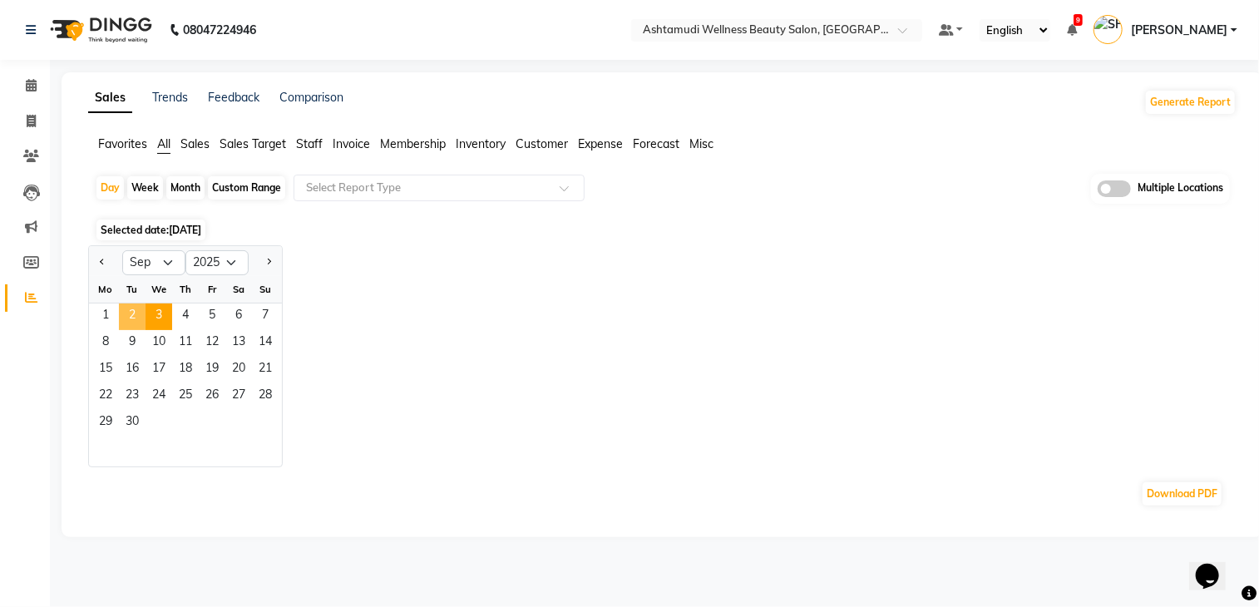
click at [126, 317] on span "2" at bounding box center [132, 317] width 27 height 27
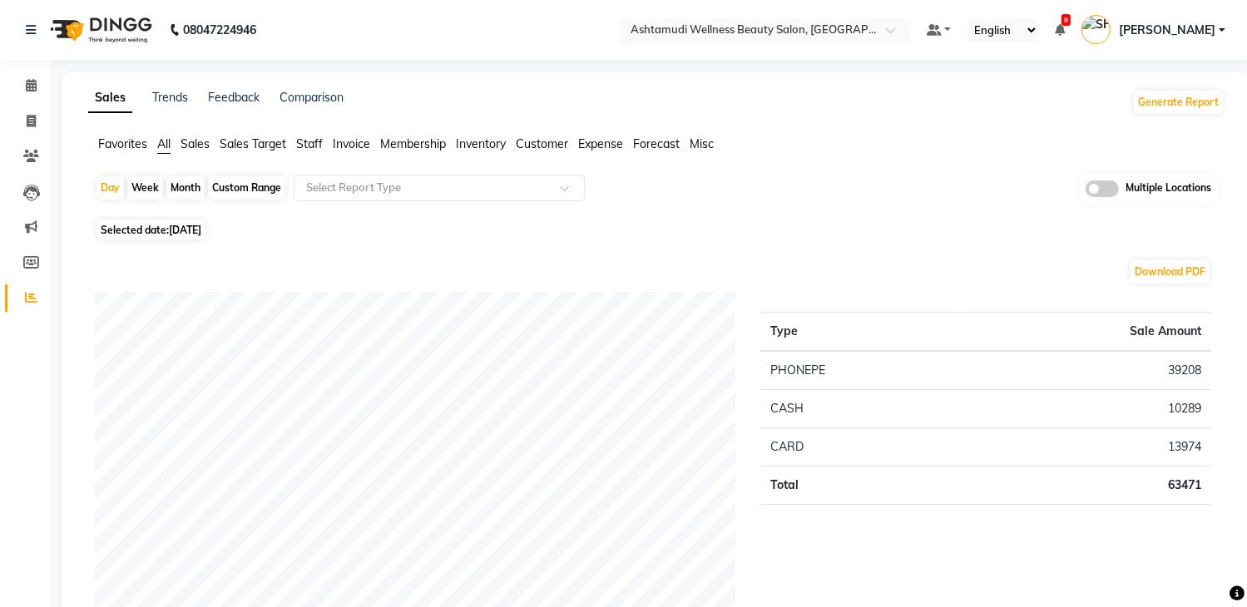
click at [795, 23] on input "text" at bounding box center [747, 31] width 241 height 17
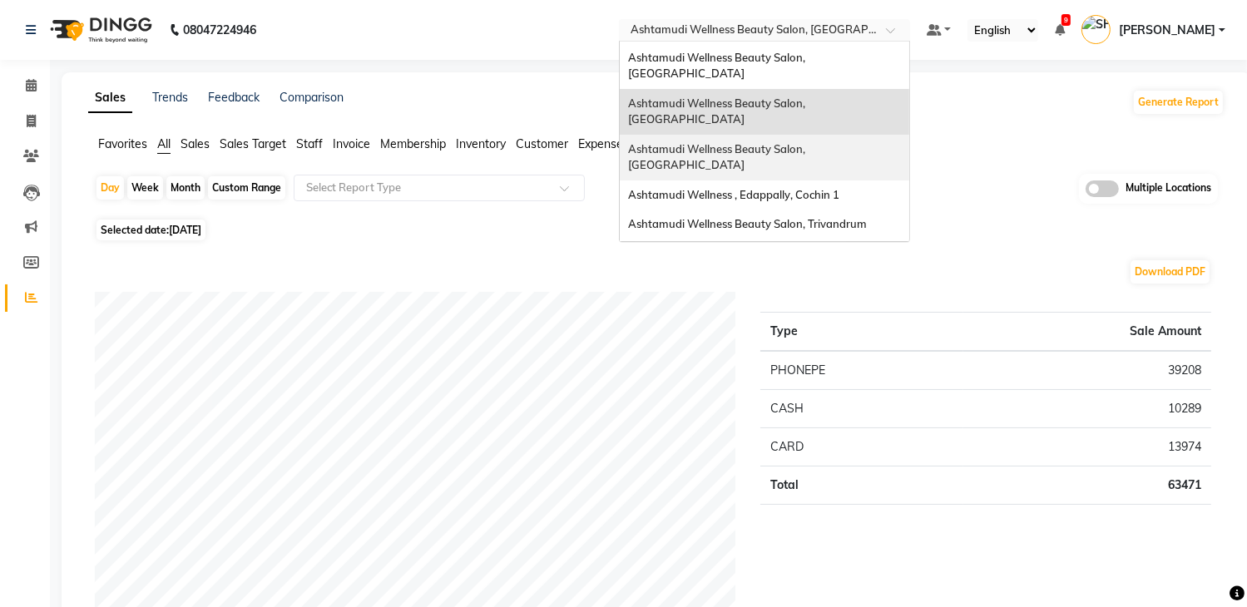
scroll to position [259, 0]
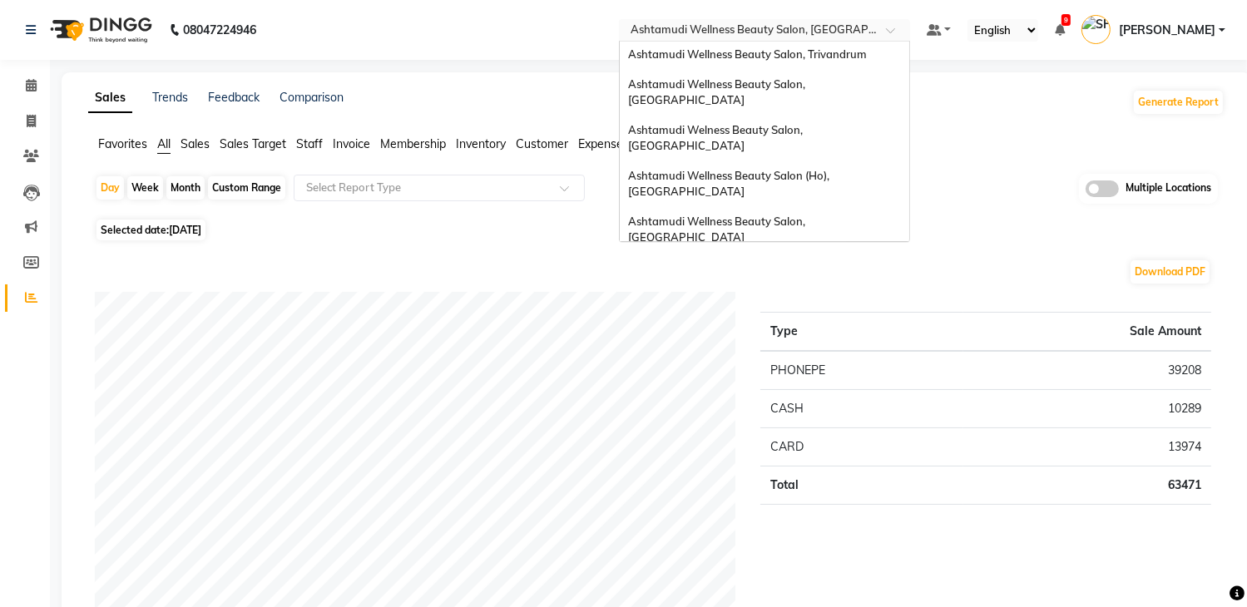
click at [805, 335] on span "Ashtamudi Wellness Beauty Salon, Alappuzha" at bounding box center [718, 350] width 180 height 30
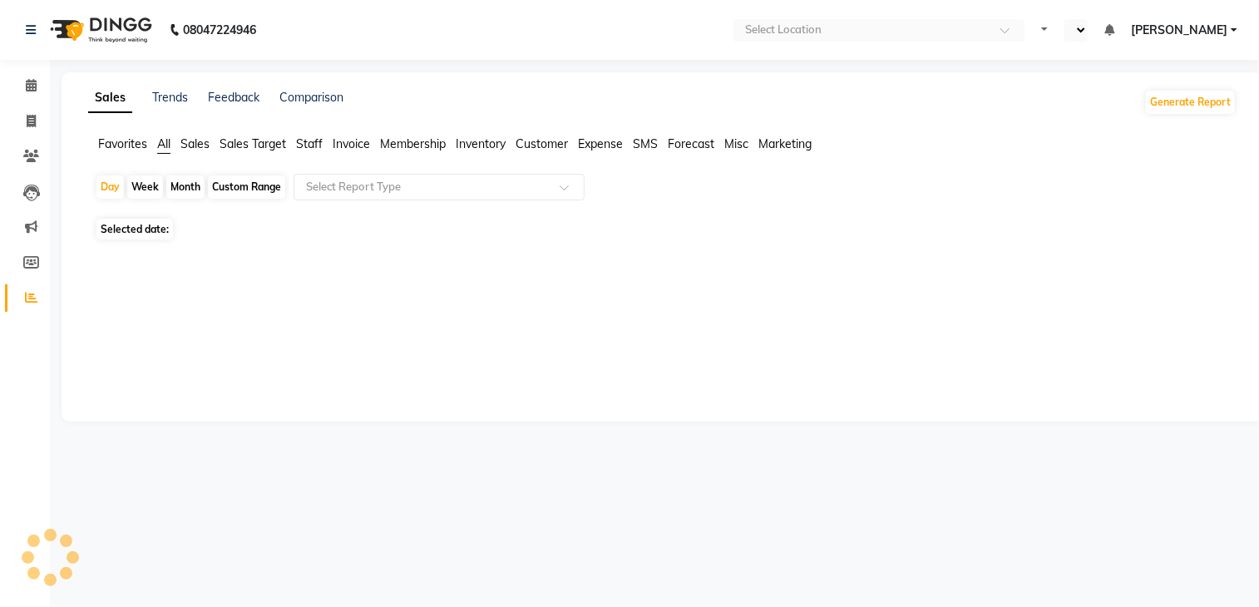
select select "en"
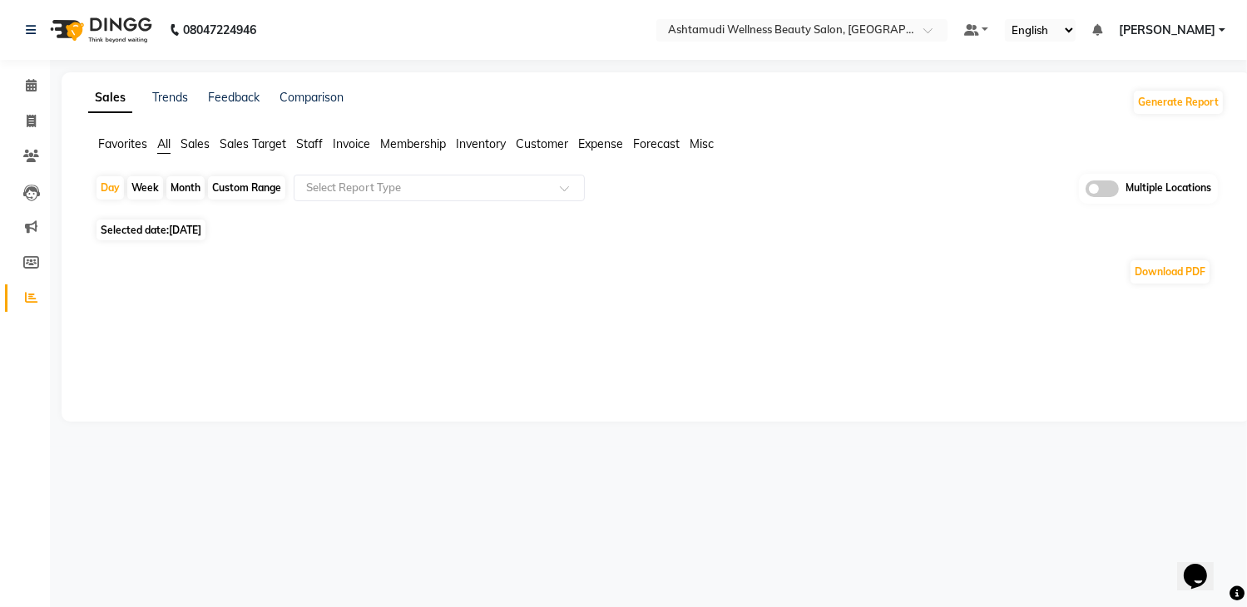
click at [201, 227] on span "[DATE]" at bounding box center [185, 230] width 32 height 12
select select "9"
select select "2025"
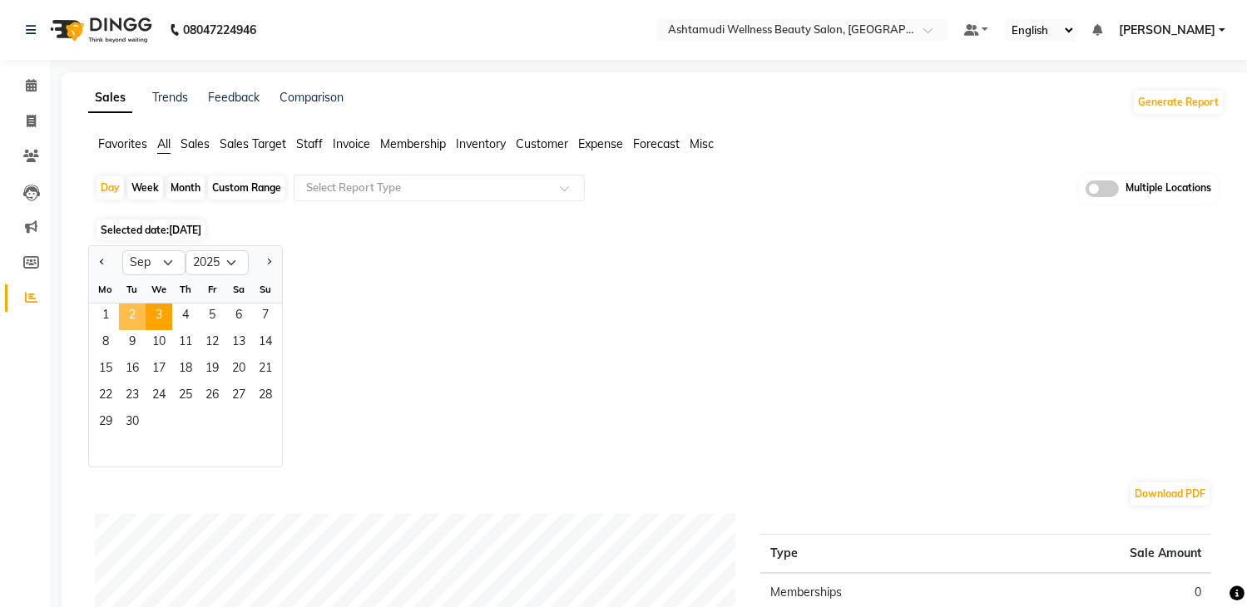
click at [133, 309] on span "2" at bounding box center [132, 317] width 27 height 27
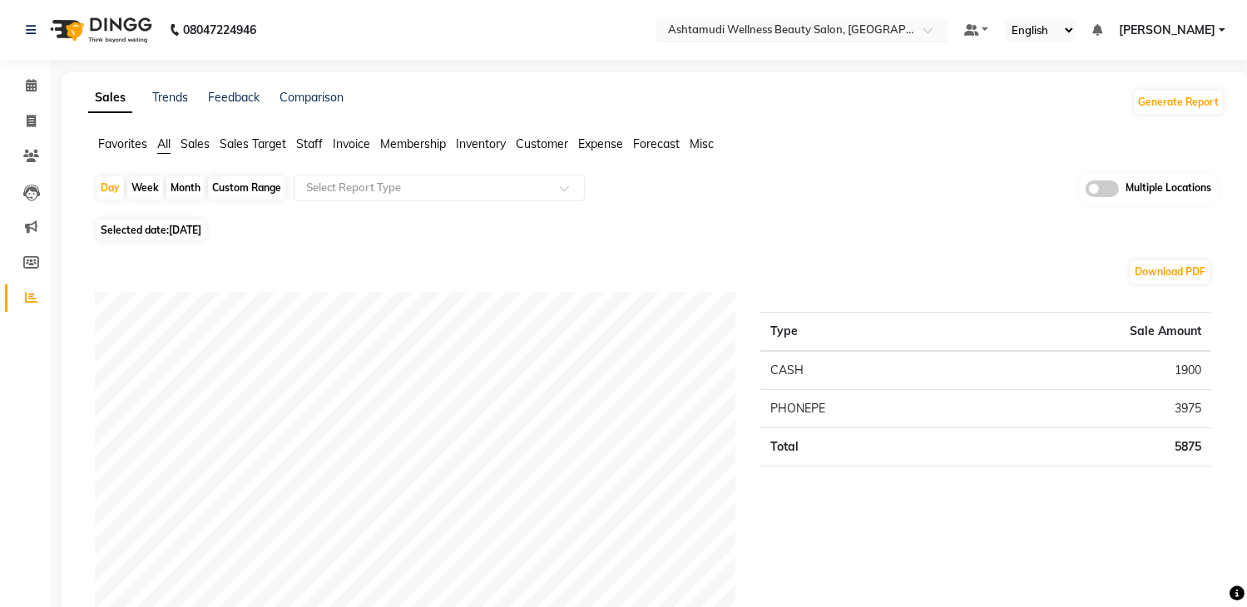
click at [802, 28] on input "text" at bounding box center [784, 31] width 241 height 17
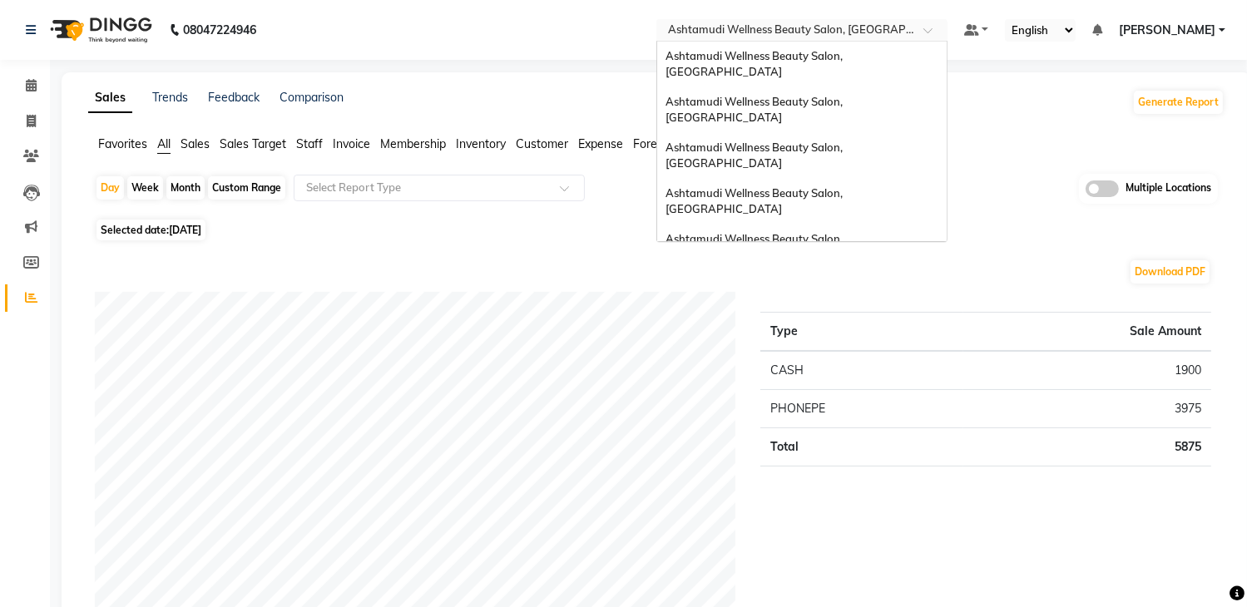
scroll to position [259, 0]
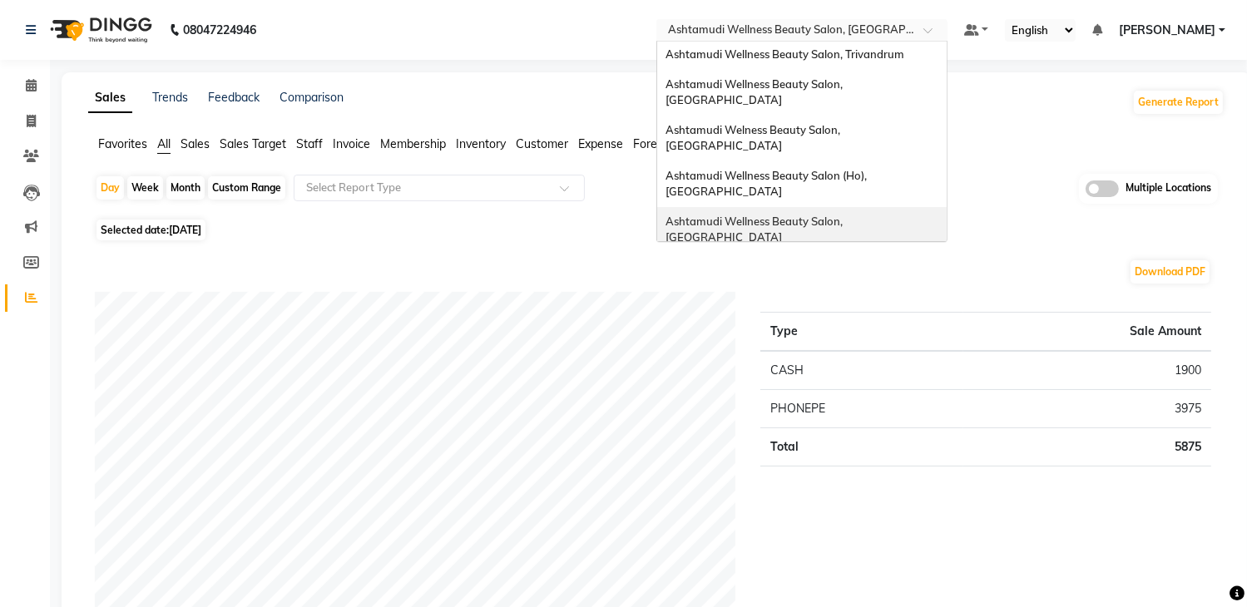
click at [832, 207] on div "Ashtamudi Wellness Beauty Salon, [GEOGRAPHIC_DATA]" at bounding box center [801, 230] width 289 height 46
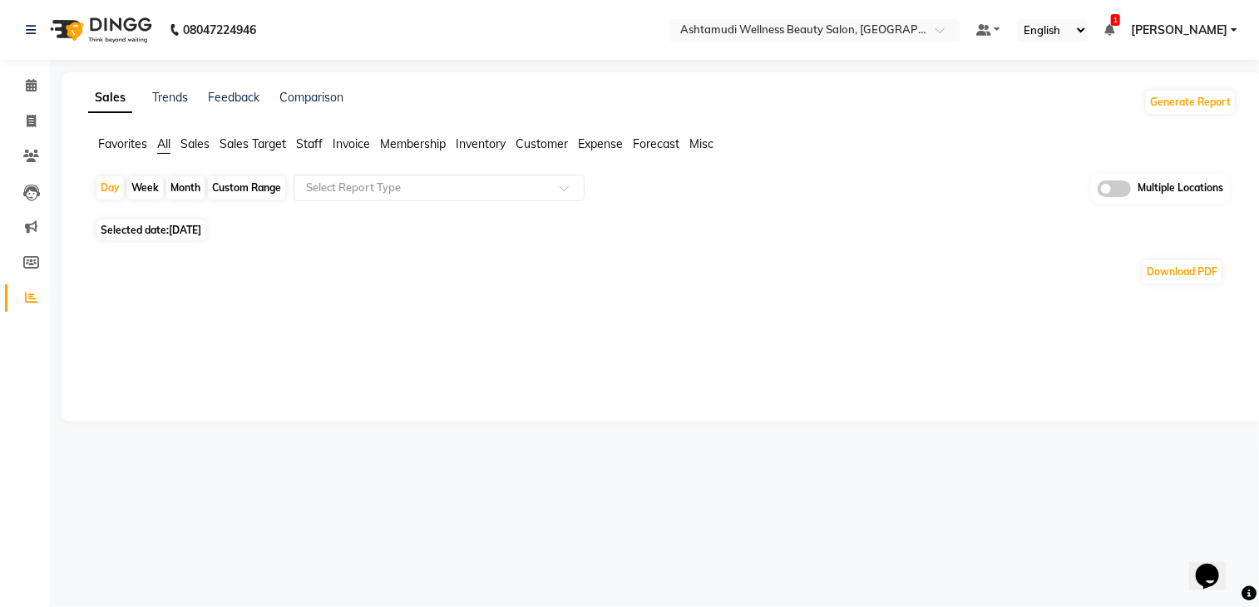
click at [200, 230] on span "[DATE]" at bounding box center [185, 230] width 32 height 12
select select "9"
select select "2025"
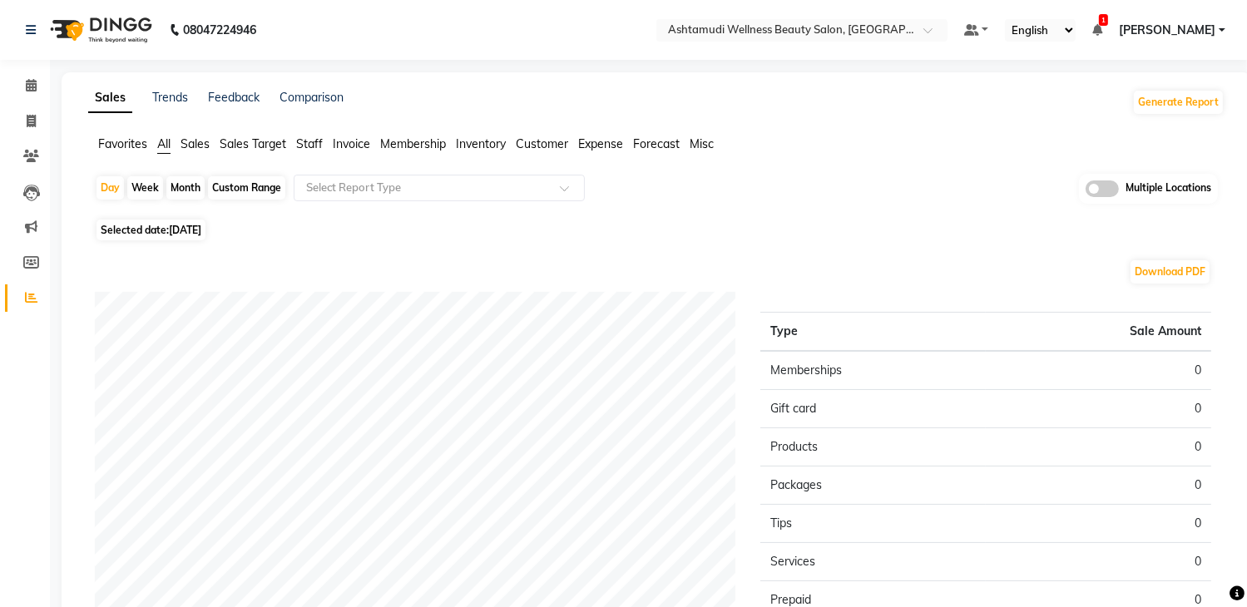
click at [193, 225] on span "[DATE]" at bounding box center [185, 230] width 32 height 12
select select "9"
select select "2025"
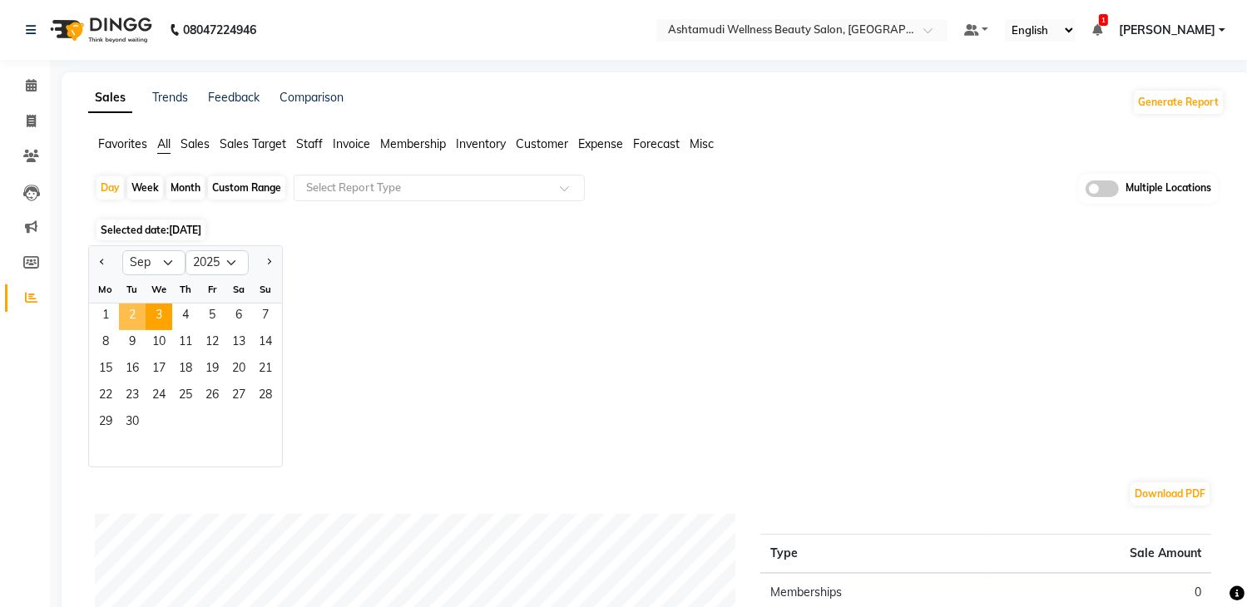
click at [133, 310] on span "2" at bounding box center [132, 317] width 27 height 27
